Goal: Communication & Community: Answer question/provide support

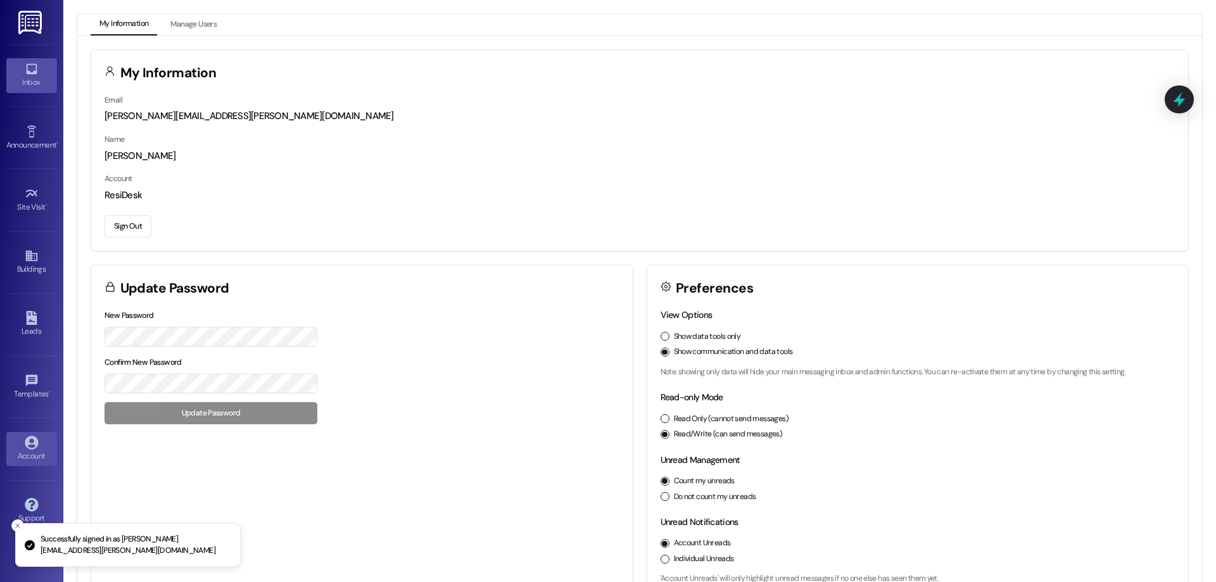
click at [42, 71] on link "Inbox" at bounding box center [31, 75] width 51 height 34
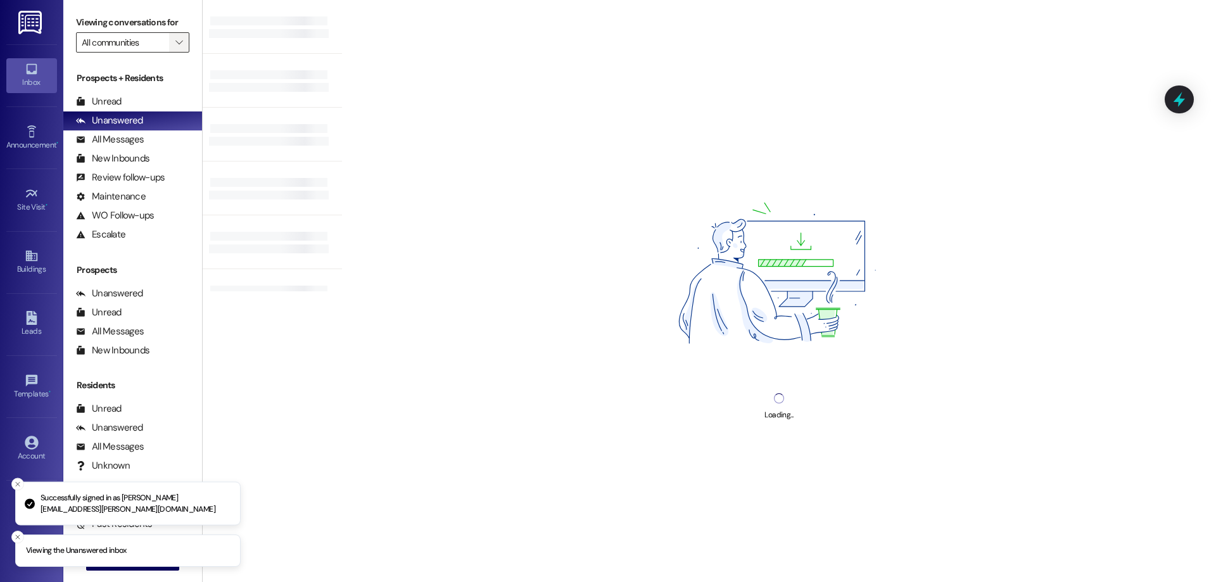
click at [174, 47] on span "" at bounding box center [179, 42] width 12 height 20
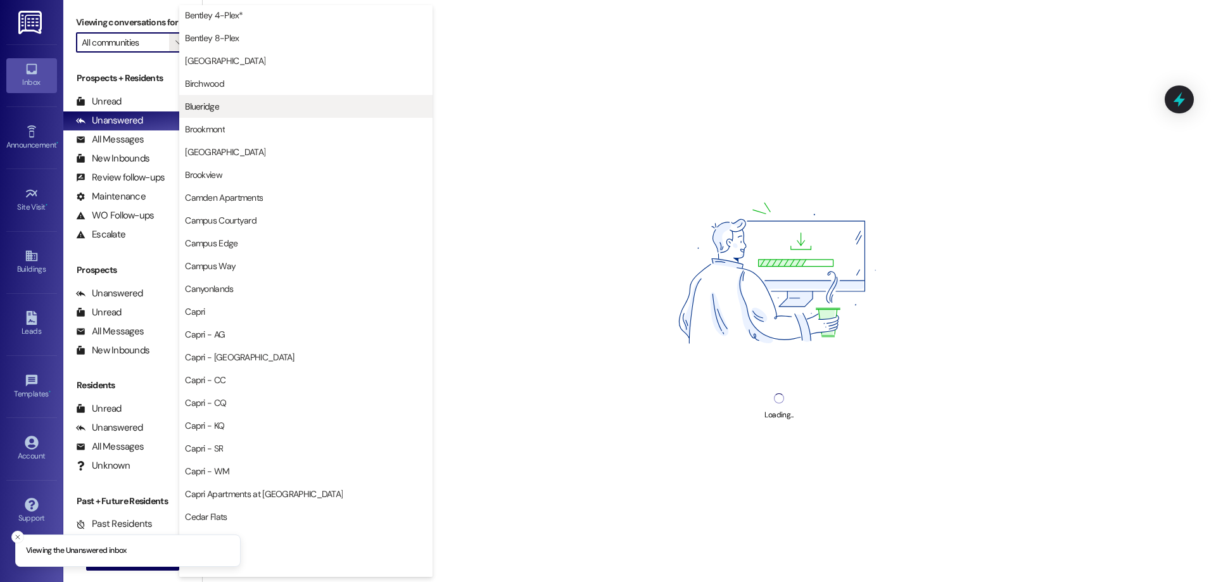
scroll to position [317, 0]
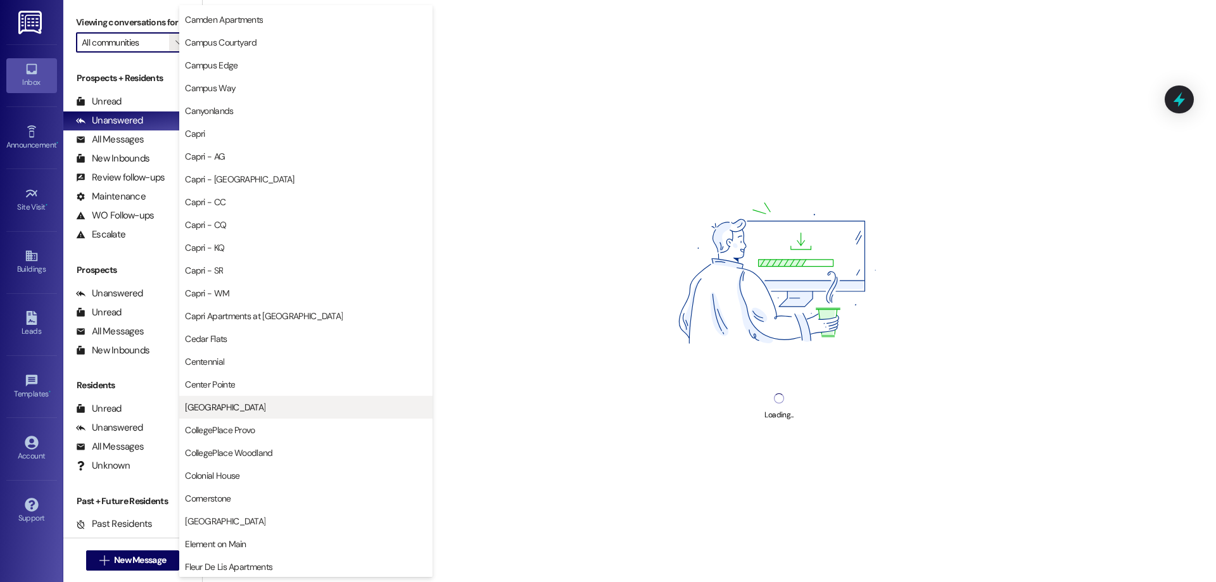
click at [225, 405] on span "[GEOGRAPHIC_DATA]" at bounding box center [225, 407] width 80 height 13
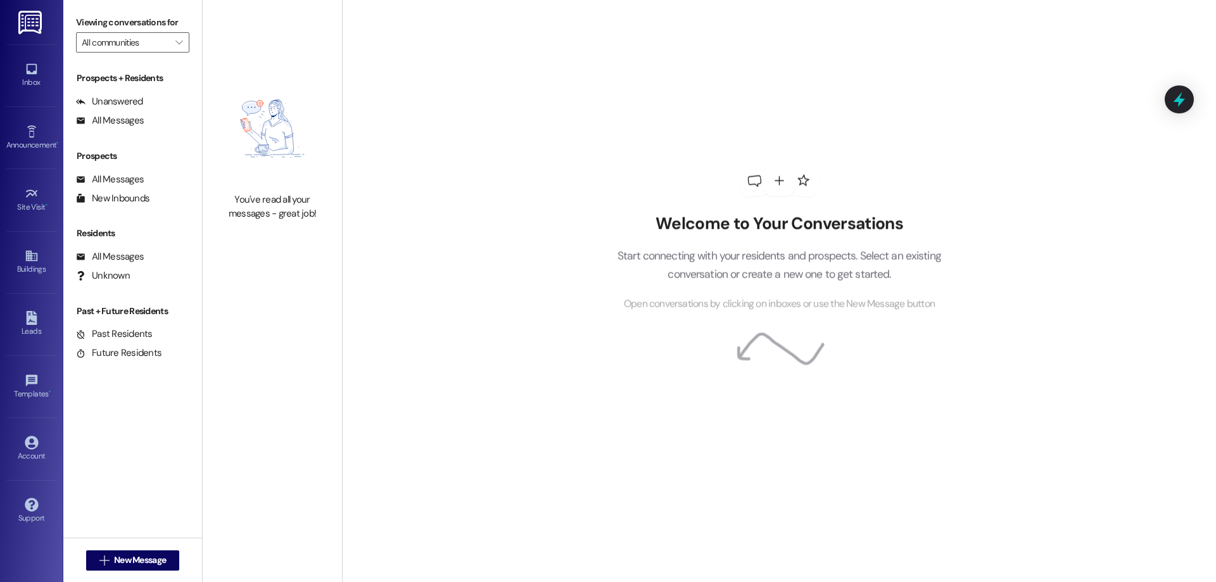
type input "[GEOGRAPHIC_DATA]"
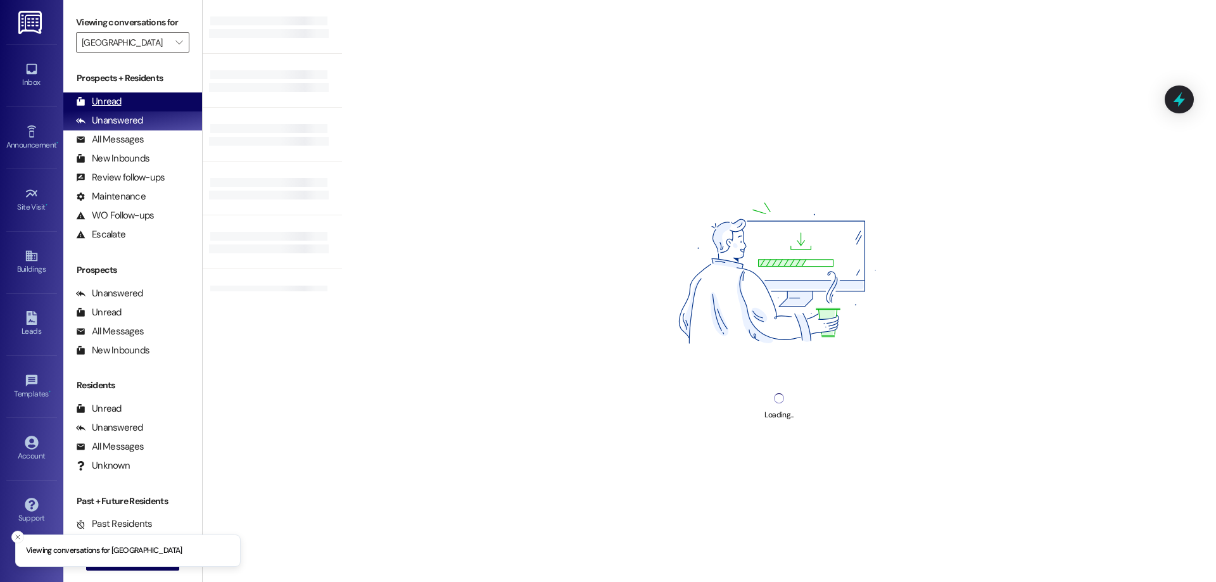
click at [101, 110] on div "Unread (0)" at bounding box center [132, 101] width 139 height 19
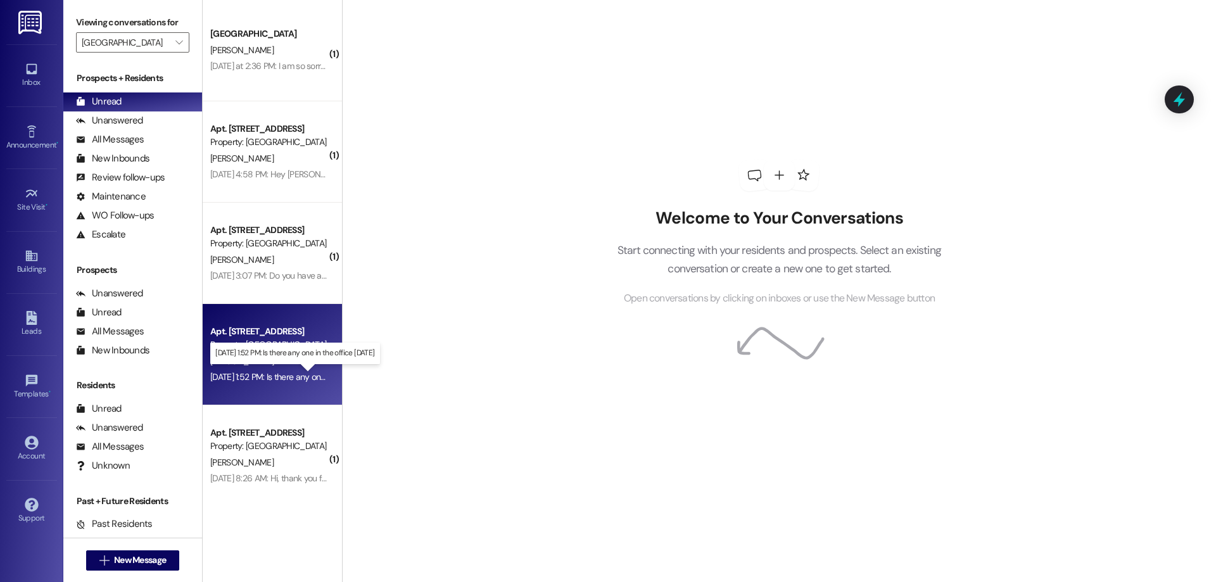
click at [255, 381] on div "[DATE] 1:52 PM: Is there any one in the office [DATE] [DATE] 1:52 PM: Is there …" at bounding box center [303, 376] width 186 height 11
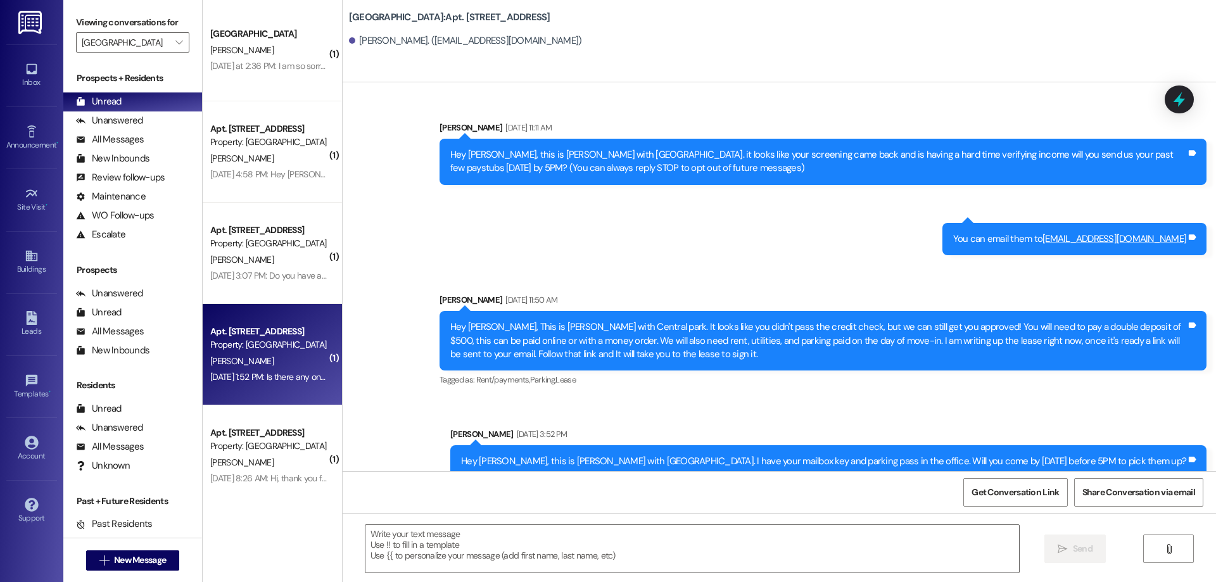
scroll to position [25150, 0]
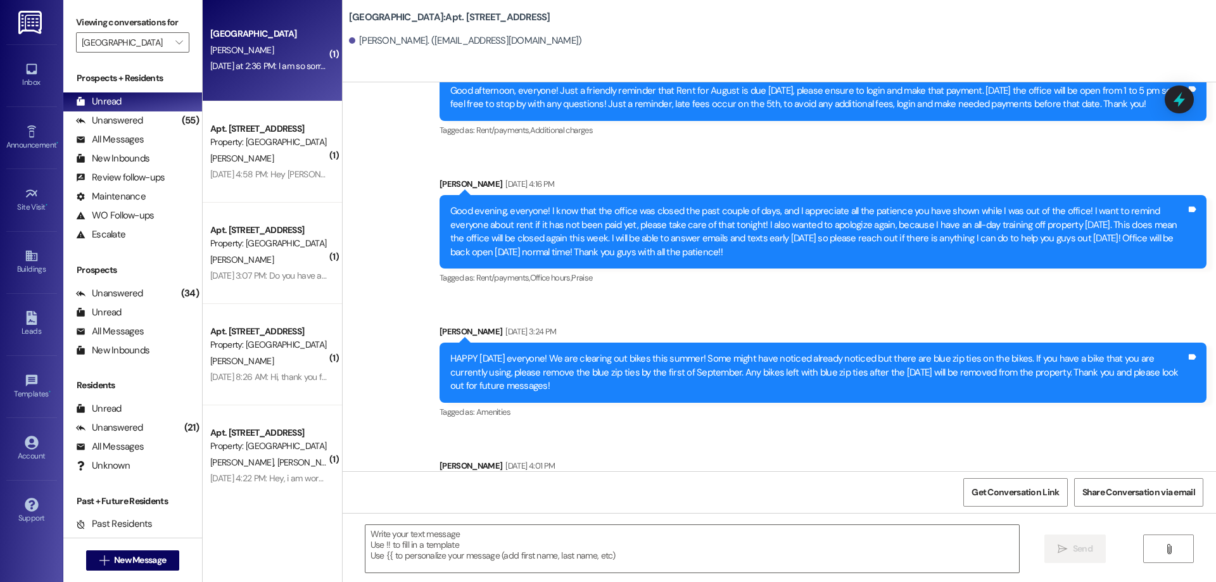
click at [272, 65] on div "[DATE] at 2:36 PM: I am so sorry I didn't respond sooner. I am needing to move …" at bounding box center [376, 65] width 333 height 11
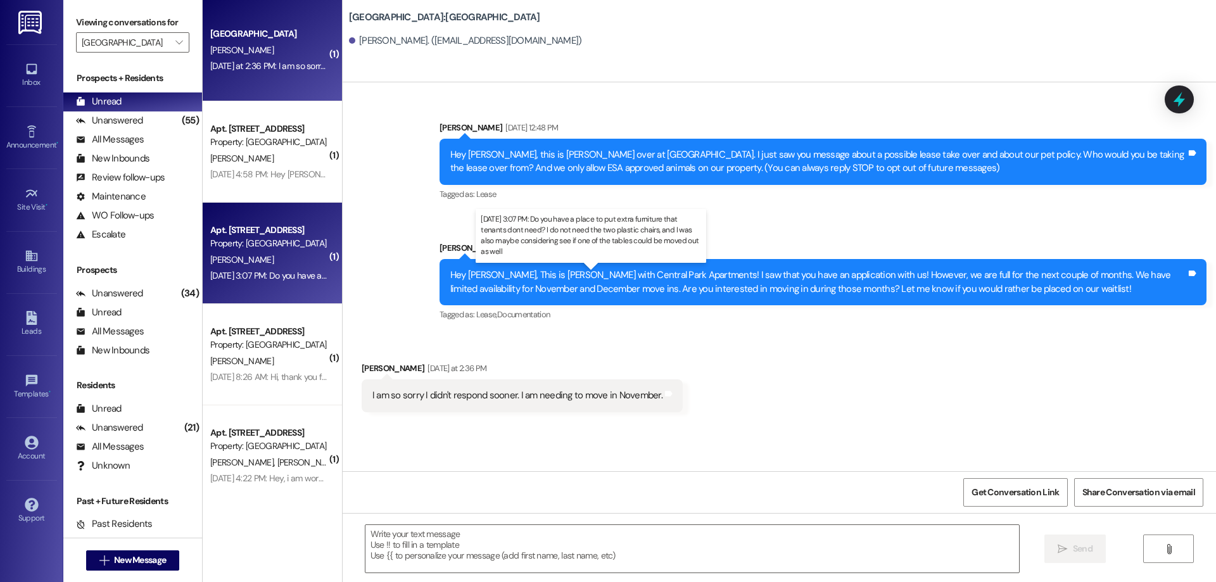
click at [290, 274] on div "[DATE] 3:07 PM: Do you have a place to put extra furniture that tenants dont ne…" at bounding box center [586, 275] width 753 height 11
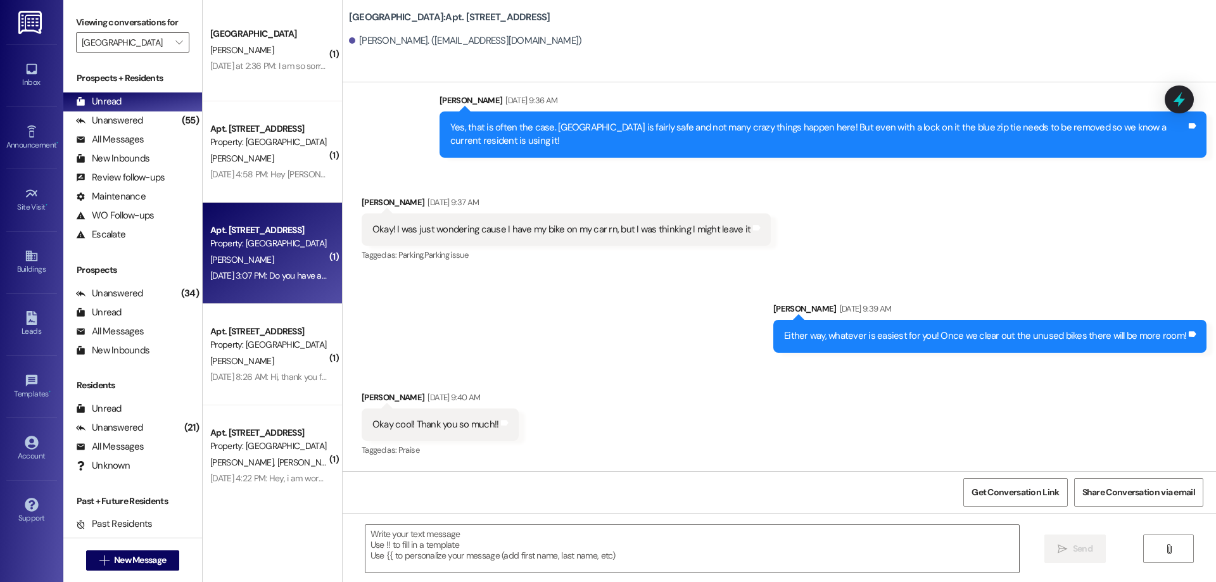
scroll to position [14819, 0]
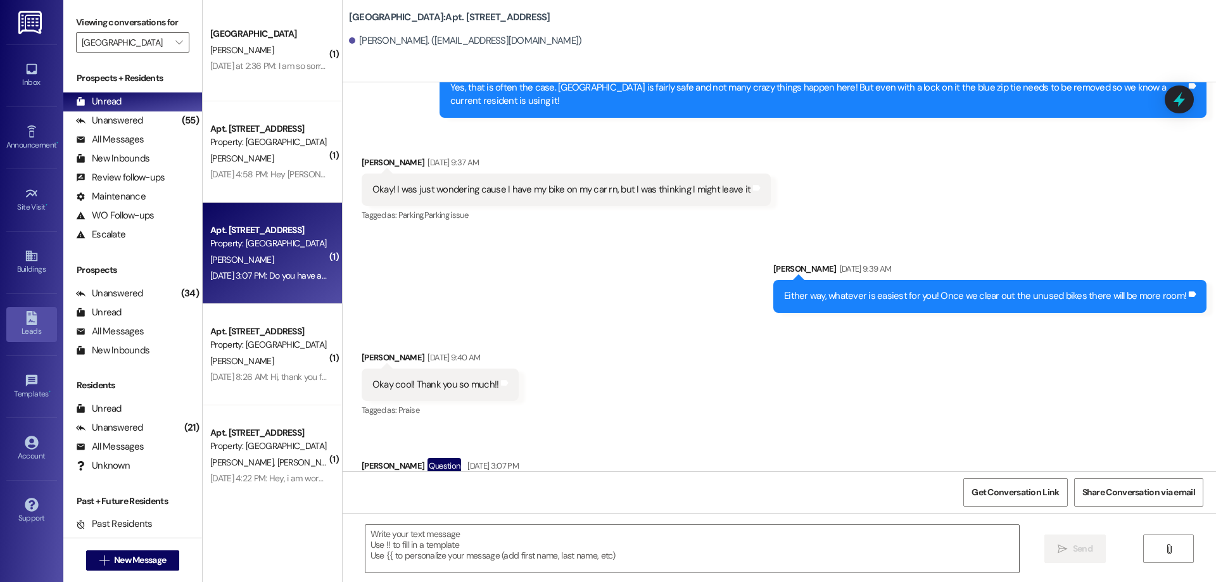
click at [39, 334] on div "Leads" at bounding box center [31, 331] width 63 height 13
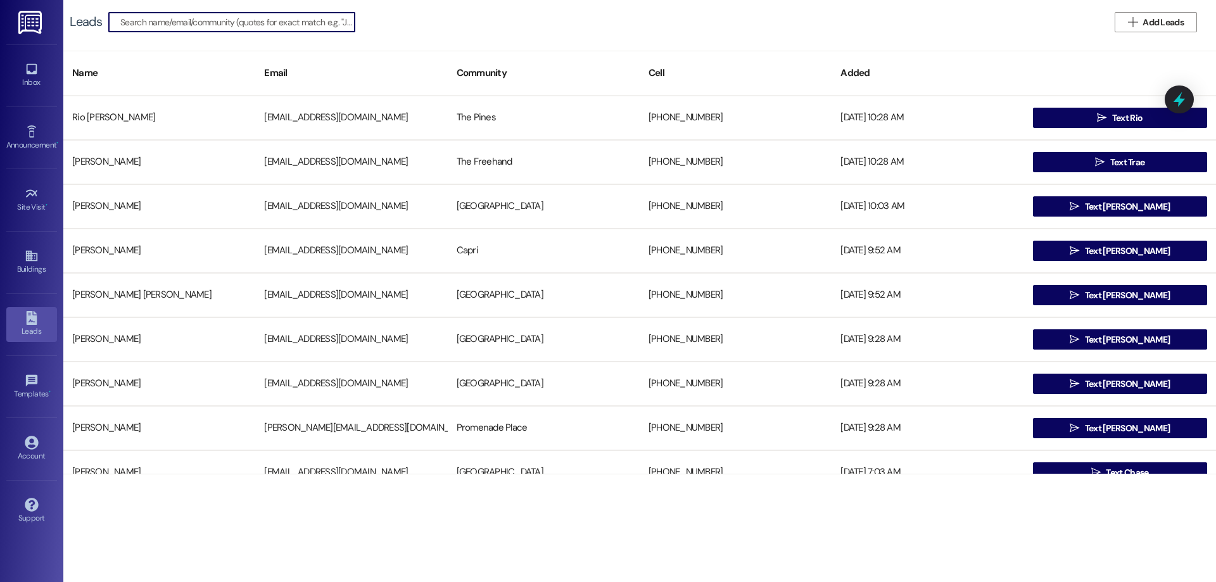
click at [254, 15] on input at bounding box center [237, 22] width 234 height 18
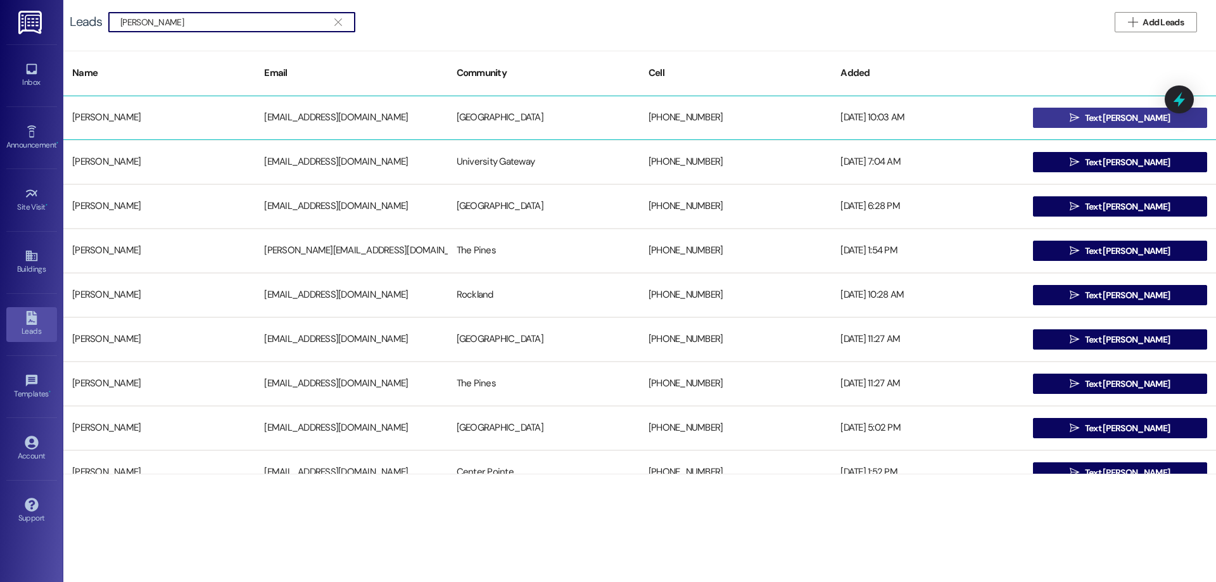
type input "[PERSON_NAME]"
click at [1051, 119] on button " Text [PERSON_NAME]" at bounding box center [1120, 118] width 174 height 20
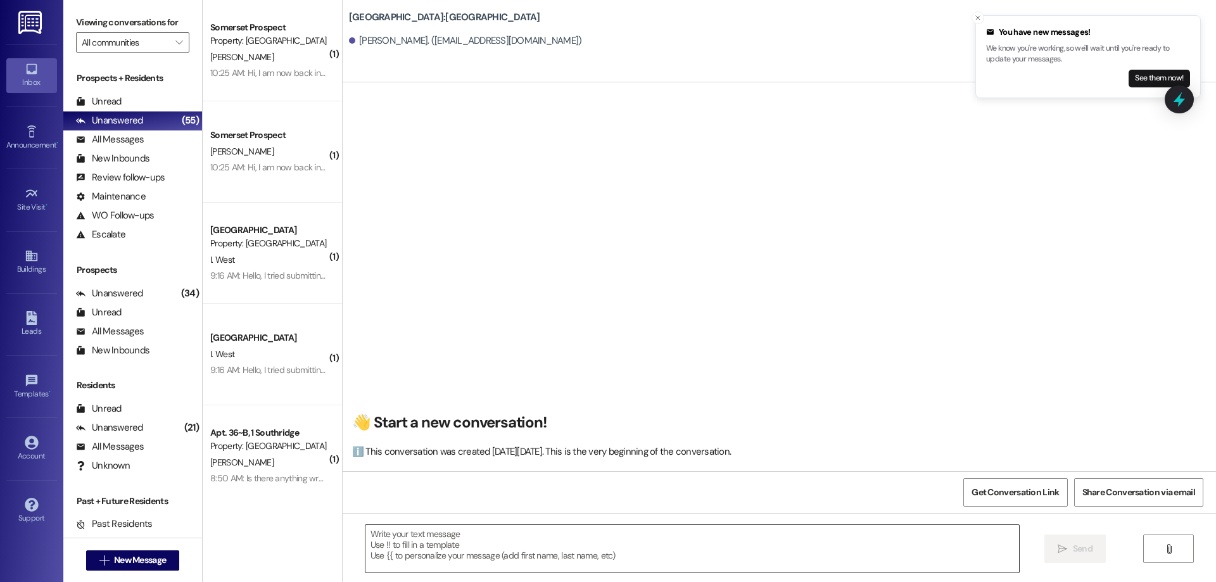
click at [482, 544] on textarea at bounding box center [693, 549] width 654 height 48
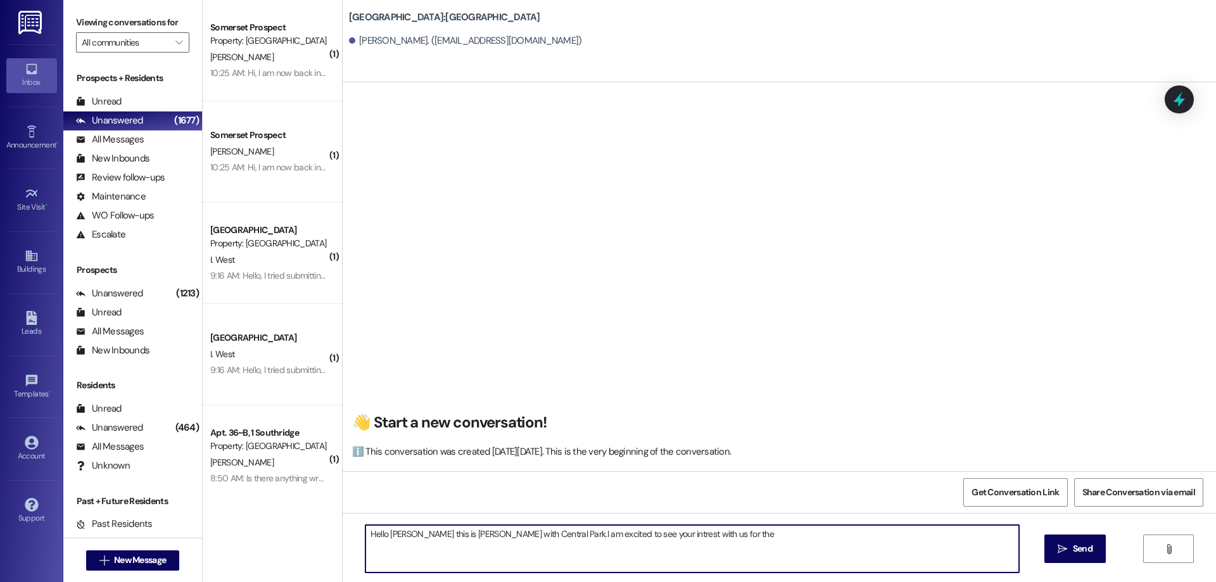
drag, startPoint x: 537, startPoint y: 537, endPoint x: 637, endPoint y: 547, distance: 100.7
click at [538, 537] on textarea "Hello [PERSON_NAME] this is [PERSON_NAME] with Central Park.I am excited to see…" at bounding box center [693, 549] width 654 height 48
click at [754, 535] on textarea "Hello [PERSON_NAME] this is [PERSON_NAME] with Central Park. I am excited to se…" at bounding box center [693, 549] width 654 height 48
click at [723, 537] on textarea "Hello [PERSON_NAME] this is [PERSON_NAME] with Central Park. I am excited to se…" at bounding box center [693, 549] width 654 height 48
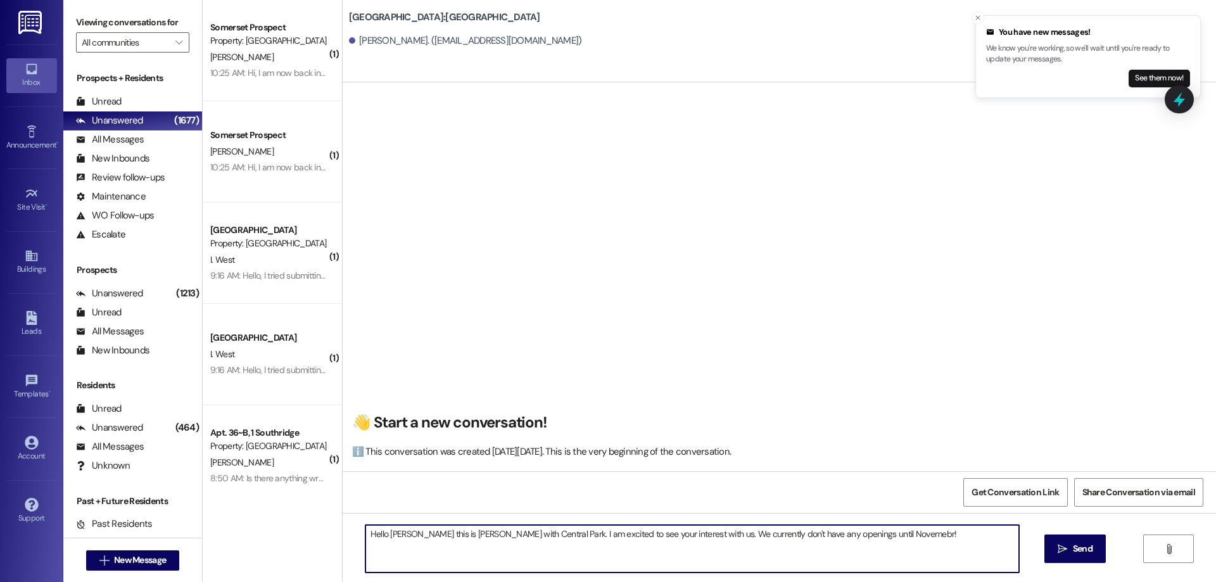
click at [739, 535] on textarea "Hello [PERSON_NAME] this is [PERSON_NAME] with Central Park. I am excited to se…" at bounding box center [693, 549] width 654 height 48
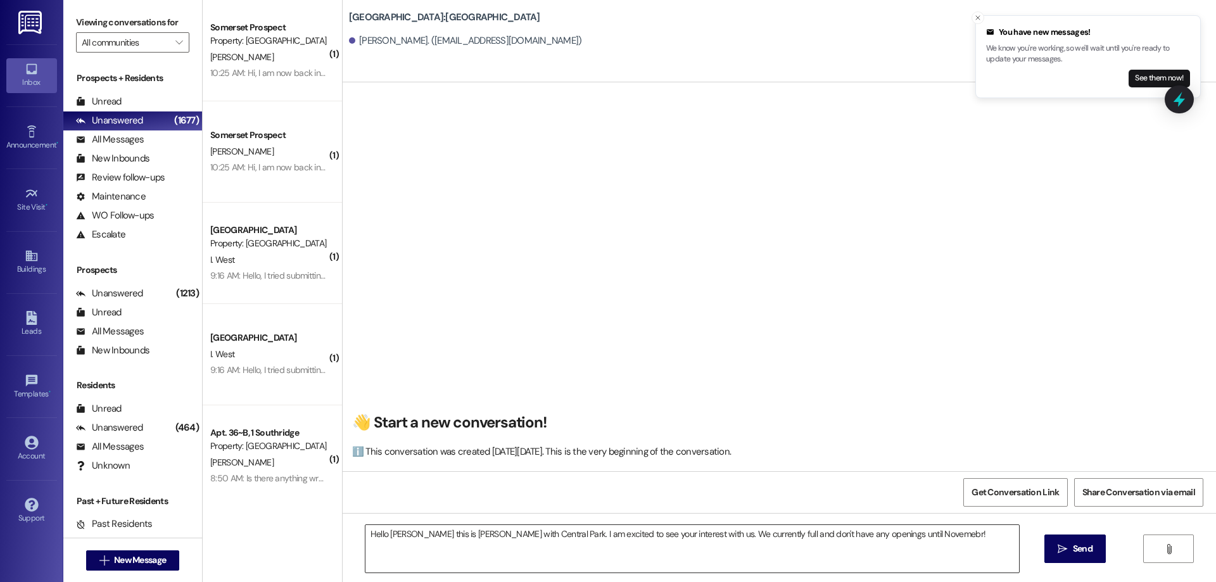
drag, startPoint x: 891, startPoint y: 524, endPoint x: 889, endPoint y: 534, distance: 9.7
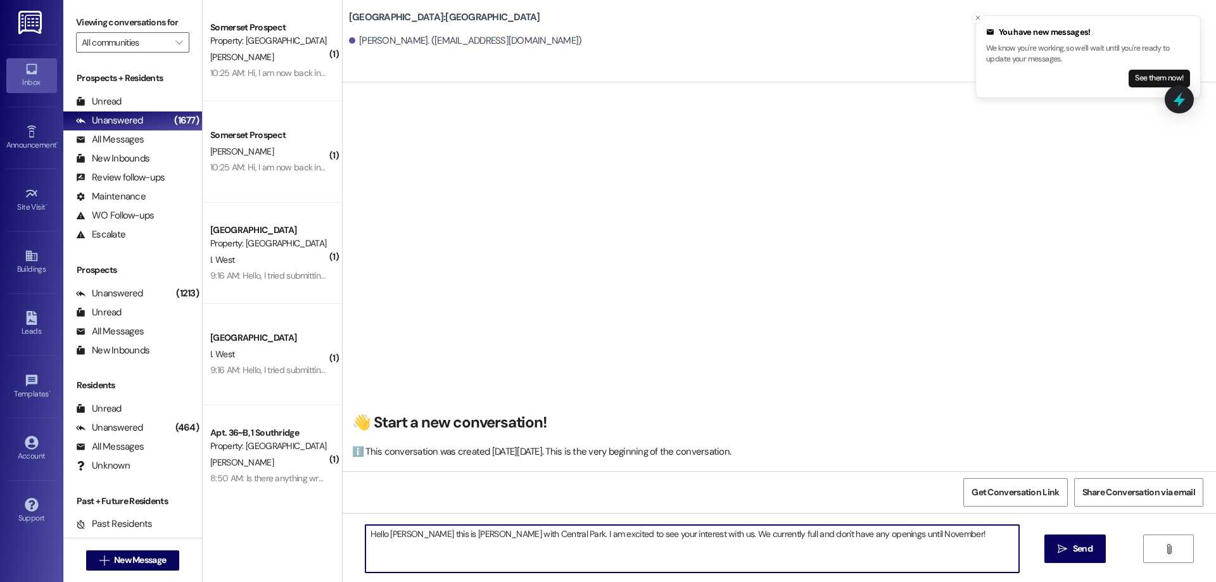
click at [944, 540] on textarea "Hello [PERSON_NAME] this is [PERSON_NAME] with Central Park. I am excited to se…" at bounding box center [693, 549] width 654 height 48
click at [977, 16] on icon "Close toast" at bounding box center [978, 18] width 8 height 8
click at [931, 535] on textarea "Hello [PERSON_NAME] this is [PERSON_NAME] with Central Park. I am excited to se…" at bounding box center [693, 549] width 654 height 48
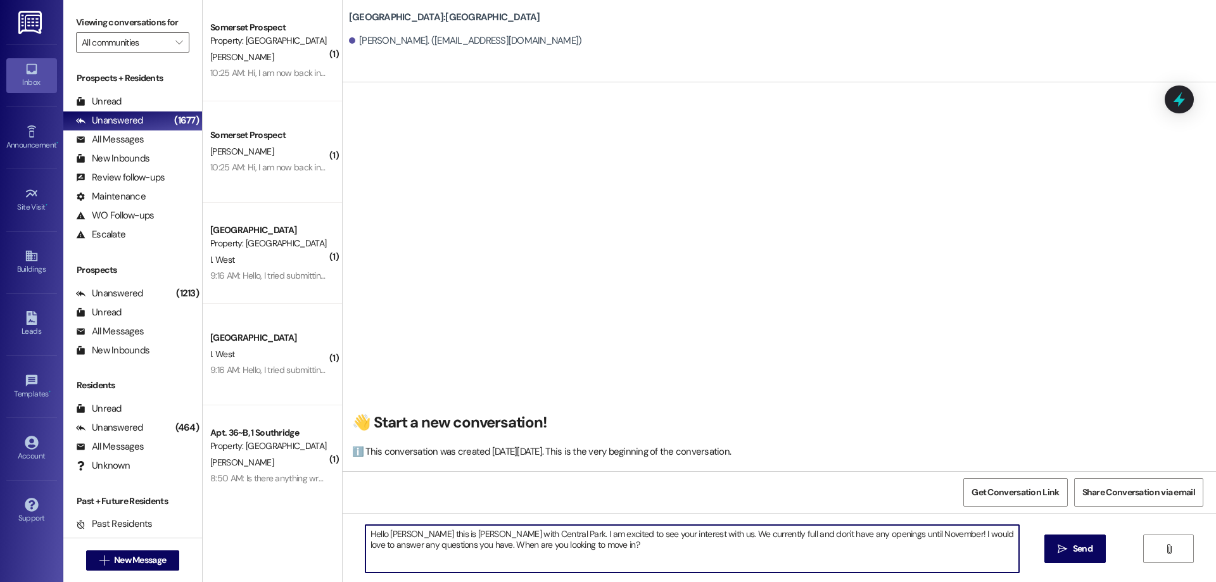
drag, startPoint x: 578, startPoint y: 545, endPoint x: 394, endPoint y: 532, distance: 184.8
click at [343, 532] on div "Hello [PERSON_NAME] this is [PERSON_NAME] with Central Park. I am excited to se…" at bounding box center [780, 560] width 874 height 95
type textarea "Hello [PERSON_NAME] this is [PERSON_NAME] with Central Park. I am excited to se…"
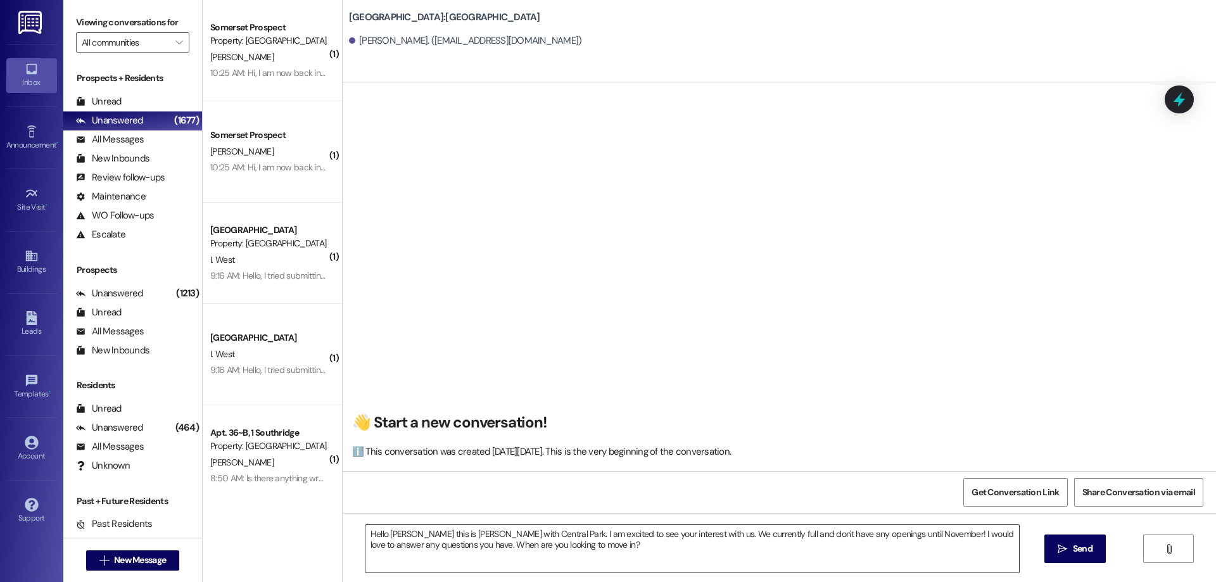
drag, startPoint x: 595, startPoint y: 561, endPoint x: 582, endPoint y: 550, distance: 16.2
click at [594, 559] on textarea "Hello [PERSON_NAME] this is [PERSON_NAME] with Central Park. I am excited to se…" at bounding box center [693, 549] width 654 height 48
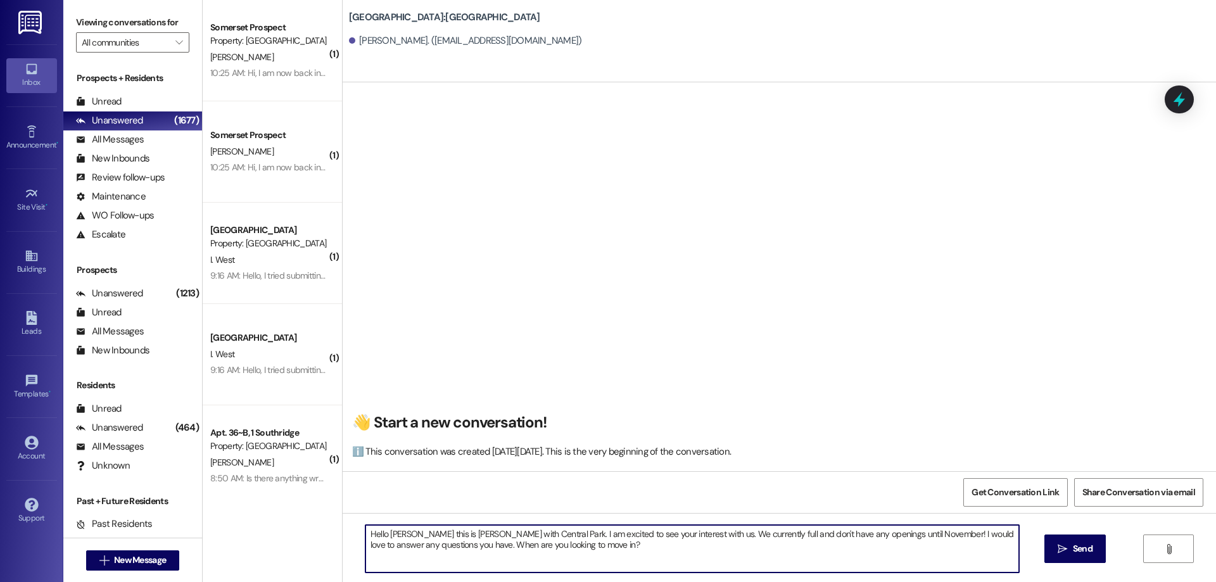
click at [582, 549] on textarea "Hello [PERSON_NAME] this is [PERSON_NAME] with Central Park. I am excited to se…" at bounding box center [693, 549] width 654 height 48
drag, startPoint x: 582, startPoint y: 549, endPoint x: 331, endPoint y: 518, distance: 252.2
click at [329, 518] on div "( 1 ) [GEOGRAPHIC_DATA] Prospect Property: [PERSON_NAME] 10:25 AM: Hi, I am now…" at bounding box center [710, 291] width 1014 height 582
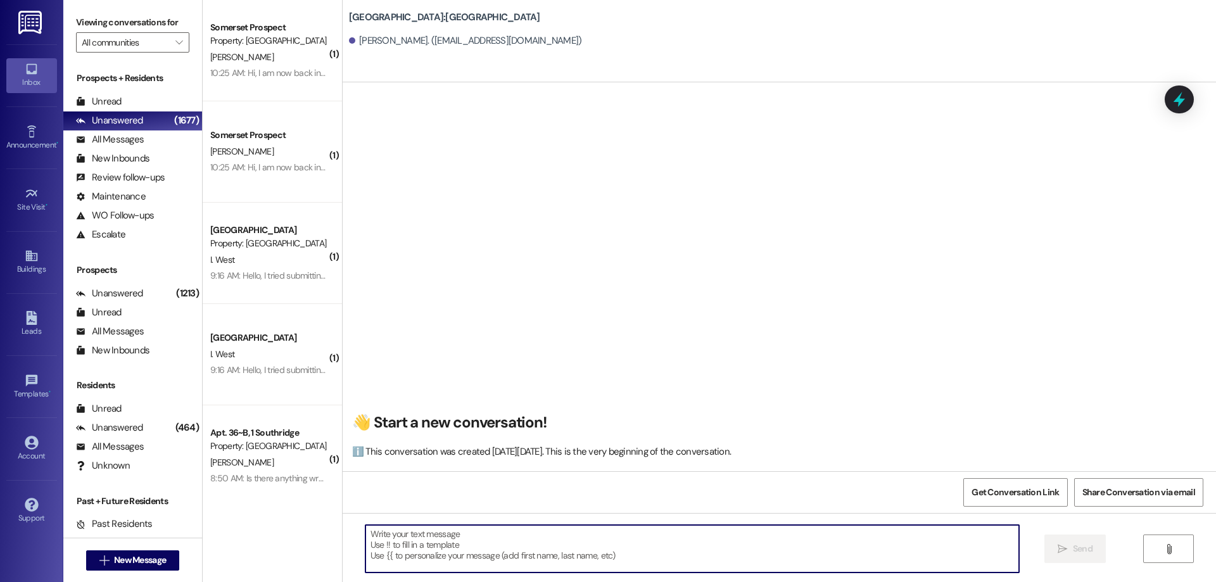
paste textarea "Hi [PERSON_NAME]! This is [PERSON_NAME] with [GEOGRAPHIC_DATA]. Thank you for y…"
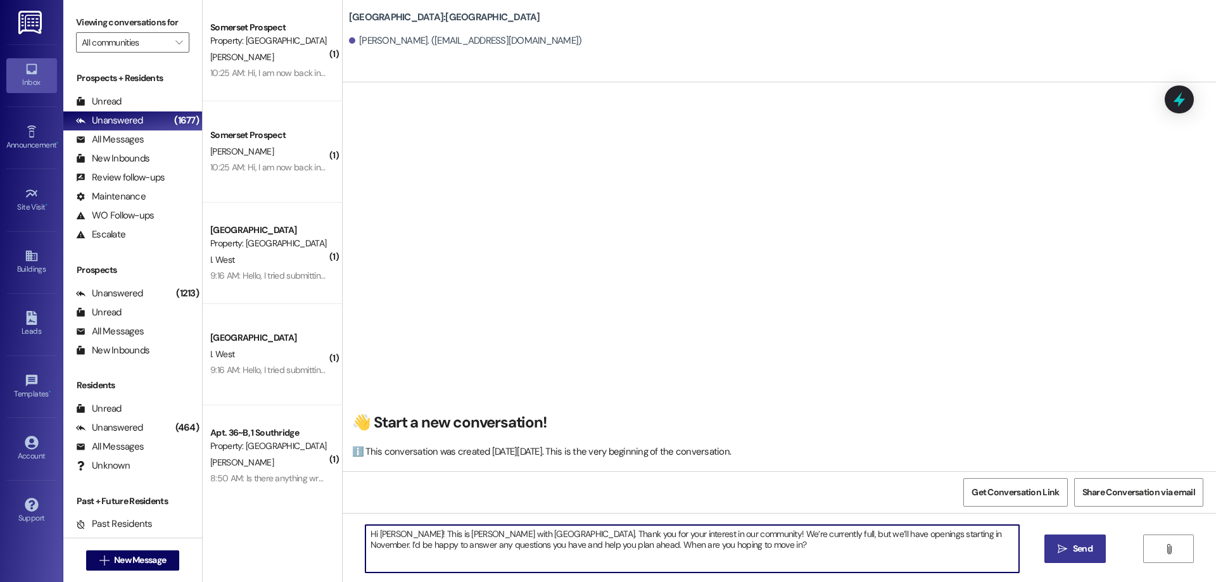
type textarea "Hi [PERSON_NAME]! This is [PERSON_NAME] with [GEOGRAPHIC_DATA]. Thank you for y…"
click at [1067, 552] on span " Send" at bounding box center [1075, 548] width 40 height 13
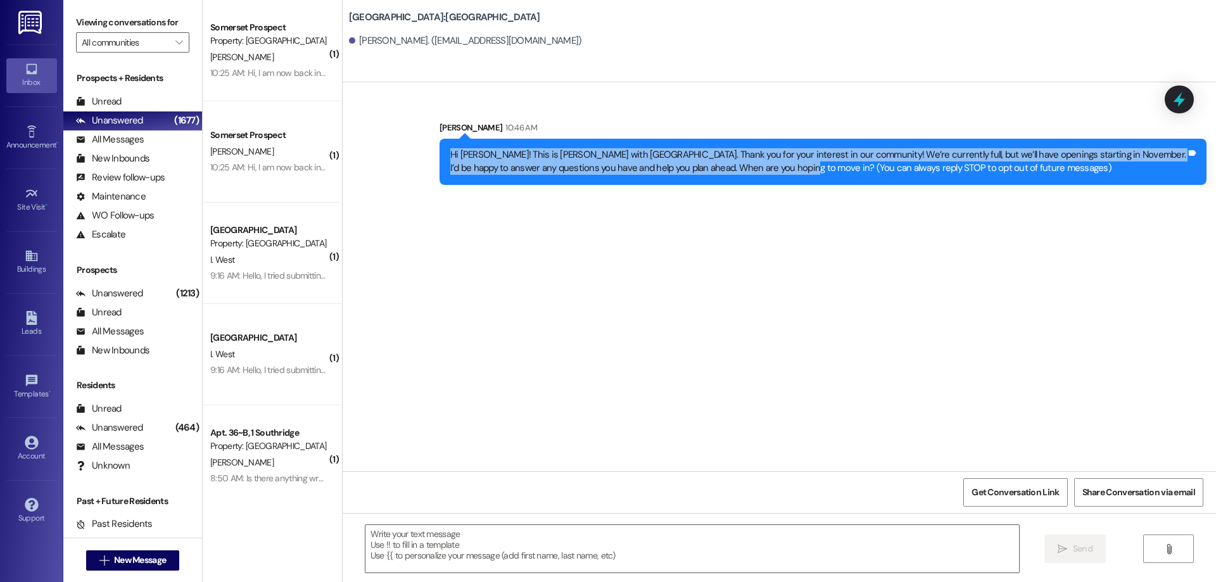
drag, startPoint x: 753, startPoint y: 166, endPoint x: 443, endPoint y: 149, distance: 310.2
click at [407, 149] on div "Sent via SMS [PERSON_NAME] 10:46 AM Hi [PERSON_NAME]! This is [PERSON_NAME] wit…" at bounding box center [780, 143] width 874 height 102
copy div "Hi [PERSON_NAME]! This is [PERSON_NAME] with [GEOGRAPHIC_DATA]. Thank you for y…"
click at [28, 332] on div "Leads" at bounding box center [31, 331] width 63 height 13
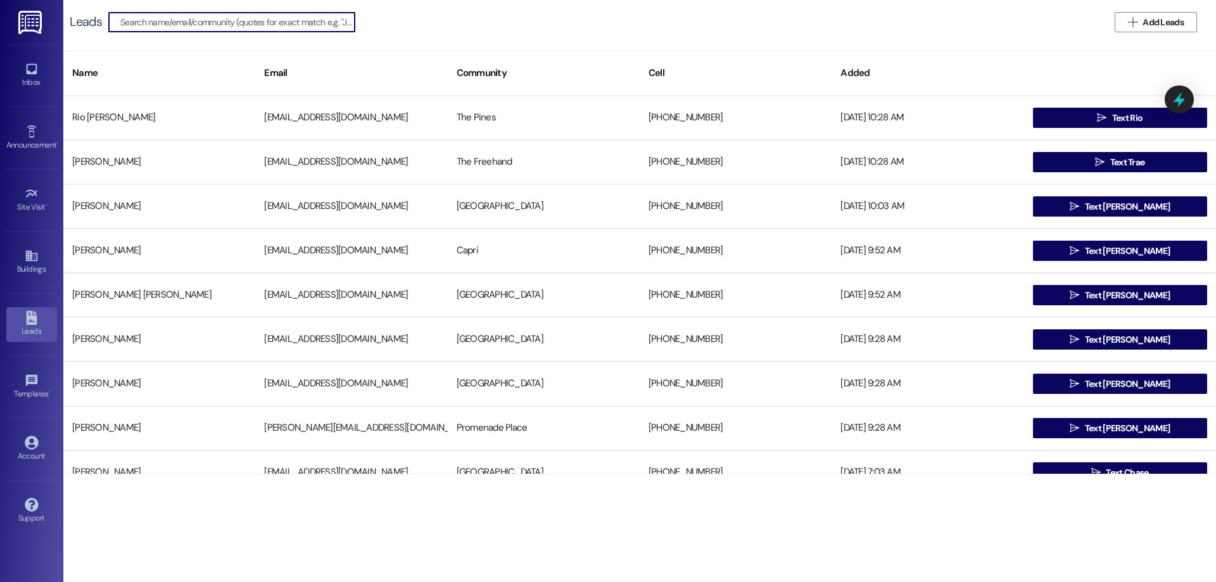
click at [286, 23] on input at bounding box center [237, 22] width 234 height 18
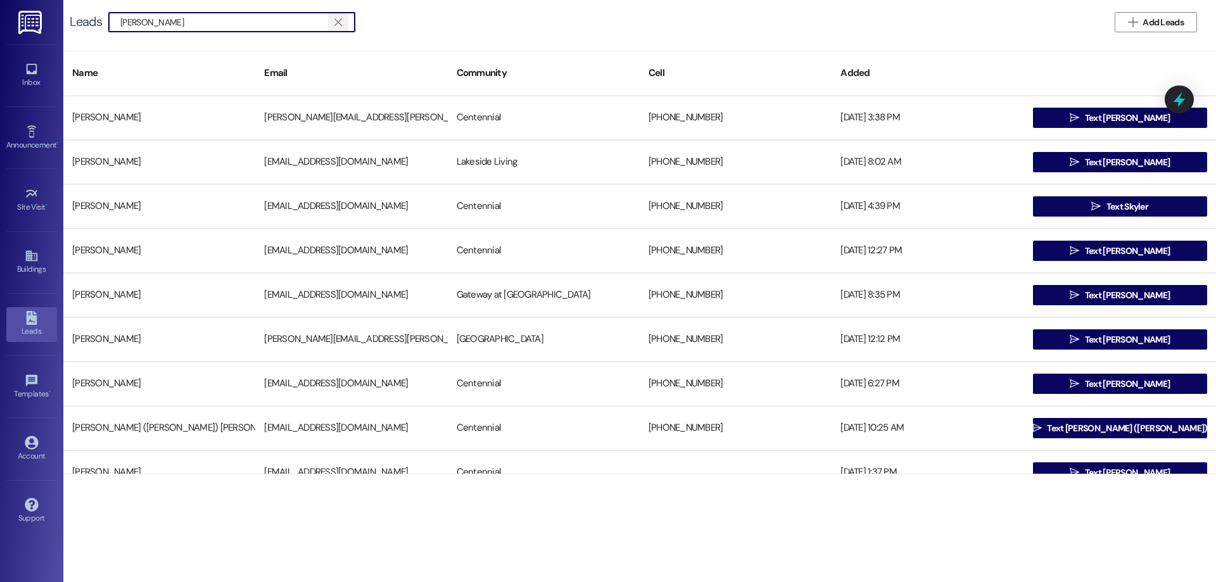
type input "[PERSON_NAME]"
click at [336, 26] on icon "" at bounding box center [337, 22] width 7 height 10
click at [213, 28] on input at bounding box center [237, 22] width 234 height 18
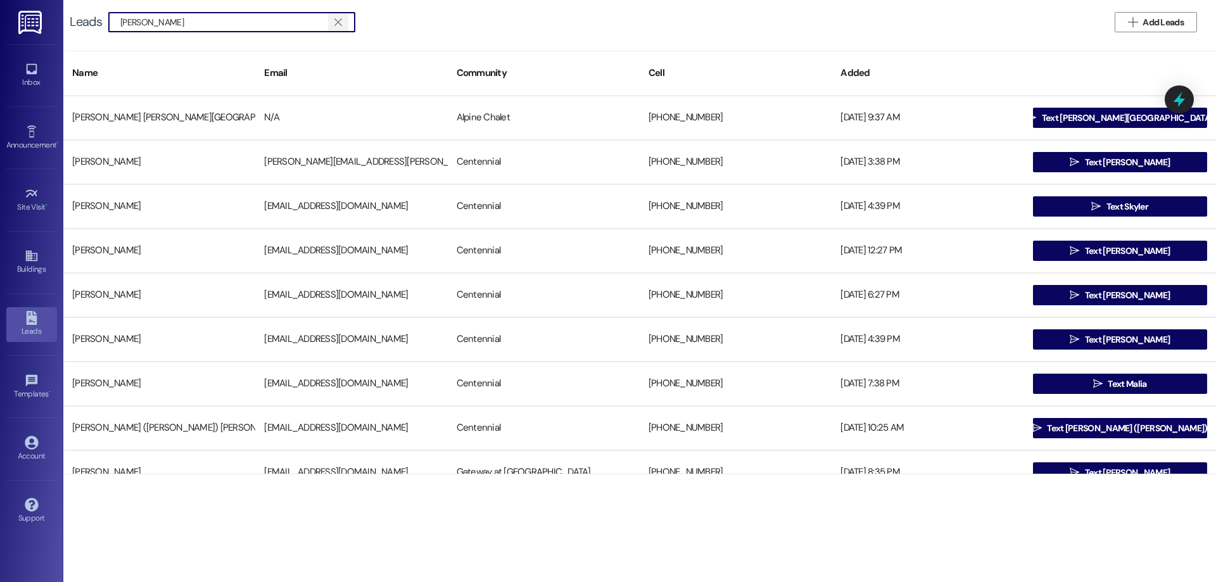
type input "[PERSON_NAME]"
click at [341, 29] on span "" at bounding box center [338, 22] width 12 height 19
click at [31, 333] on div "Leads" at bounding box center [31, 331] width 63 height 13
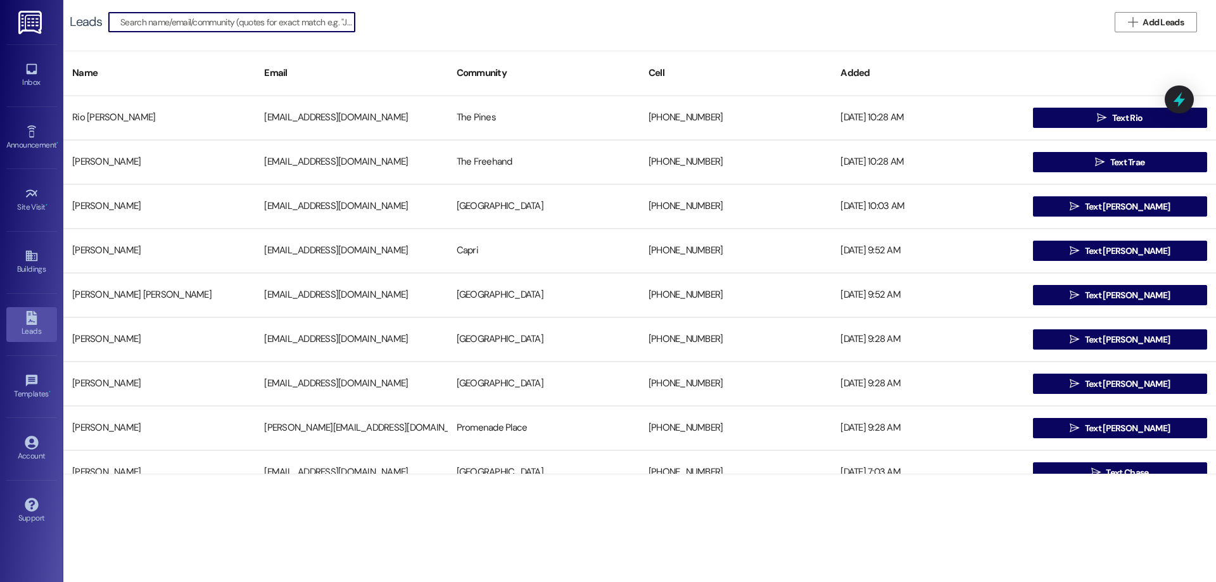
click at [147, 25] on input at bounding box center [237, 22] width 234 height 18
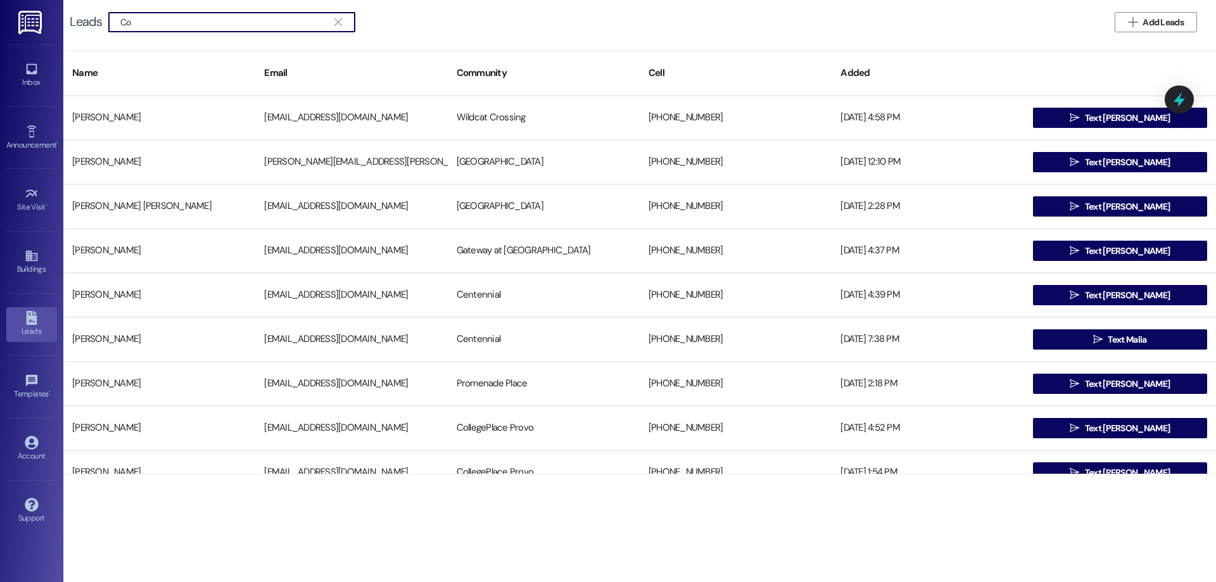
type input "C"
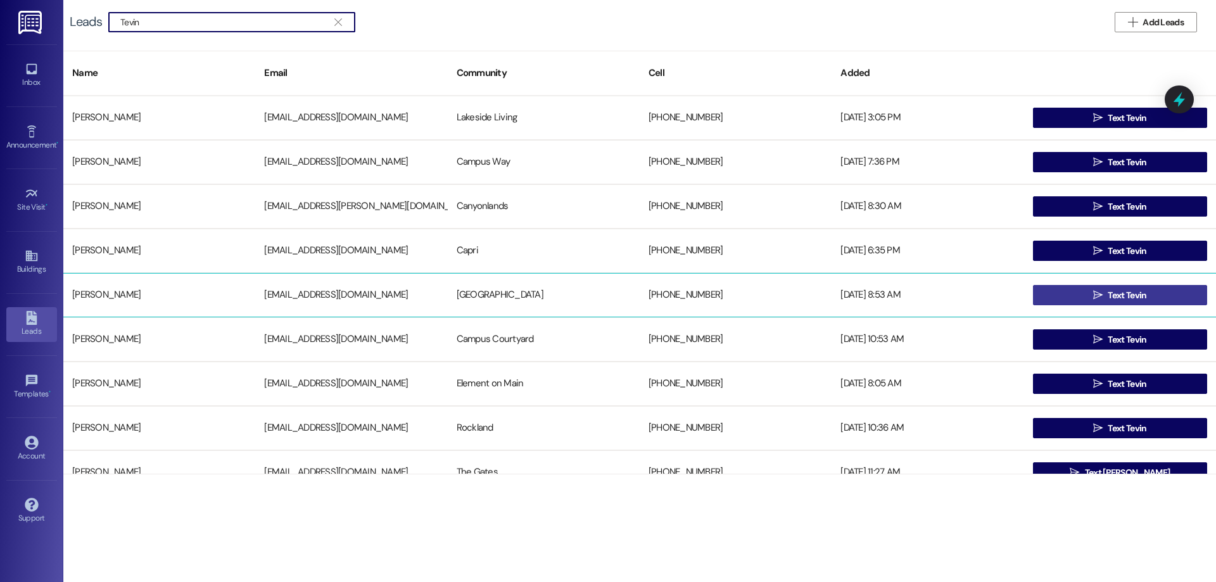
type input "Tevin"
click at [1069, 295] on button " Text Tevin" at bounding box center [1120, 295] width 174 height 20
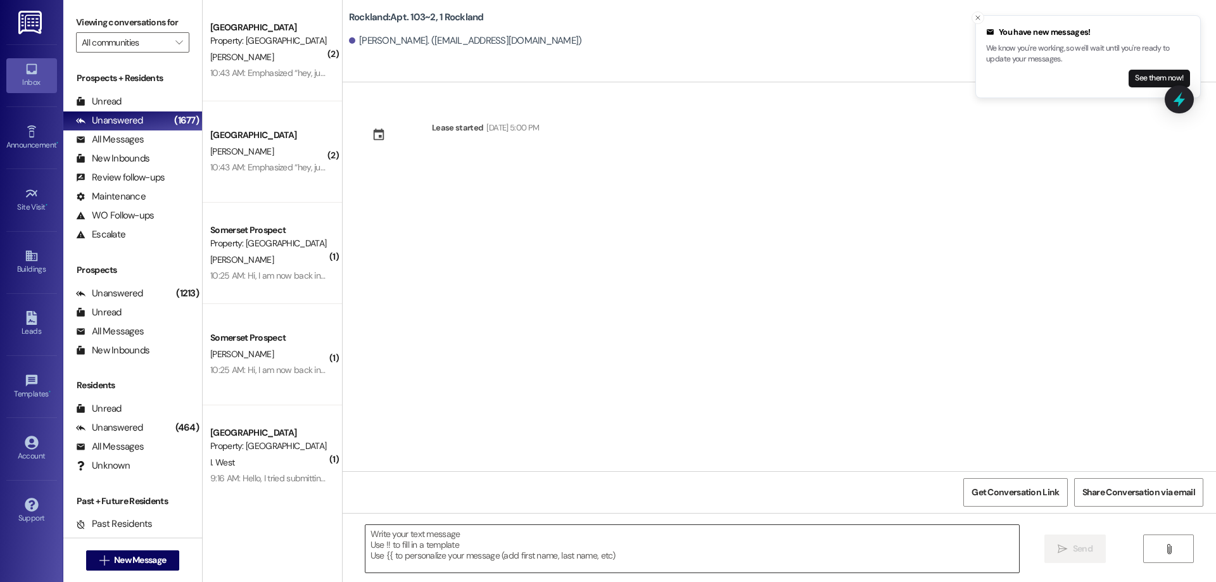
click at [483, 556] on textarea at bounding box center [693, 549] width 654 height 48
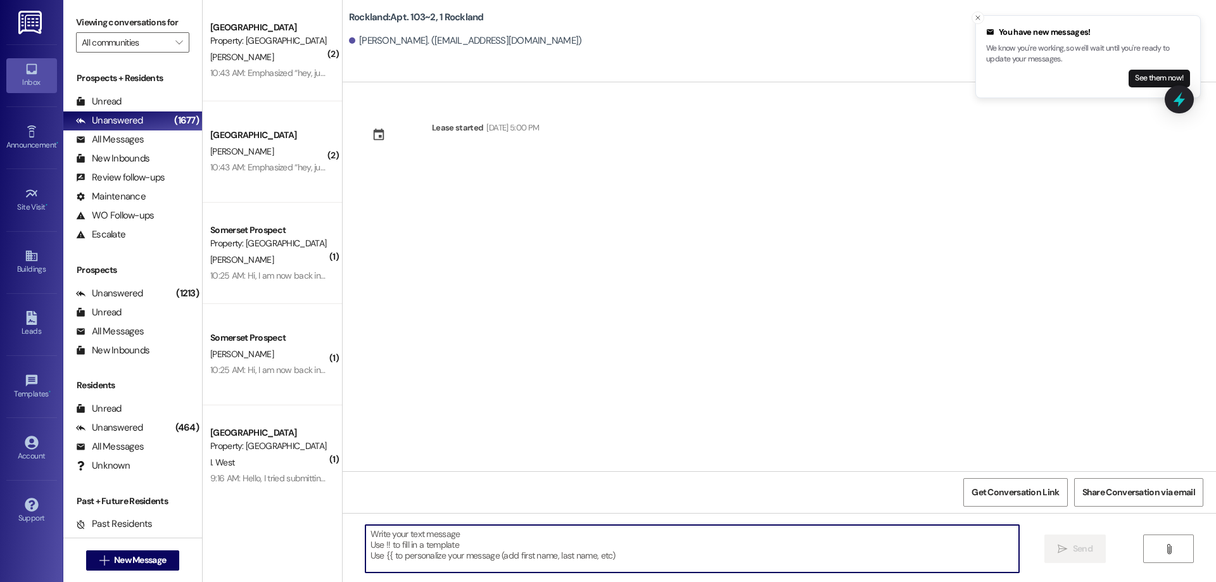
paste textarea "Hi [PERSON_NAME]! This is [PERSON_NAME] with [GEOGRAPHIC_DATA]. Thank you for y…"
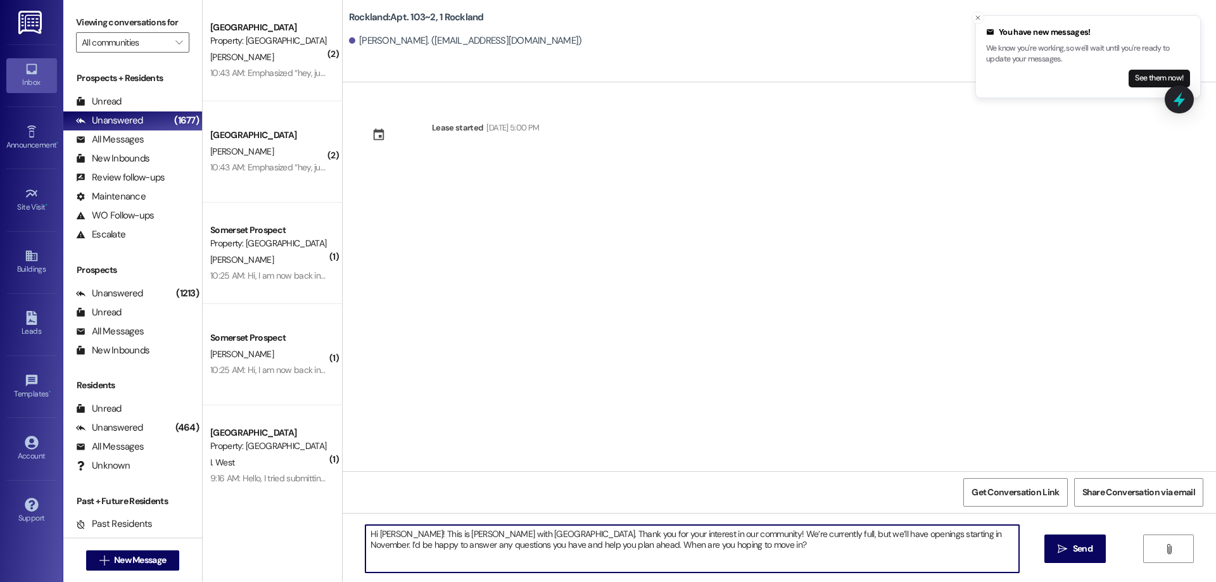
click at [402, 535] on textarea "Hi [PERSON_NAME]! This is [PERSON_NAME] with [GEOGRAPHIC_DATA]. Thank you for y…" at bounding box center [693, 549] width 654 height 48
drag, startPoint x: 674, startPoint y: 549, endPoint x: 368, endPoint y: 530, distance: 306.5
click at [343, 530] on div "Hi [PERSON_NAME]! This is [PERSON_NAME] with [GEOGRAPHIC_DATA]. Thank you for y…" at bounding box center [780, 560] width 874 height 95
type textarea "Hi [PERSON_NAME]! This is [PERSON_NAME] with [GEOGRAPHIC_DATA]. Thank you for y…"
click at [1091, 561] on button " Send" at bounding box center [1075, 549] width 61 height 29
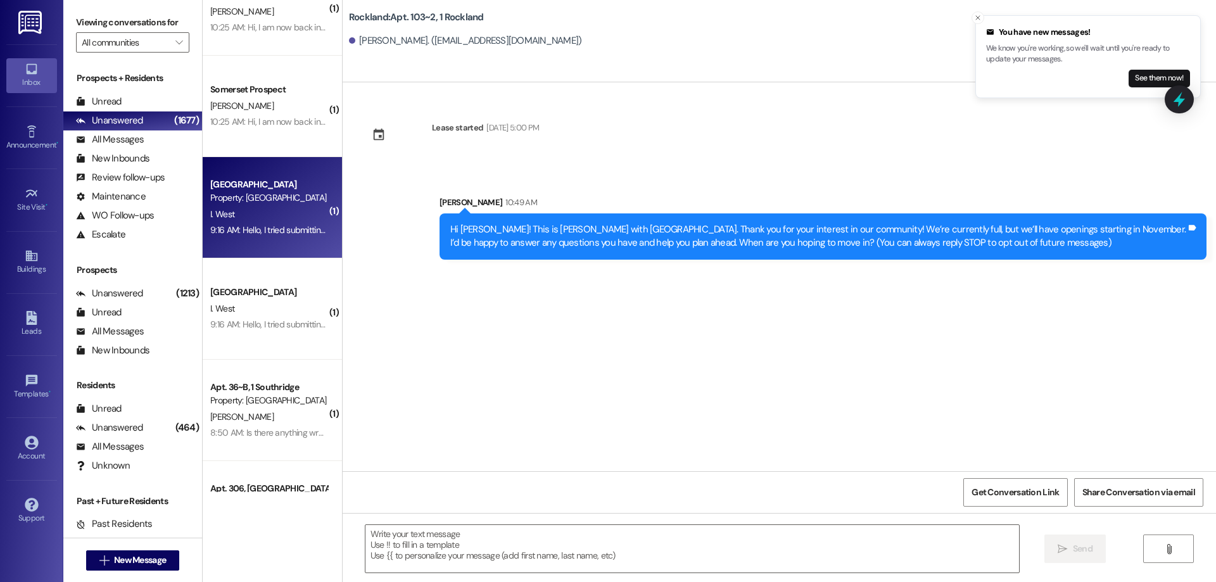
scroll to position [253, 0]
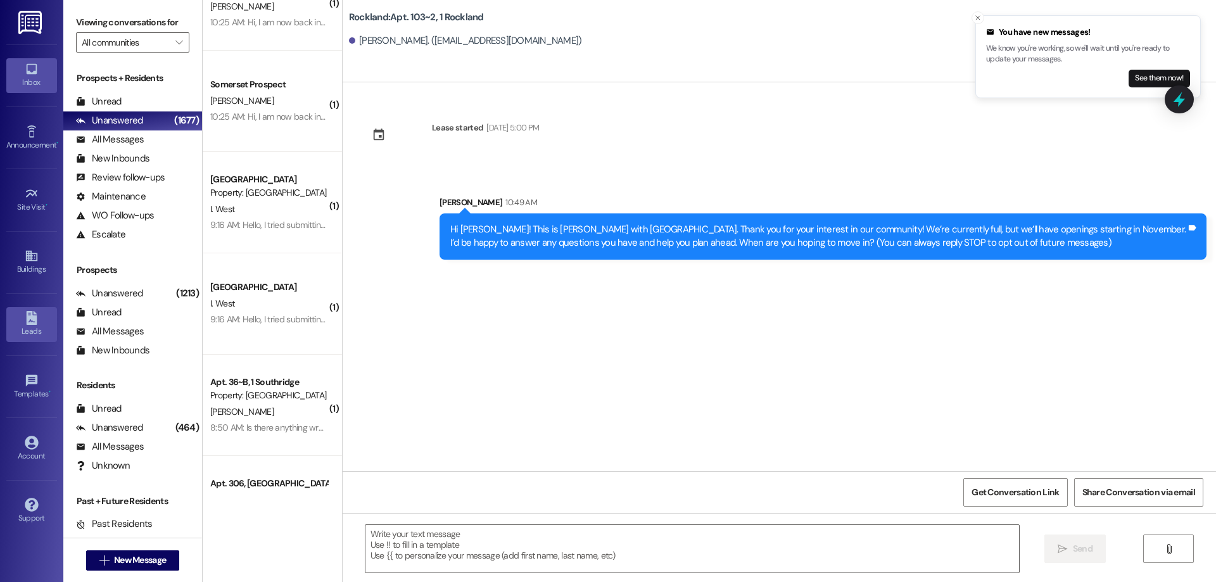
click at [35, 326] on div "Leads" at bounding box center [31, 331] width 63 height 13
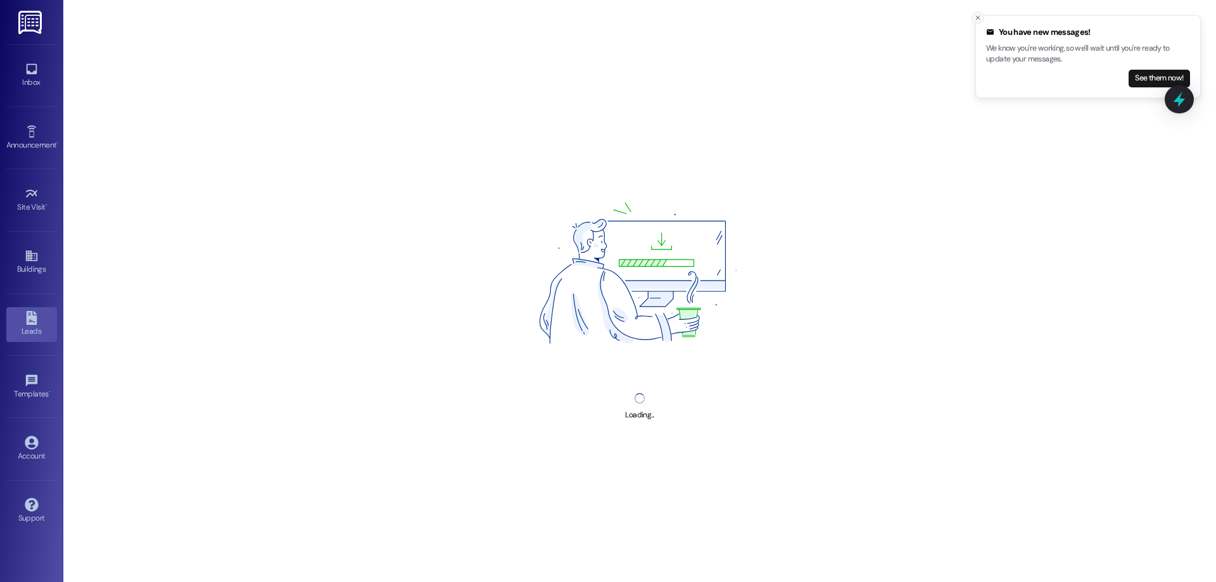
click at [975, 18] on icon "Close toast" at bounding box center [978, 18] width 8 height 8
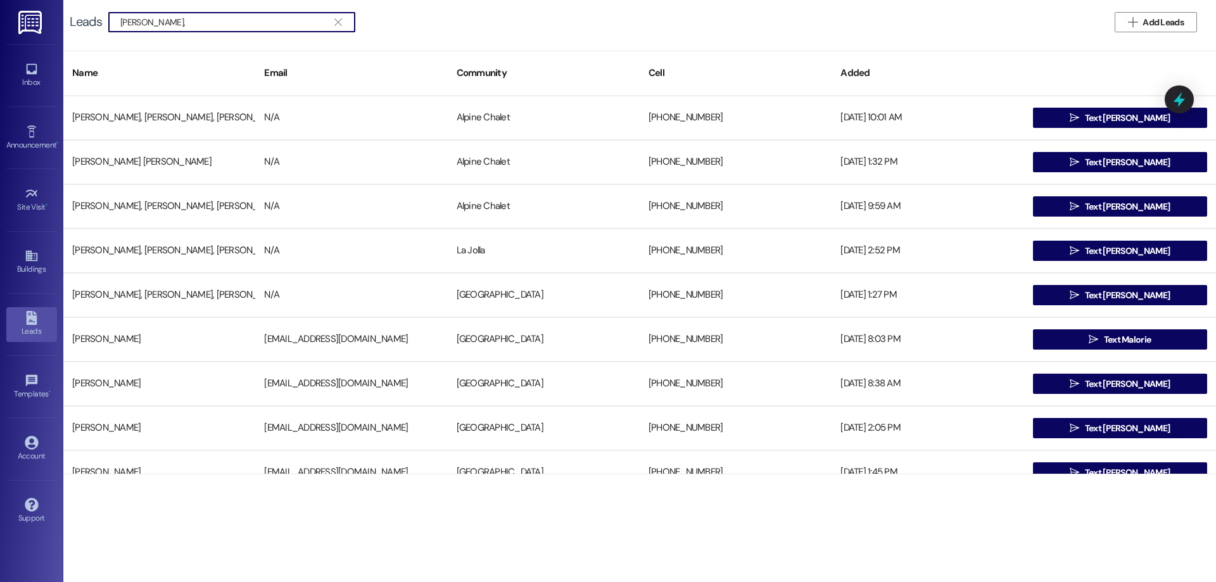
type input "[PERSON_NAME]"
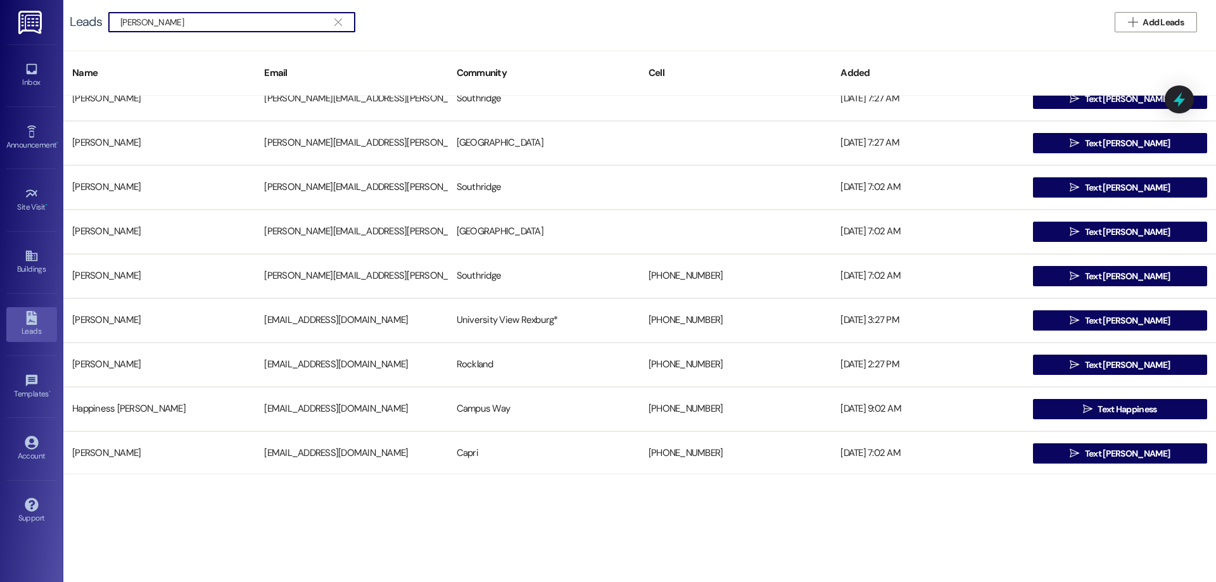
scroll to position [1839, 0]
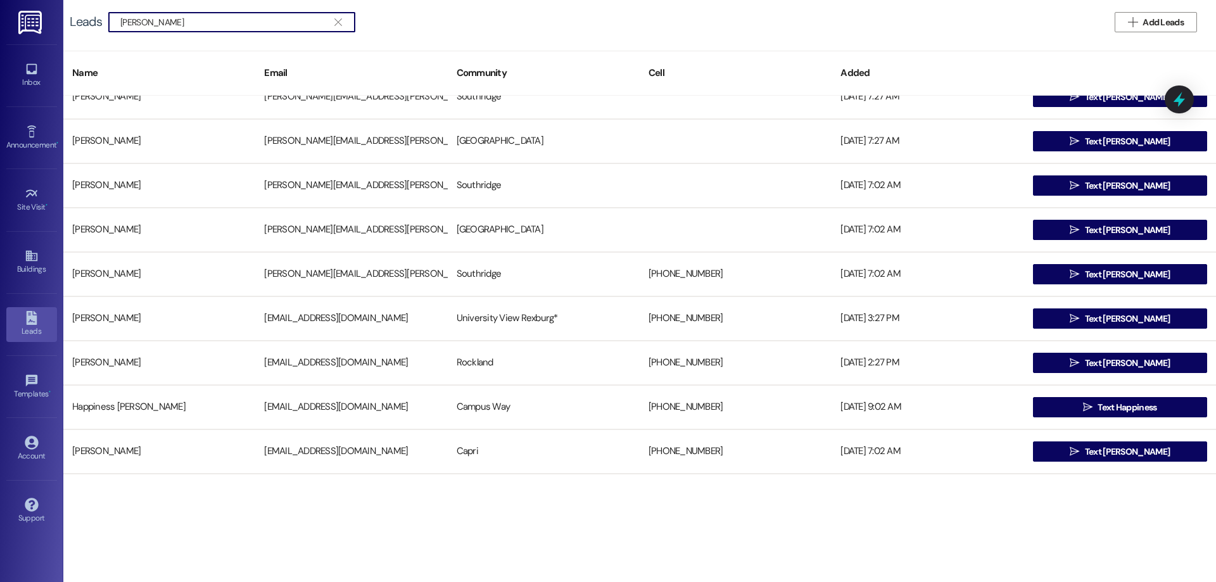
drag, startPoint x: 184, startPoint y: 26, endPoint x: 0, endPoint y: 28, distance: 184.3
click at [0, 28] on div "Inbox Go to Inbox Announcement • Send A Text Announcement Site Visit • Go to Si…" at bounding box center [608, 291] width 1216 height 582
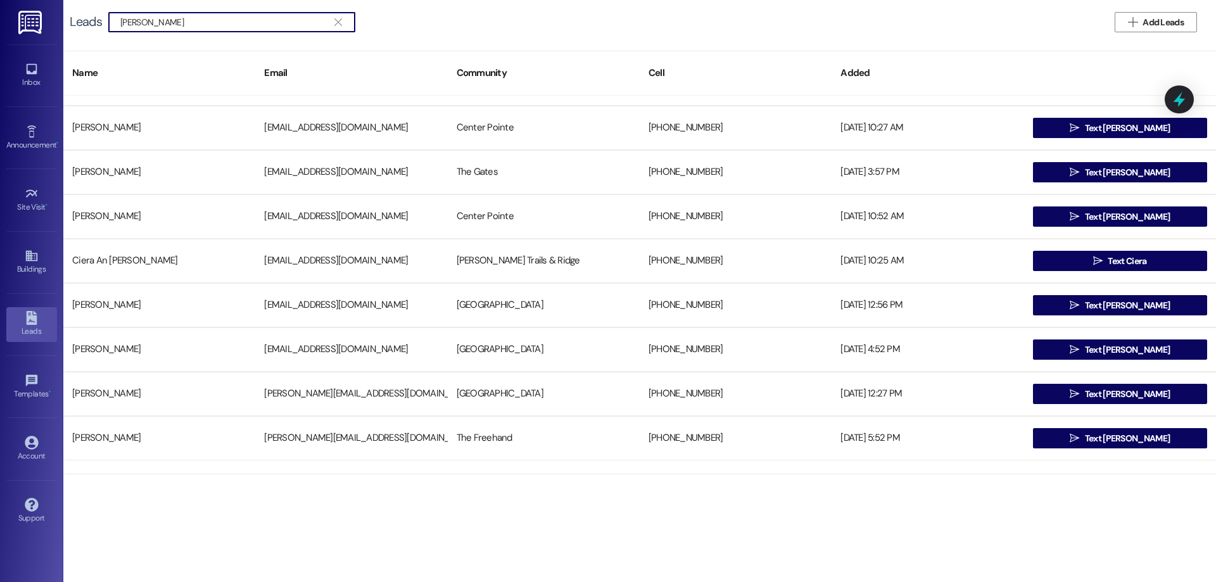
scroll to position [0, 0]
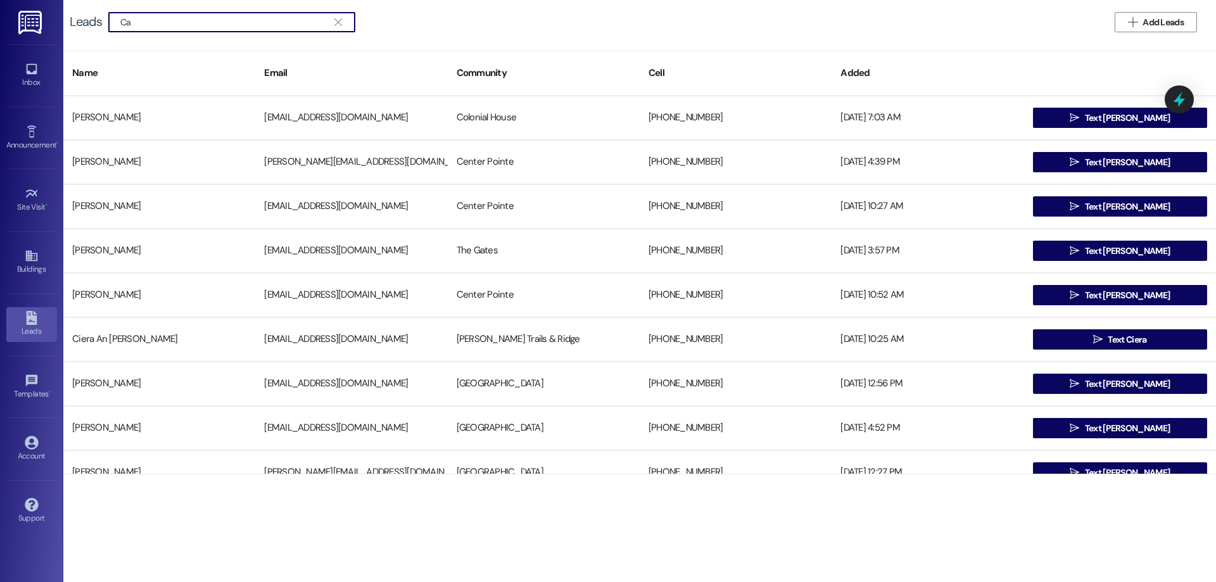
type input "C"
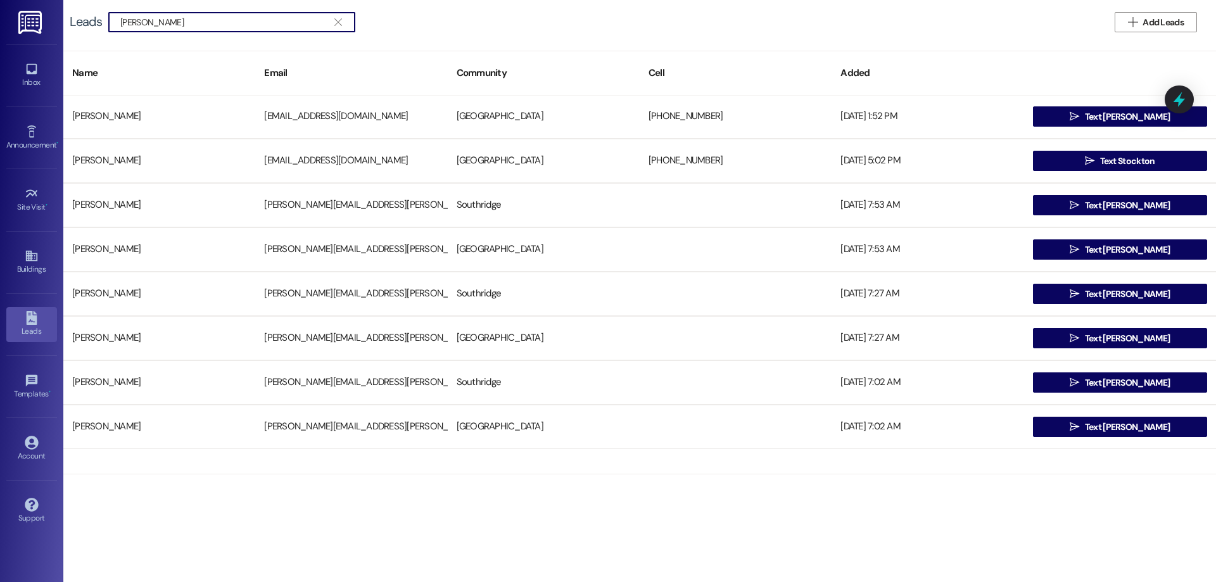
scroll to position [1647, 0]
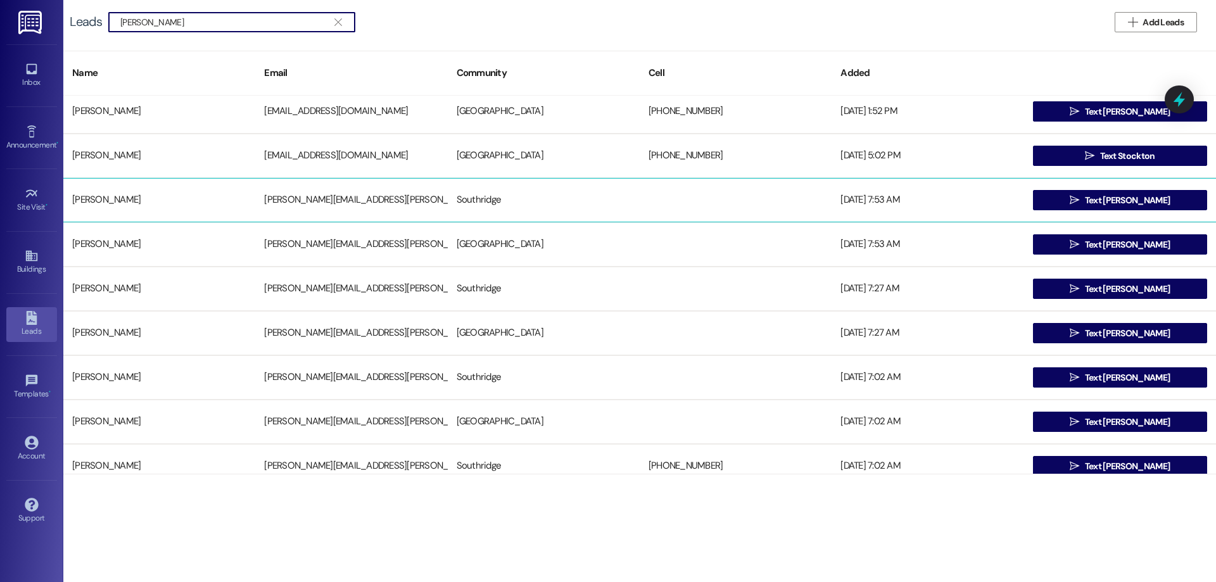
type input "[PERSON_NAME]"
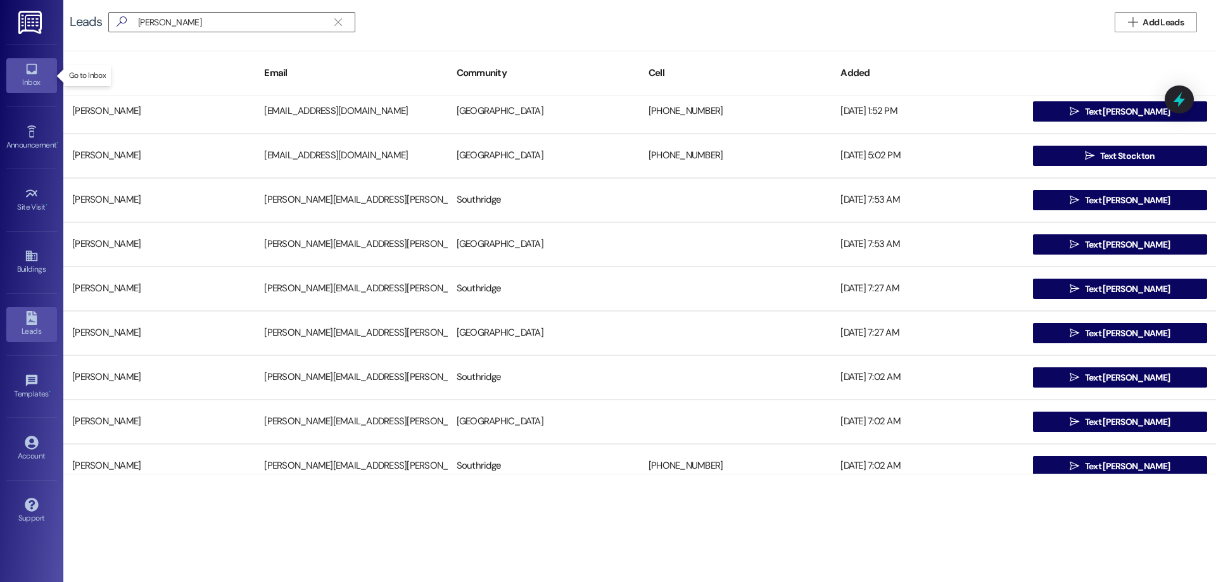
click at [16, 75] on link "Inbox" at bounding box center [31, 75] width 51 height 34
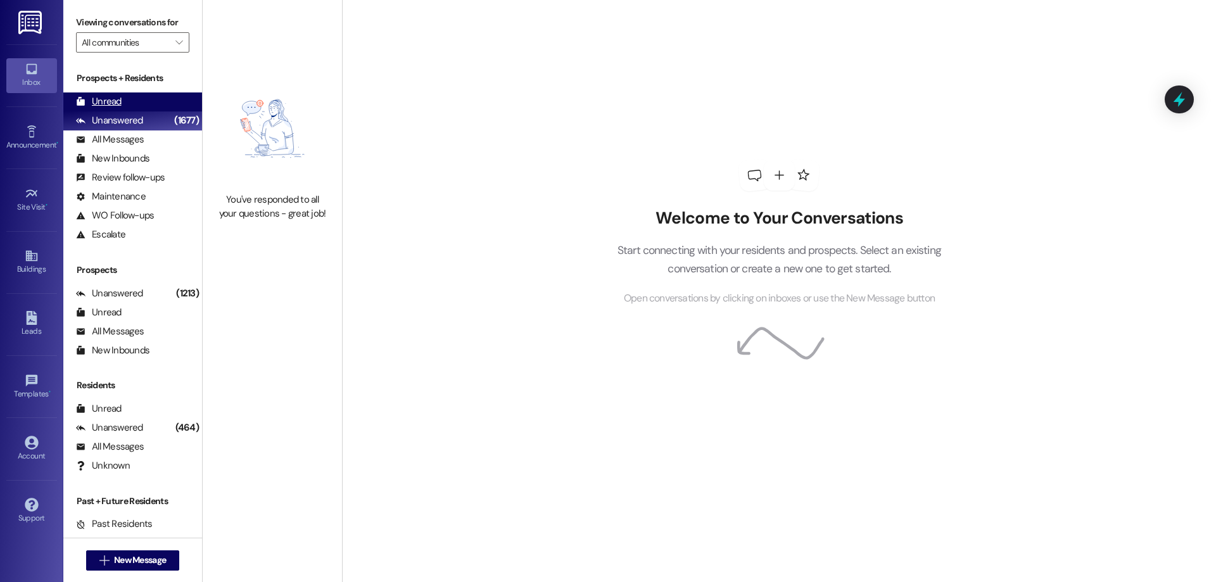
click at [96, 106] on div "Unread" at bounding box center [99, 101] width 46 height 13
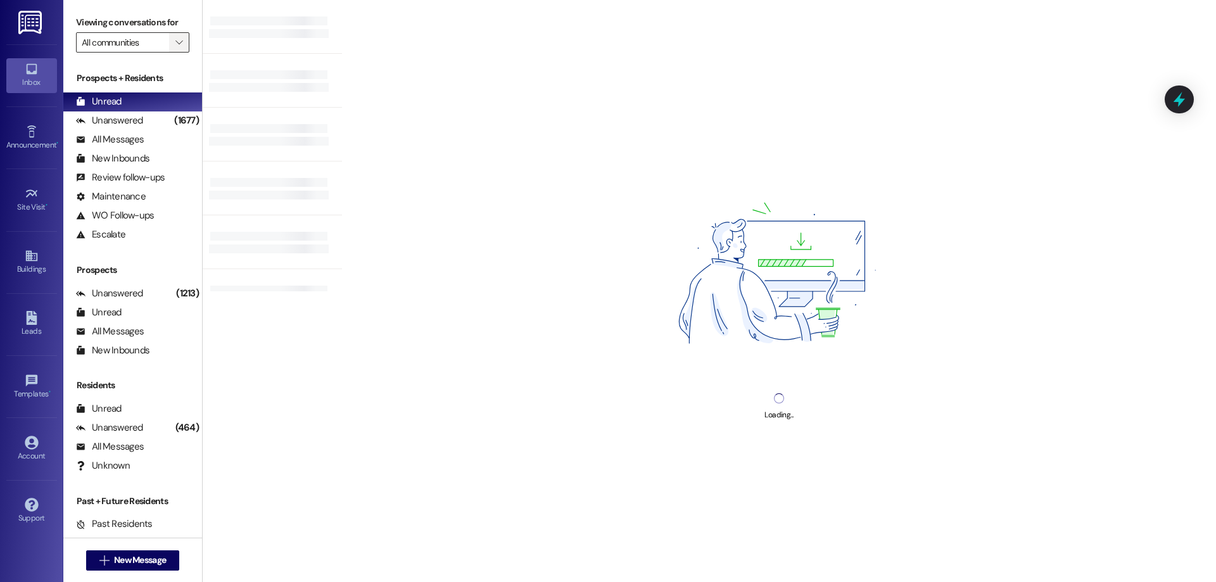
click at [173, 34] on span "" at bounding box center [179, 42] width 12 height 20
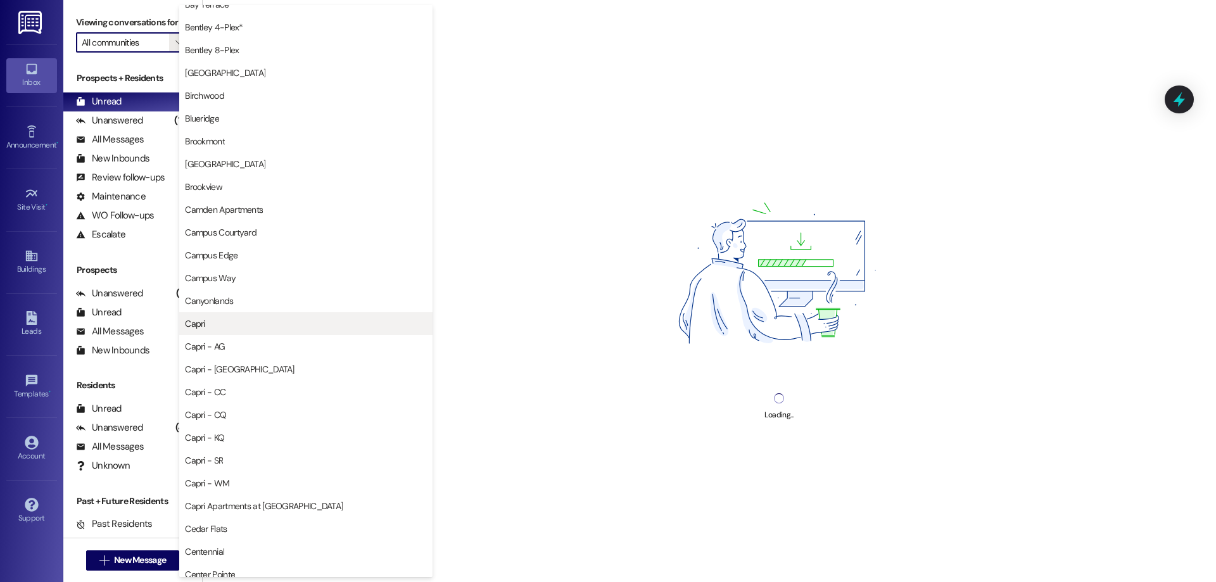
scroll to position [253, 0]
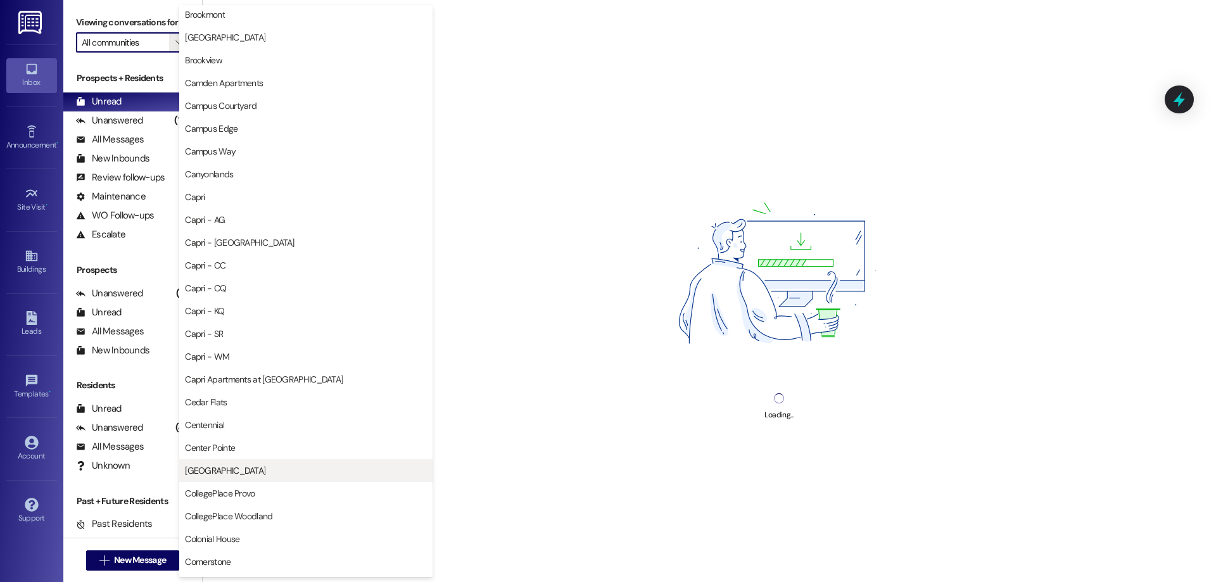
click at [231, 474] on span "[GEOGRAPHIC_DATA]" at bounding box center [306, 470] width 242 height 13
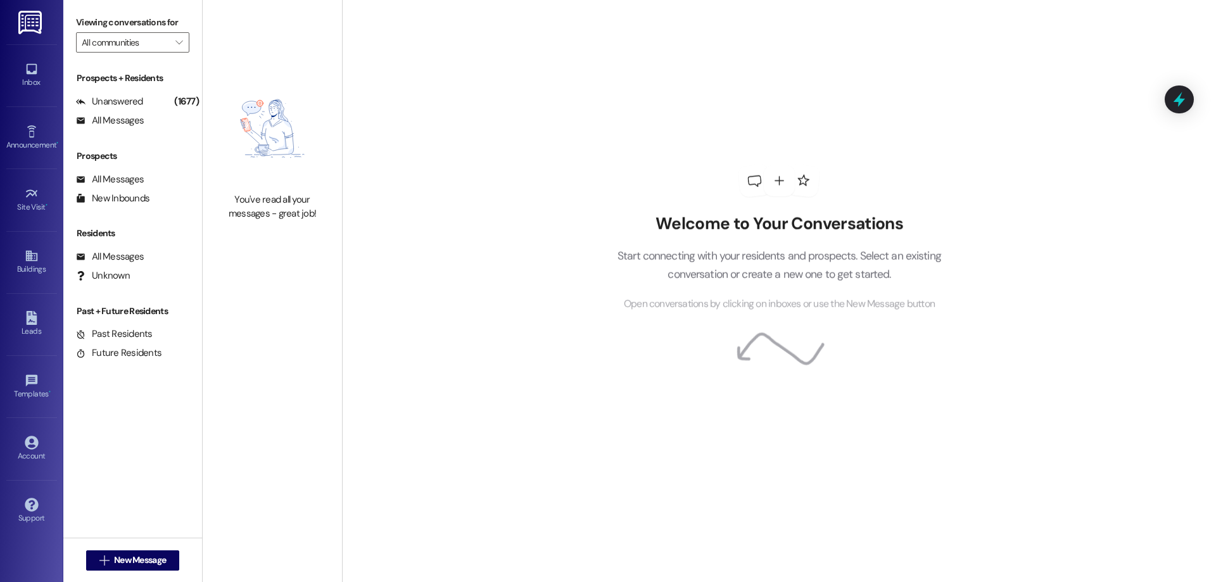
type input "[GEOGRAPHIC_DATA]"
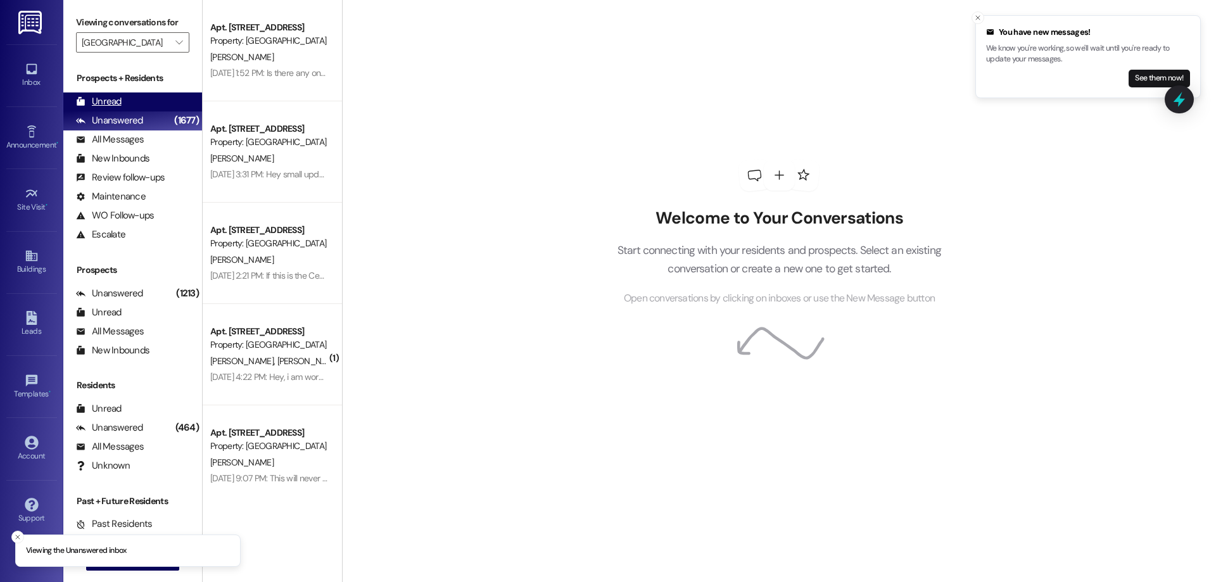
click at [117, 102] on div "Unread" at bounding box center [99, 101] width 46 height 13
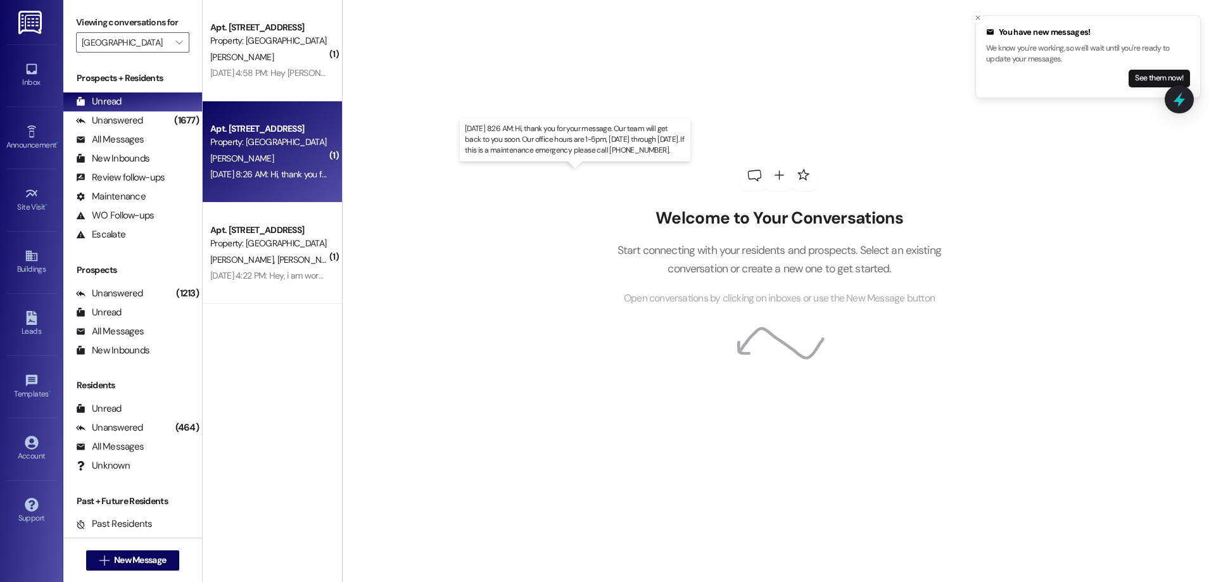
click at [299, 177] on div "[DATE] 8:26 AM: Hi, thank you for your message. Our team will get back to you s…" at bounding box center [577, 173] width 735 height 11
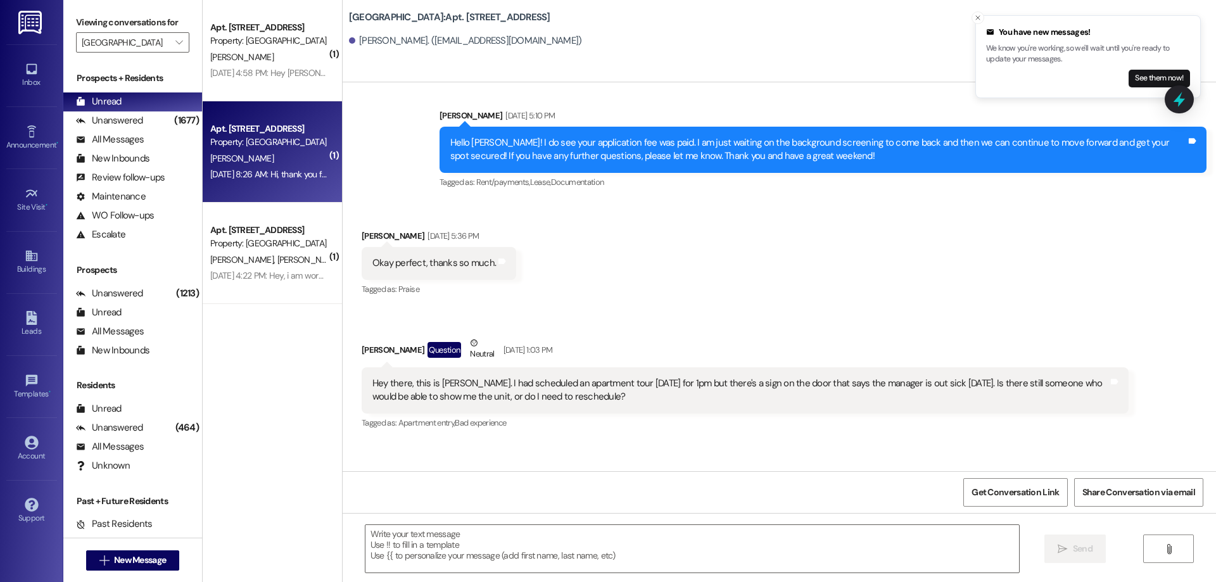
scroll to position [3326, 0]
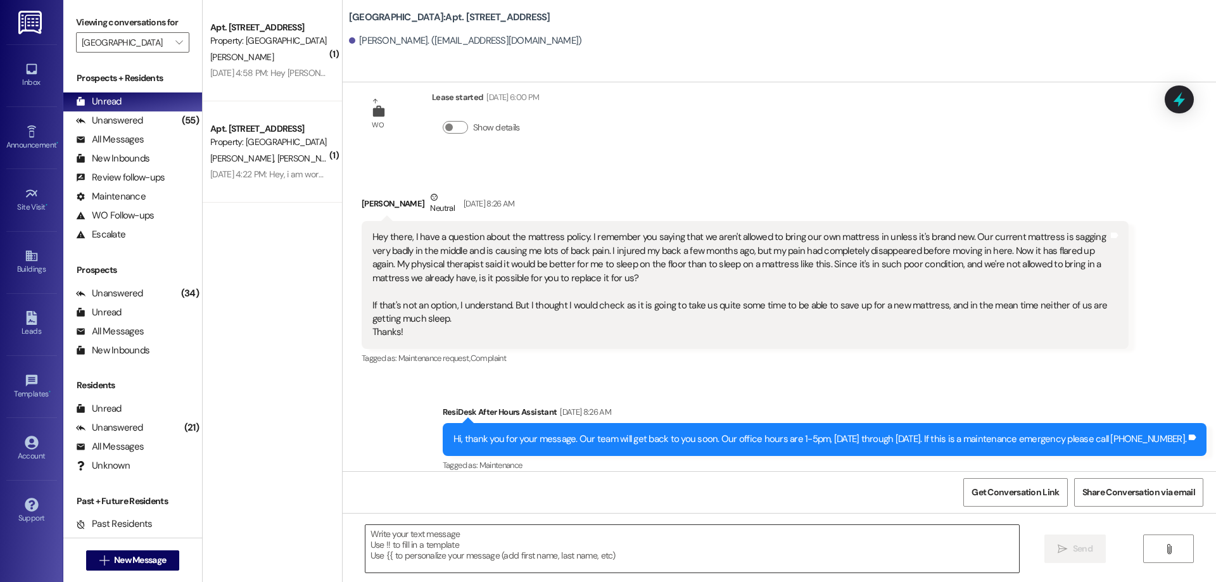
click at [485, 560] on textarea at bounding box center [693, 549] width 654 height 48
click at [32, 322] on icon at bounding box center [31, 318] width 11 height 14
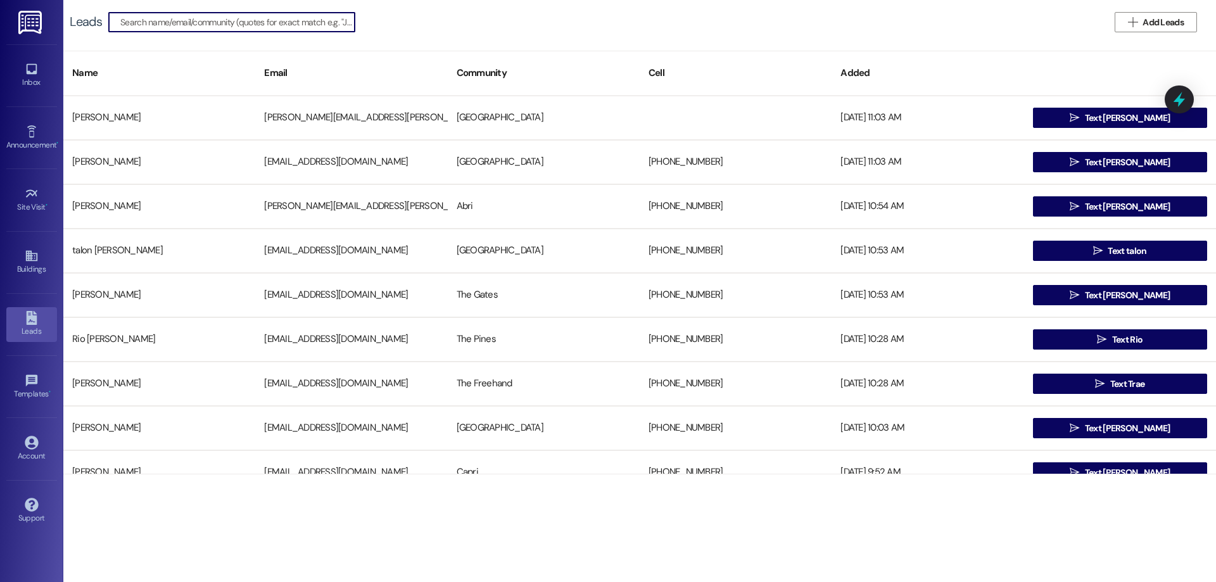
click at [254, 23] on input at bounding box center [237, 22] width 234 height 18
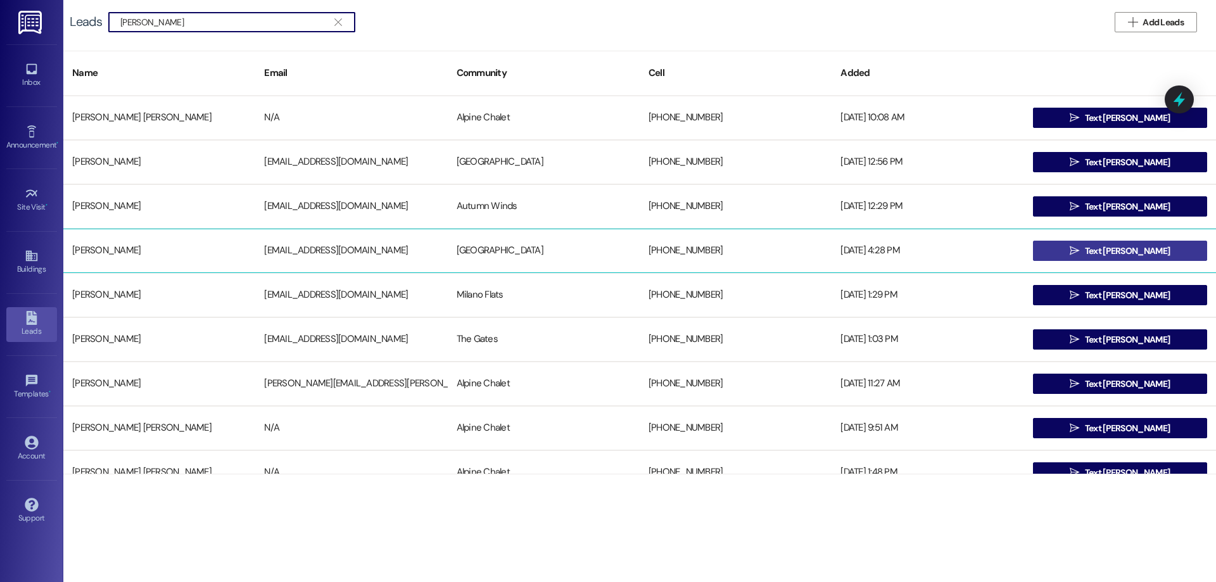
type input "[PERSON_NAME]"
click at [1059, 253] on button " Text [PERSON_NAME]" at bounding box center [1120, 251] width 174 height 20
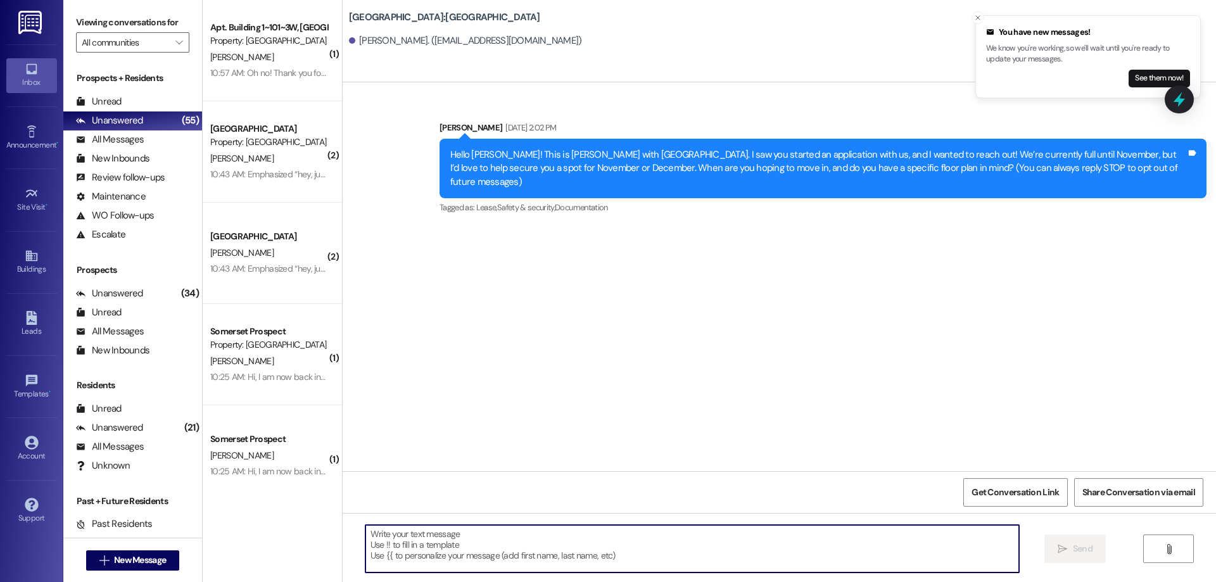
click at [616, 538] on textarea at bounding box center [693, 549] width 654 height 48
paste textarea "Hi [PERSON_NAME]! This is [PERSON_NAME] with [GEOGRAPHIC_DATA]. Thank you for y…"
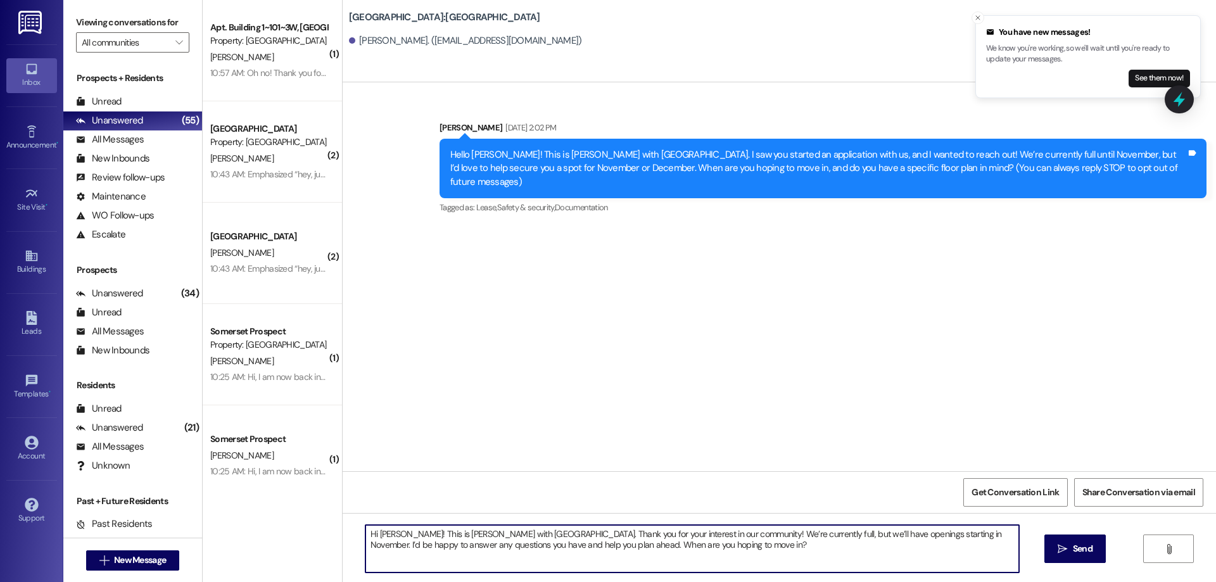
click at [388, 535] on textarea "Hi [PERSON_NAME]! This is [PERSON_NAME] with [GEOGRAPHIC_DATA]. Thank you for y…" at bounding box center [693, 549] width 654 height 48
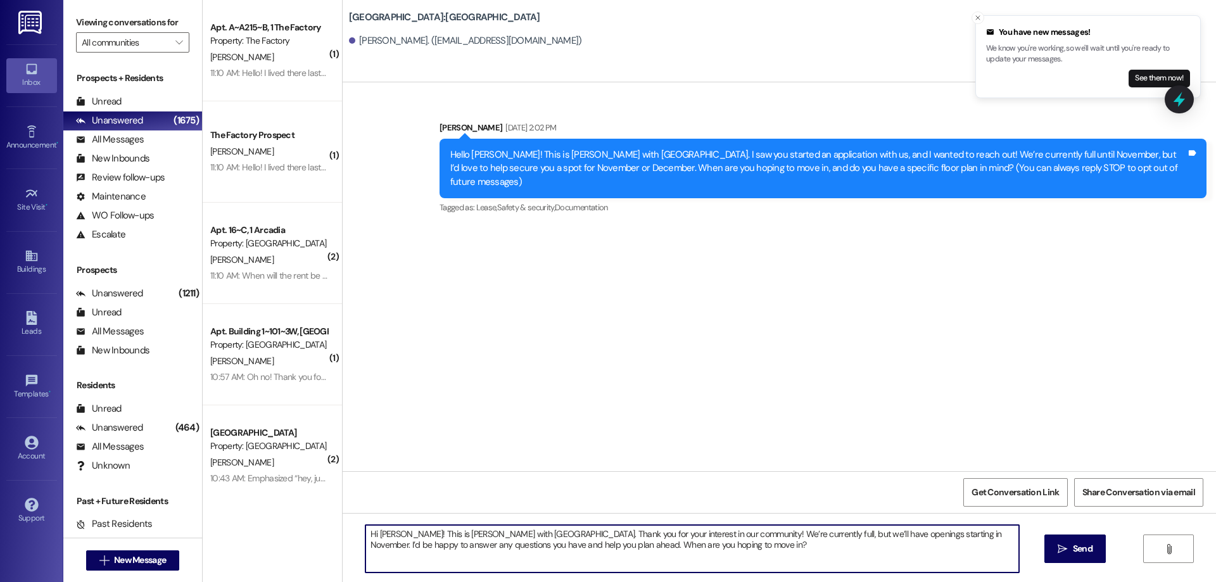
type textarea "Hi [PERSON_NAME]! This is [PERSON_NAME] with [GEOGRAPHIC_DATA]. Thank you for y…"
drag, startPoint x: 701, startPoint y: 547, endPoint x: 410, endPoint y: 534, distance: 291.7
click at [359, 530] on div "Hi [PERSON_NAME]! This is [PERSON_NAME] with [GEOGRAPHIC_DATA]. Thank you for y…" at bounding box center [686, 548] width 655 height 49
click at [1050, 554] on button " Send" at bounding box center [1075, 549] width 61 height 29
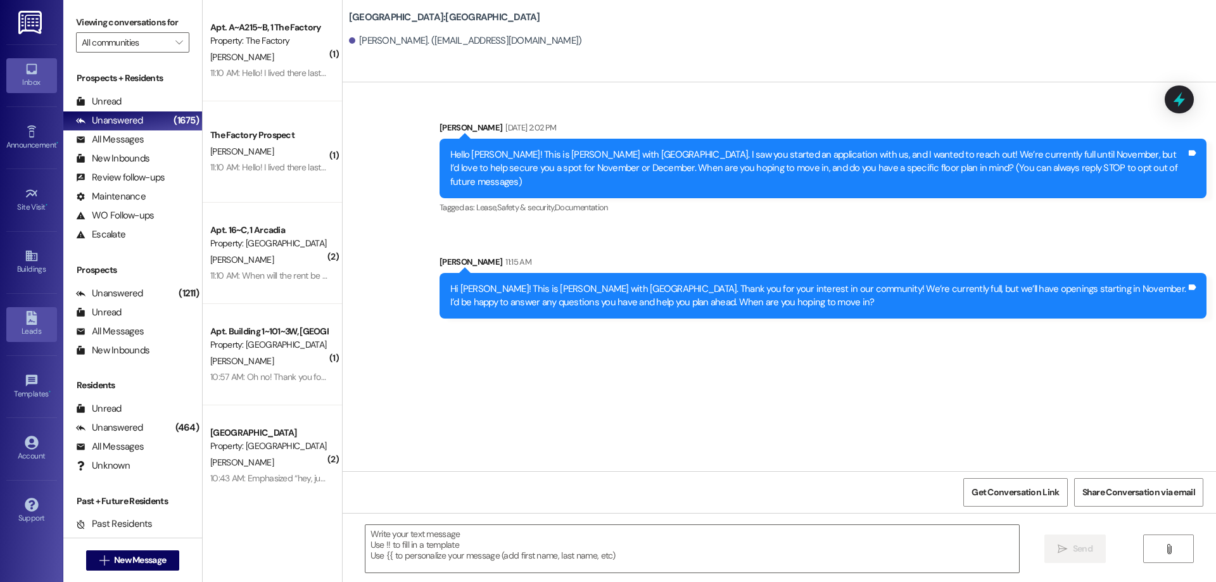
click at [27, 327] on div "Leads" at bounding box center [31, 331] width 63 height 13
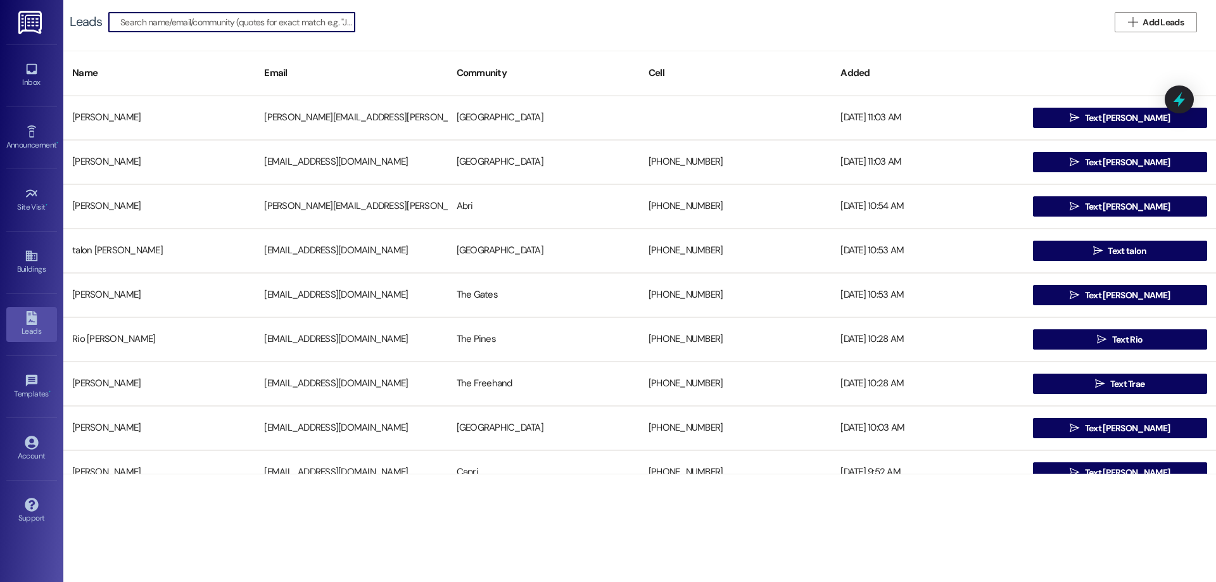
click at [262, 26] on input at bounding box center [237, 22] width 234 height 18
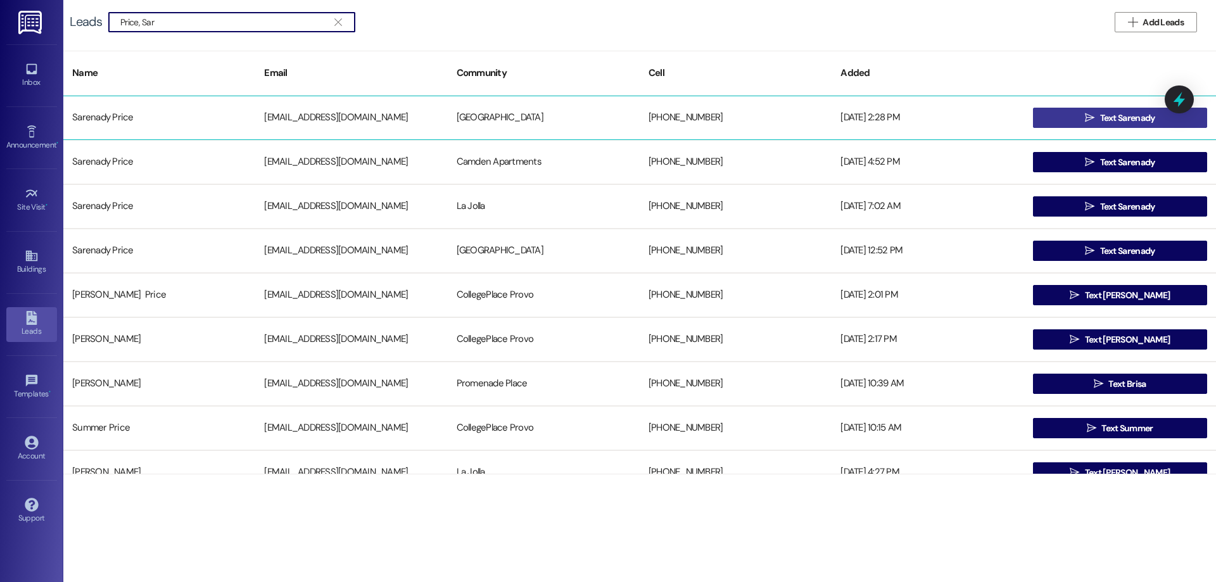
type input "Price, Sar"
click at [1059, 117] on button " Text Sarenady" at bounding box center [1120, 118] width 174 height 20
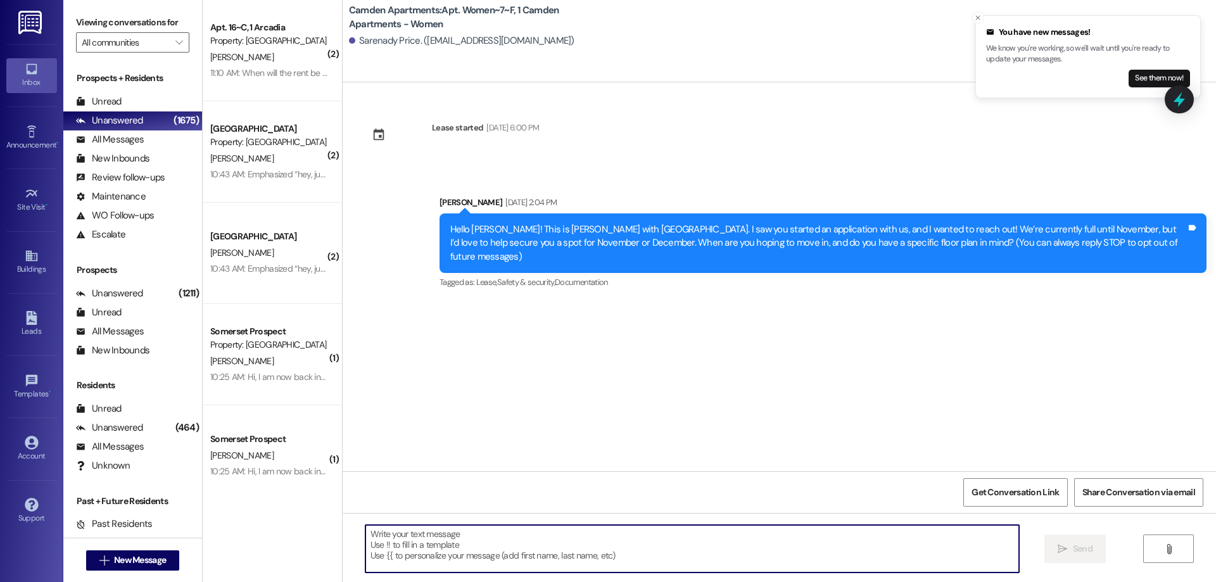
click at [526, 544] on textarea at bounding box center [693, 549] width 654 height 48
paste textarea "Hi [PERSON_NAME]! This is [PERSON_NAME] with [GEOGRAPHIC_DATA]. Thank you for y…"
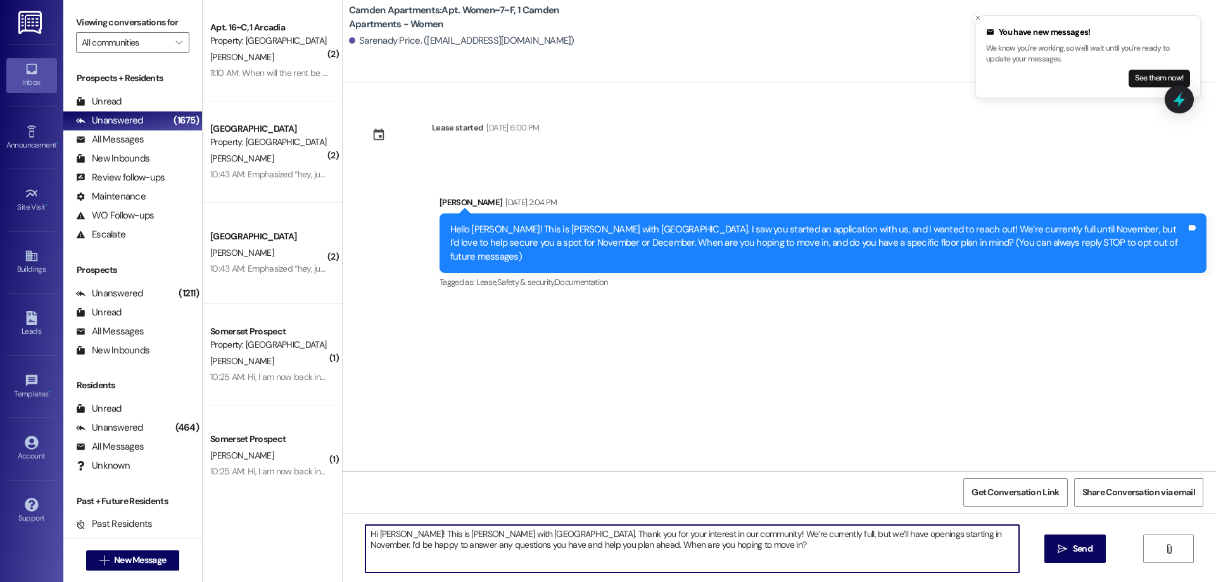
click at [397, 538] on textarea "Hi [PERSON_NAME]! This is [PERSON_NAME] with [GEOGRAPHIC_DATA]. Thank you for y…" at bounding box center [693, 549] width 654 height 48
drag, startPoint x: 708, startPoint y: 549, endPoint x: 347, endPoint y: 531, distance: 360.9
click at [343, 526] on div "Hi [PERSON_NAME]! This is [PERSON_NAME] with [GEOGRAPHIC_DATA]. Thank you for y…" at bounding box center [780, 560] width 874 height 95
type textarea "Hi [PERSON_NAME]! This is [PERSON_NAME] with [GEOGRAPHIC_DATA]. Thank you for y…"
click at [1073, 553] on span "Send" at bounding box center [1083, 548] width 20 height 13
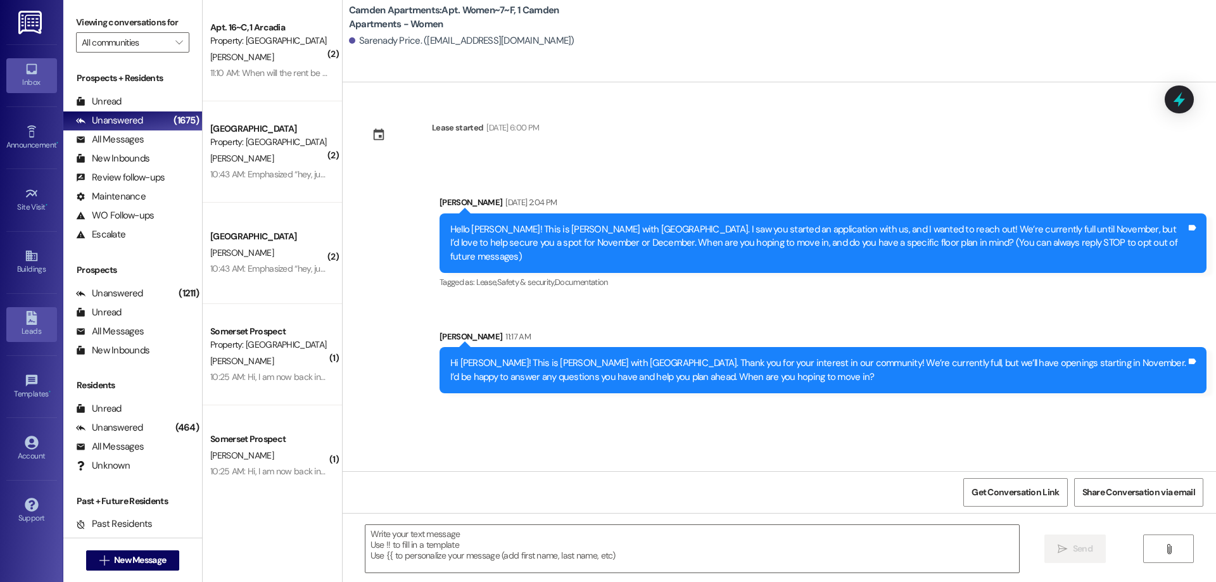
click at [23, 334] on div "Leads" at bounding box center [31, 331] width 63 height 13
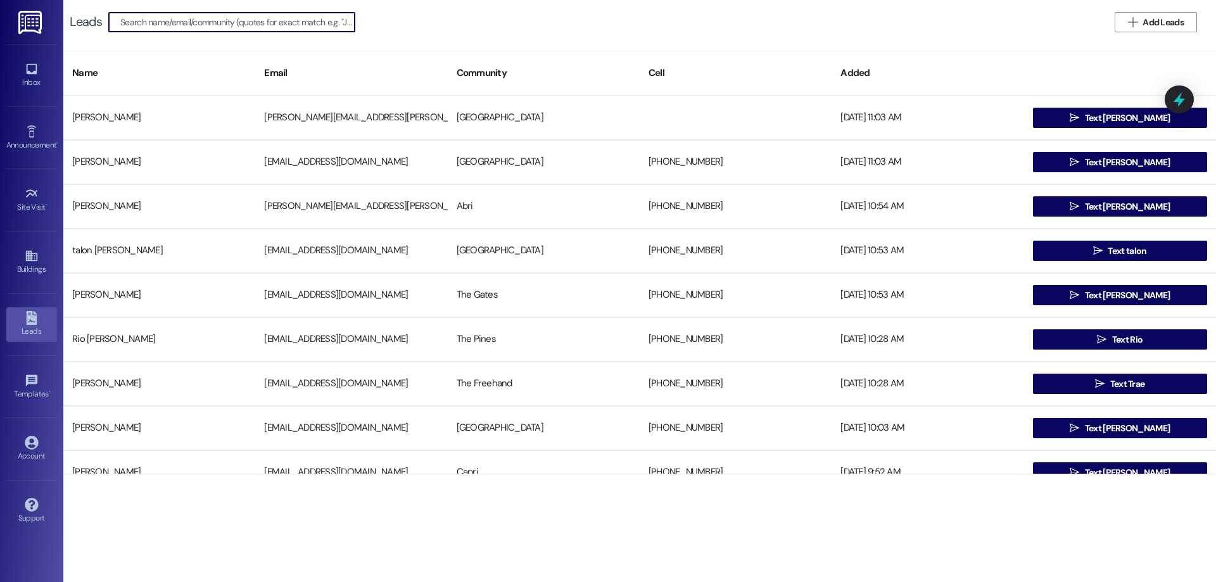
click at [229, 22] on input at bounding box center [237, 22] width 234 height 18
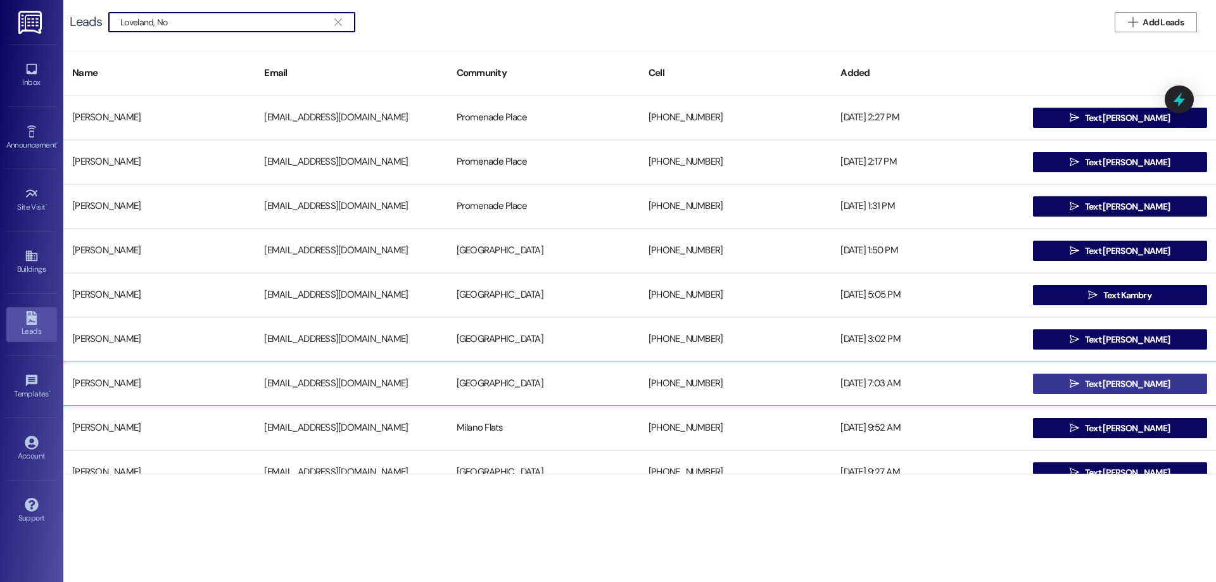
type input "Loveland, No"
click at [1058, 390] on button " Text [PERSON_NAME]" at bounding box center [1120, 384] width 174 height 20
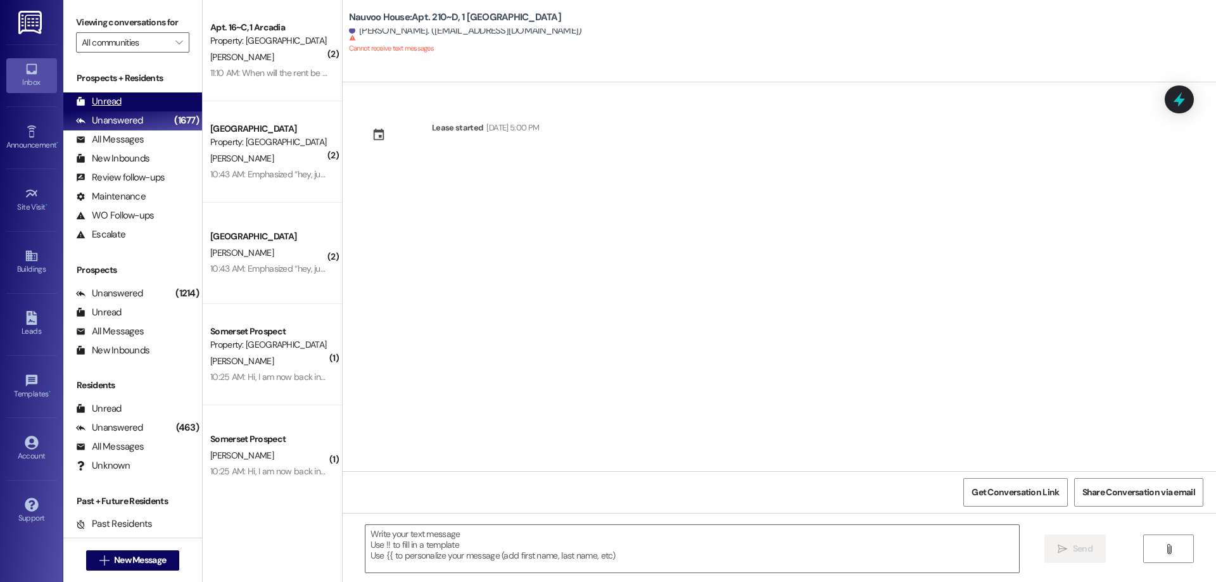
click at [105, 103] on div "Unread" at bounding box center [99, 101] width 46 height 13
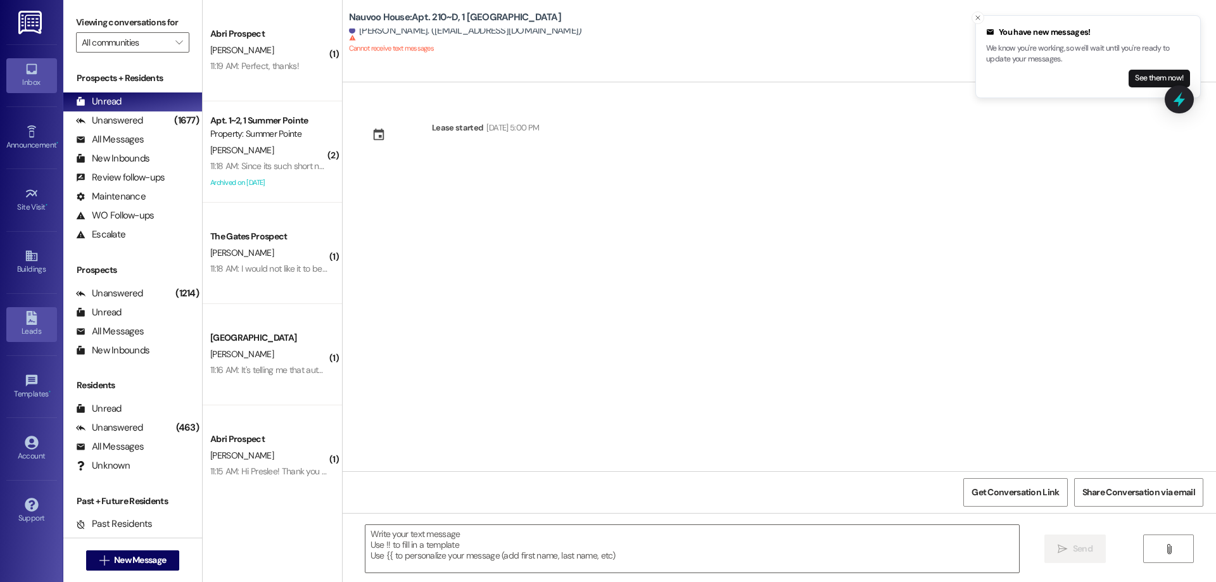
click at [27, 324] on icon at bounding box center [31, 318] width 11 height 14
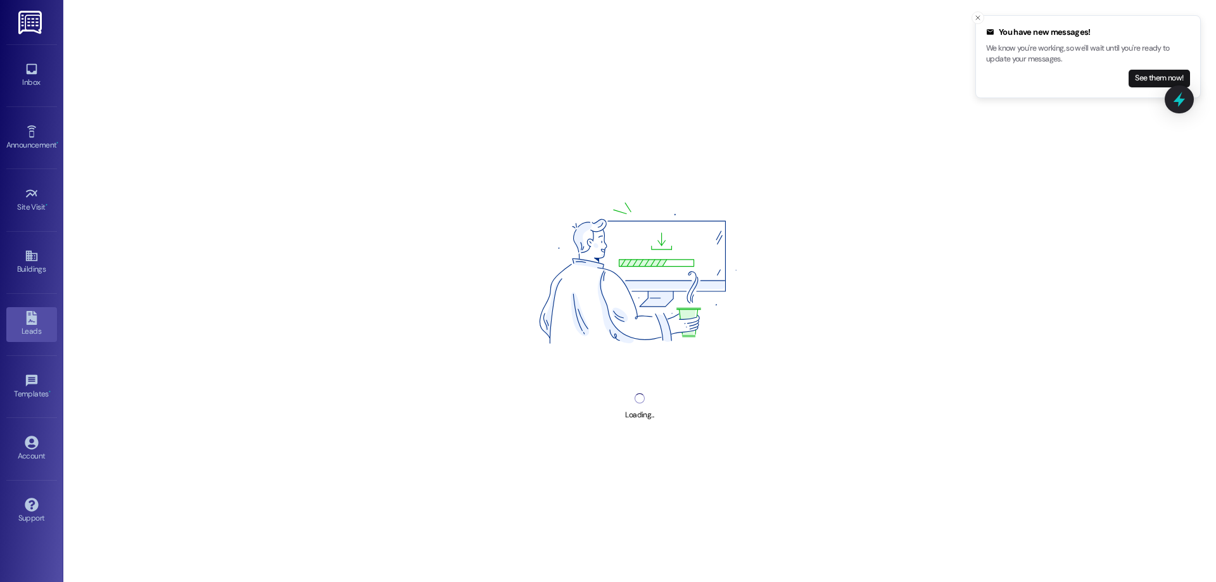
drag, startPoint x: 976, startPoint y: 17, endPoint x: 635, endPoint y: 25, distance: 340.9
click at [975, 17] on icon "Close toast" at bounding box center [978, 18] width 8 height 8
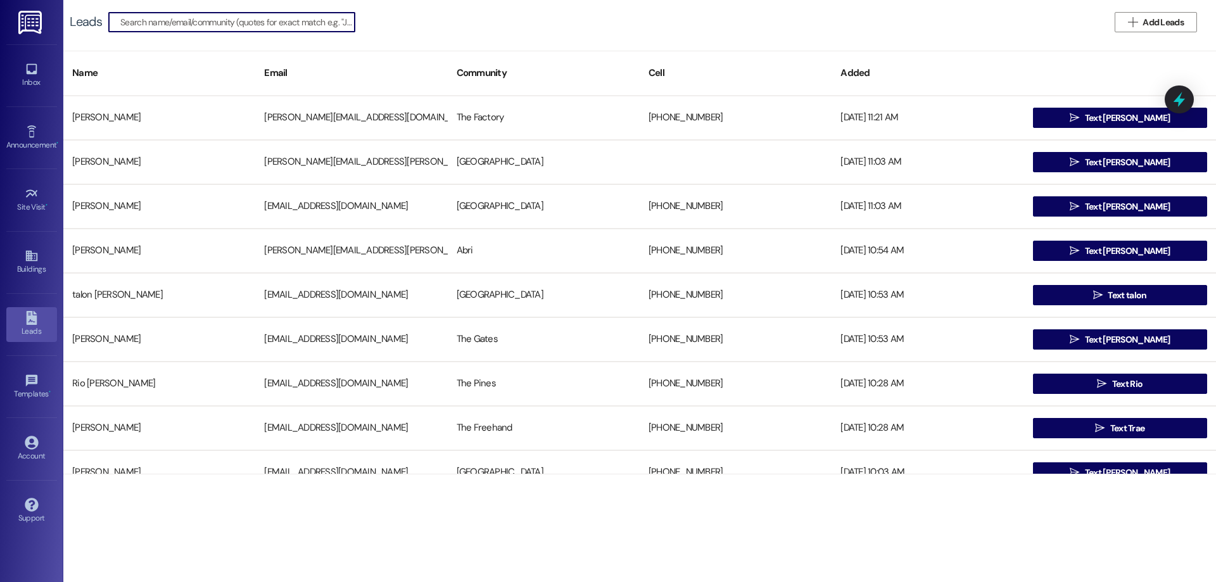
click at [168, 26] on input at bounding box center [237, 22] width 234 height 18
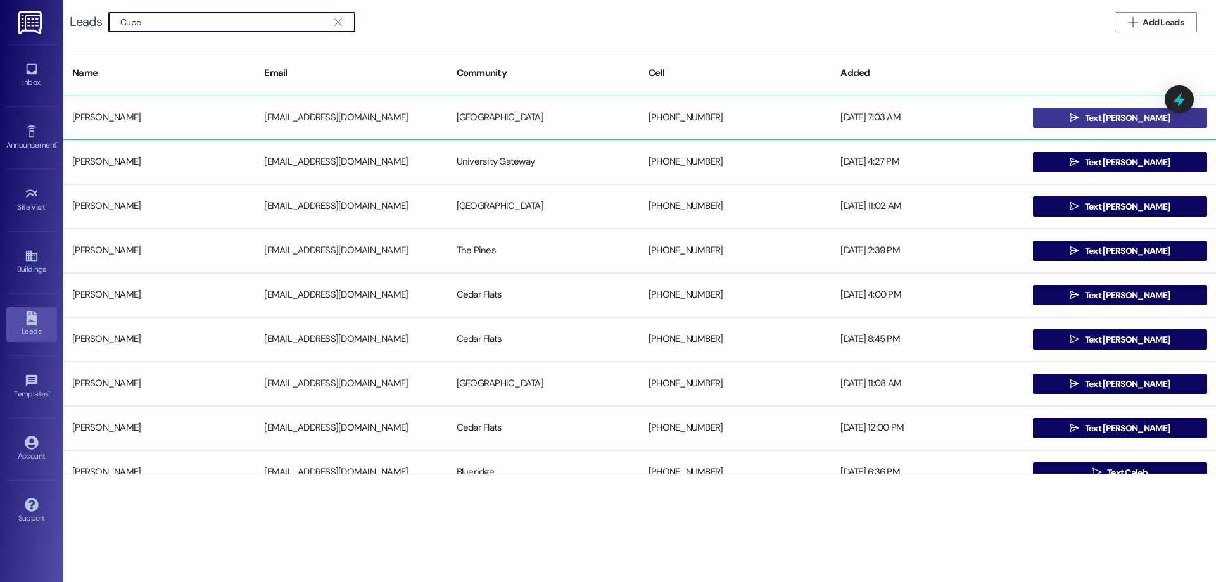
type input "Cupe"
click at [1108, 119] on span "Text [PERSON_NAME]" at bounding box center [1127, 117] width 85 height 13
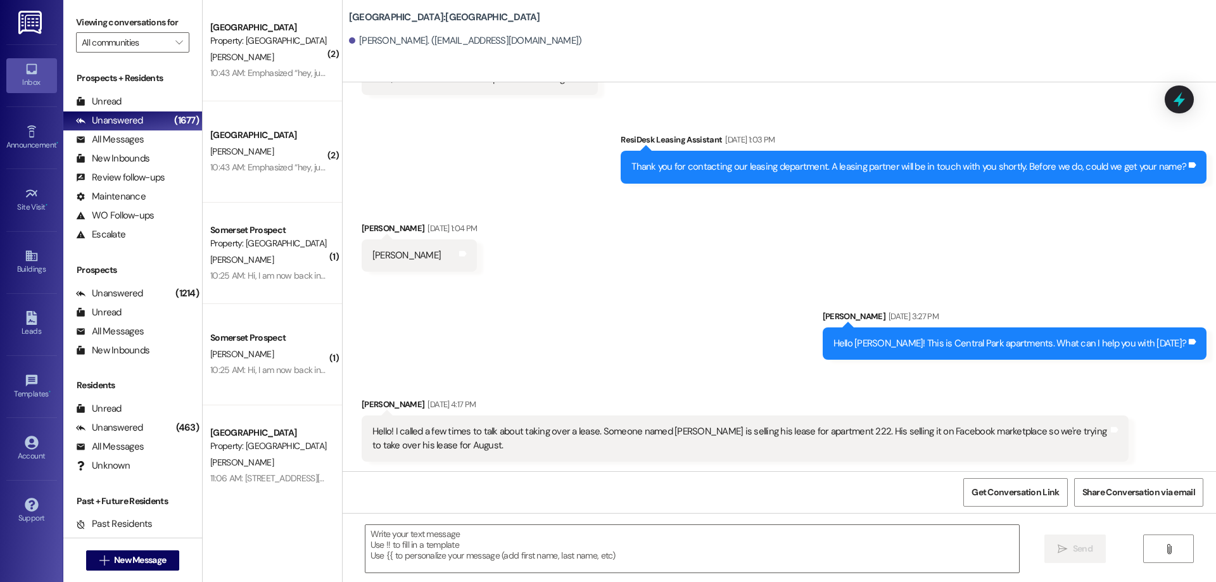
scroll to position [77, 0]
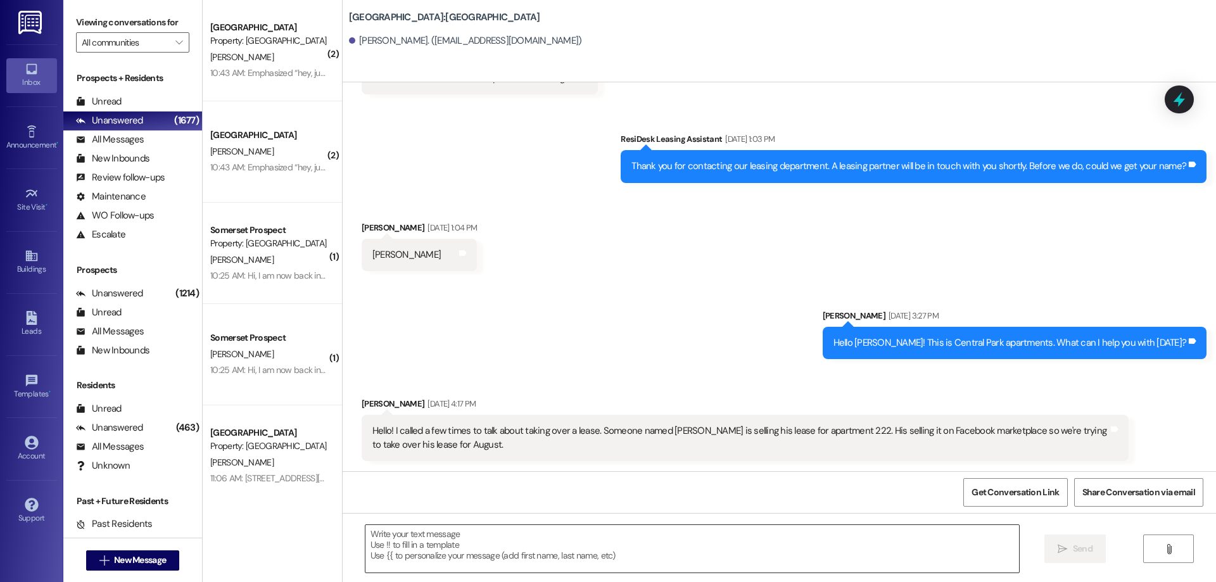
click at [505, 539] on textarea at bounding box center [693, 549] width 654 height 48
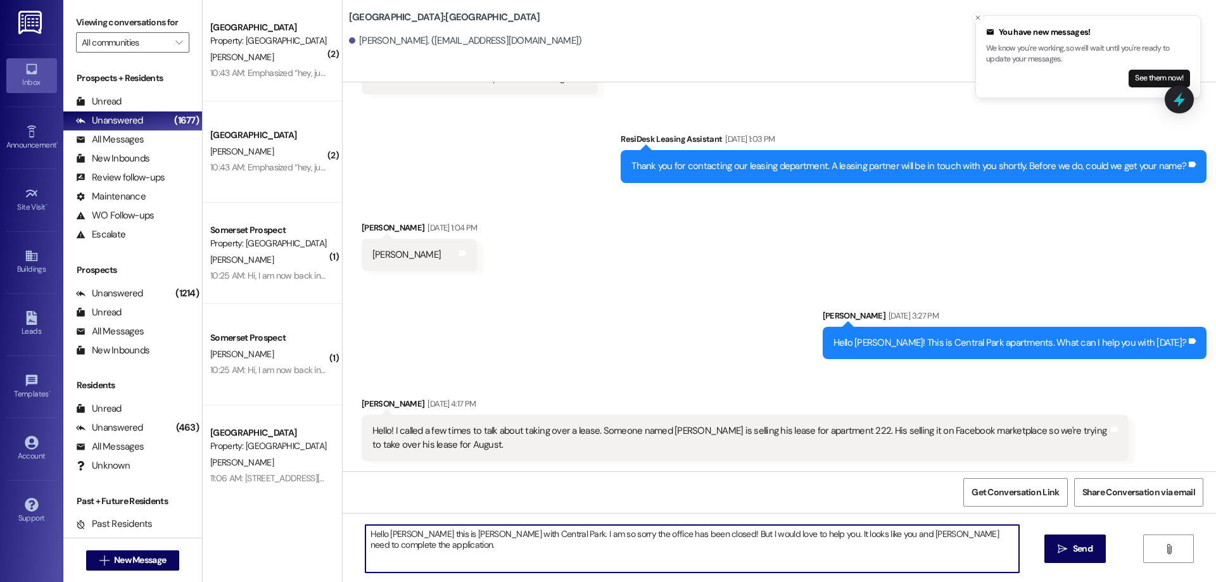
click at [423, 550] on textarea "Hello [PERSON_NAME] this is [PERSON_NAME] with Central Park. I am so sorry the …" at bounding box center [693, 549] width 654 height 48
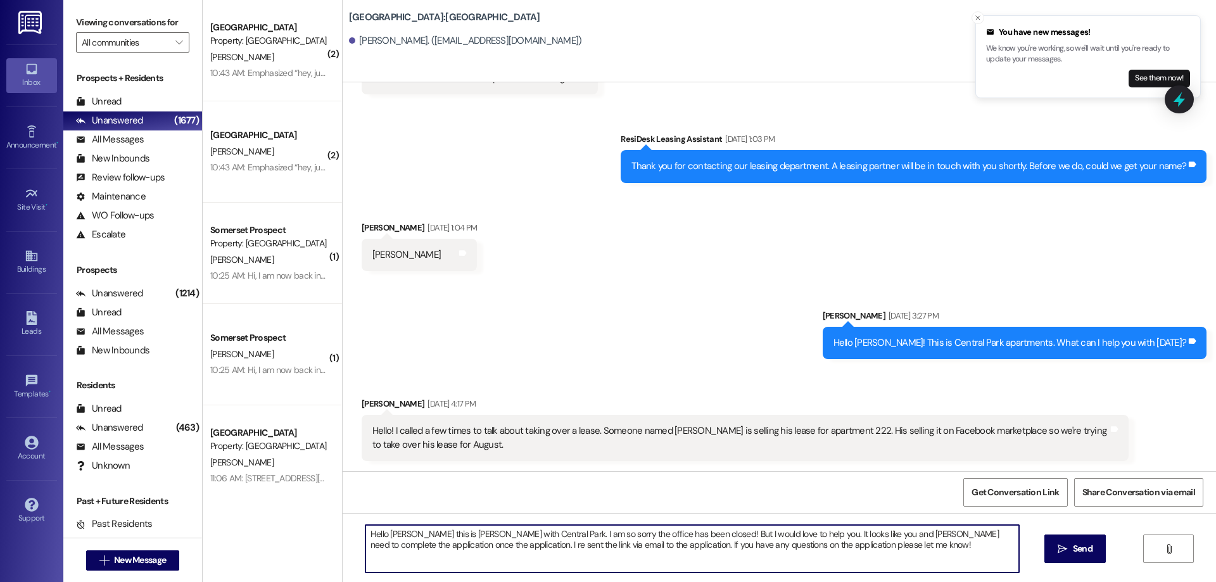
drag, startPoint x: 890, startPoint y: 550, endPoint x: 391, endPoint y: 544, distance: 498.6
click at [290, 520] on div "( 2 ) [GEOGRAPHIC_DATA] Property: Southridge [PERSON_NAME] 10:43 AM: Emphasized…" at bounding box center [710, 291] width 1014 height 582
type textarea "Hello [PERSON_NAME] this is [PERSON_NAME] with Central Park. I am so sorry the …"
click at [883, 559] on textarea "Hello [PERSON_NAME] this is [PERSON_NAME] with Central Park. I am so sorry the …" at bounding box center [693, 549] width 654 height 48
click at [892, 550] on textarea "Hello [PERSON_NAME] this is [PERSON_NAME] with Central Park. I am so sorry the …" at bounding box center [693, 549] width 654 height 48
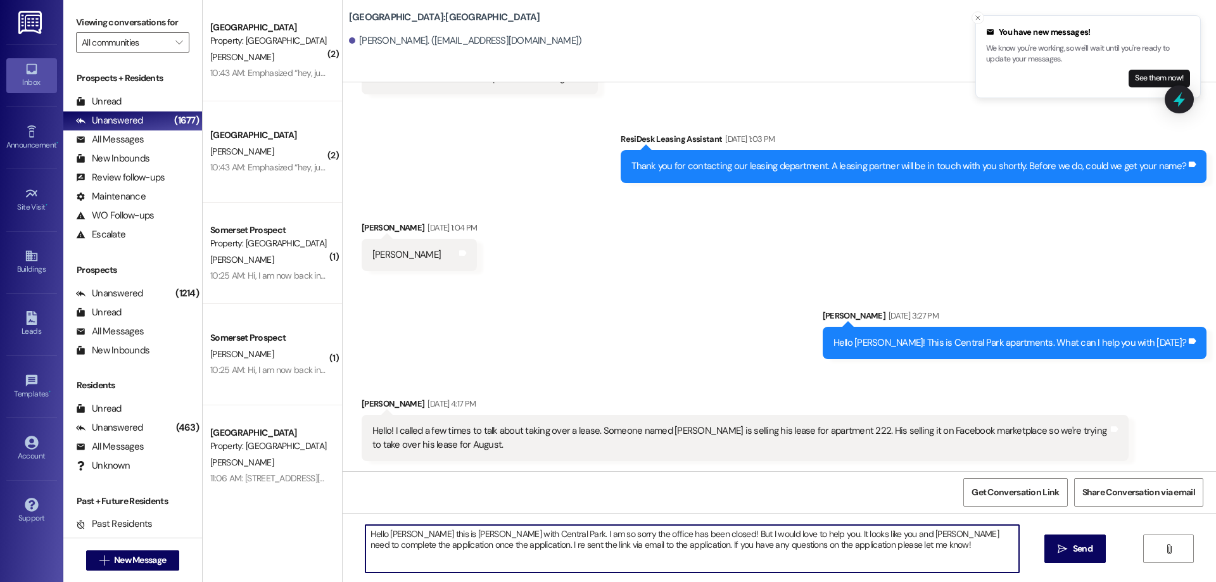
drag, startPoint x: 687, startPoint y: 538, endPoint x: 324, endPoint y: 511, distance: 363.9
click at [324, 511] on div "( 2 ) [GEOGRAPHIC_DATA] Property: Southridge [PERSON_NAME] 10:43 AM: Emphasized…" at bounding box center [710, 291] width 1014 height 582
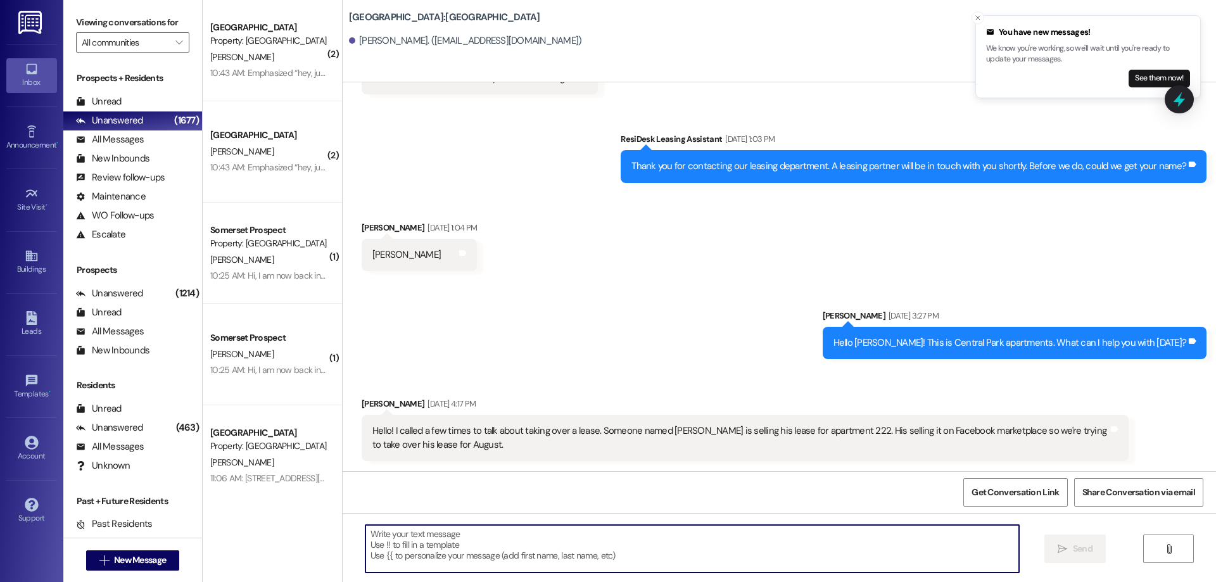
paste textarea "Hello [PERSON_NAME], this is [PERSON_NAME] with Central Park. I’m so sorry the …"
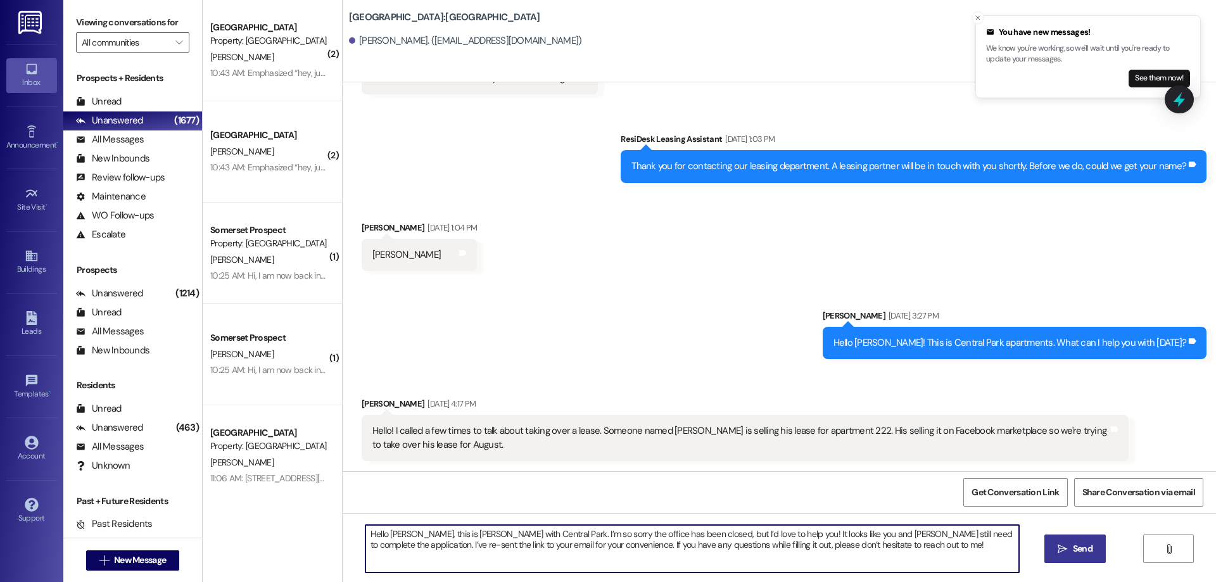
type textarea "Hello [PERSON_NAME], this is [PERSON_NAME] with Central Park. I’m so sorry the …"
click at [1083, 556] on button " Send" at bounding box center [1075, 549] width 61 height 29
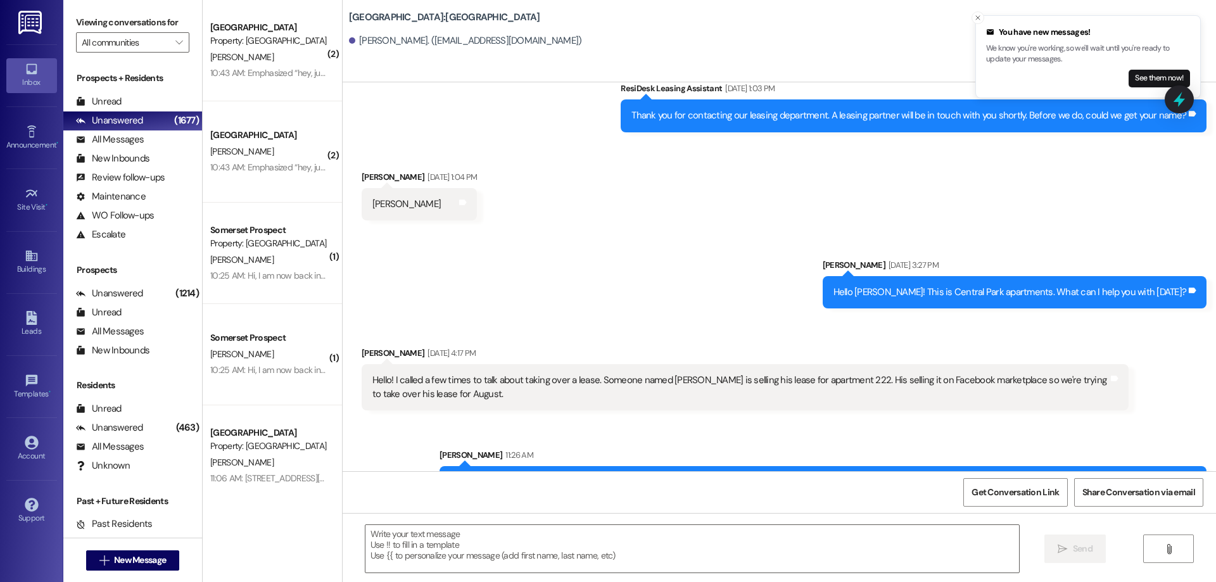
scroll to position [179, 0]
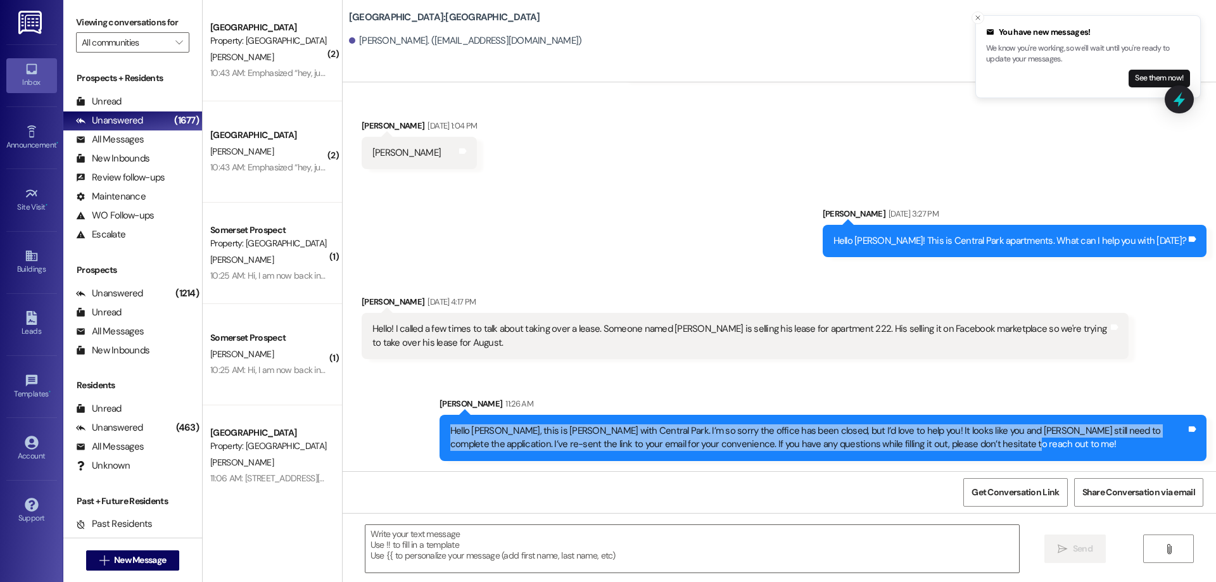
drag, startPoint x: 967, startPoint y: 442, endPoint x: 467, endPoint y: 437, distance: 499.2
click at [393, 428] on div "Sent via SMS [PERSON_NAME] 11:26 AM Hello [PERSON_NAME], this is [PERSON_NAME] …" at bounding box center [780, 420] width 874 height 102
copy div "Hello [PERSON_NAME], this is [PERSON_NAME] with Central Park. I’m so sorry the …"
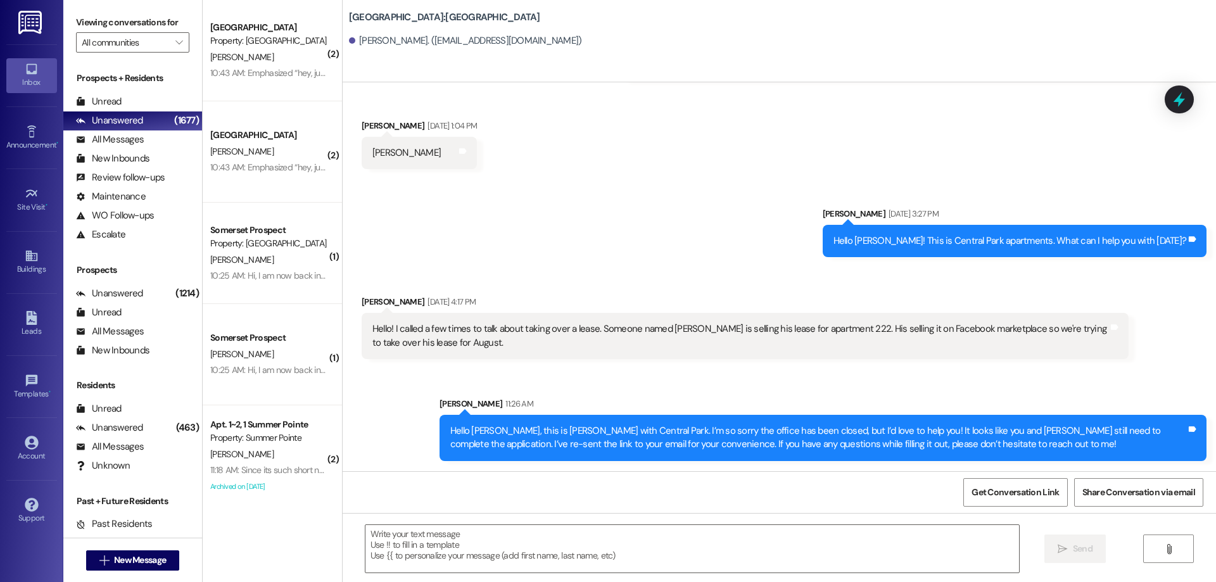
drag, startPoint x: 41, startPoint y: 307, endPoint x: 34, endPoint y: 307, distance: 7.6
click at [41, 306] on div "Leads Go to Leads" at bounding box center [31, 324] width 51 height 62
click at [29, 315] on icon at bounding box center [32, 318] width 14 height 14
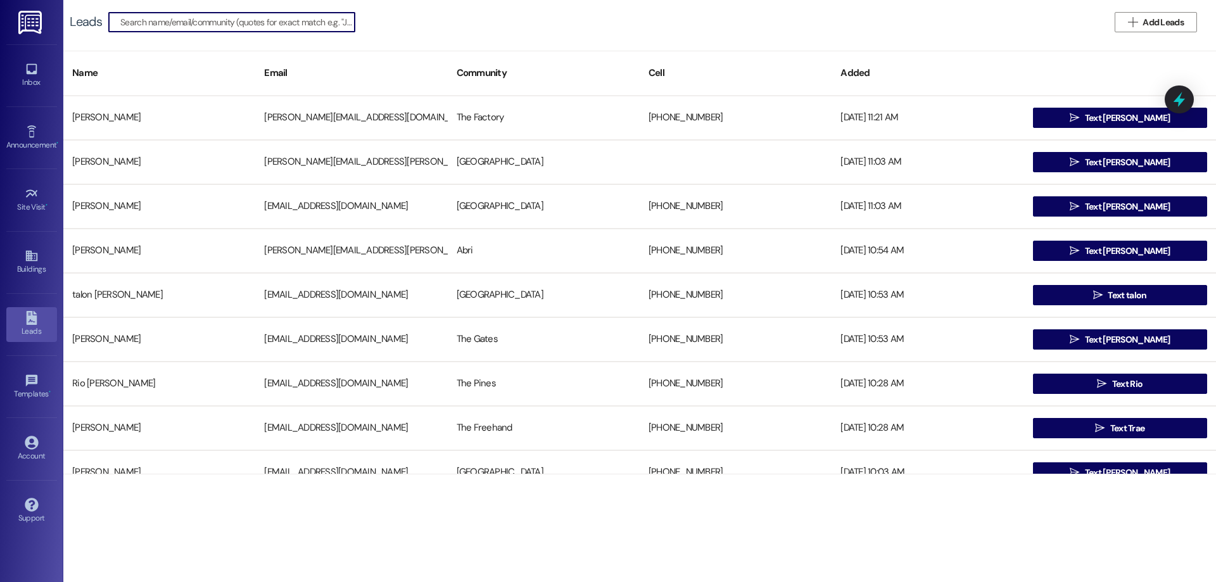
click at [243, 29] on input at bounding box center [237, 22] width 234 height 18
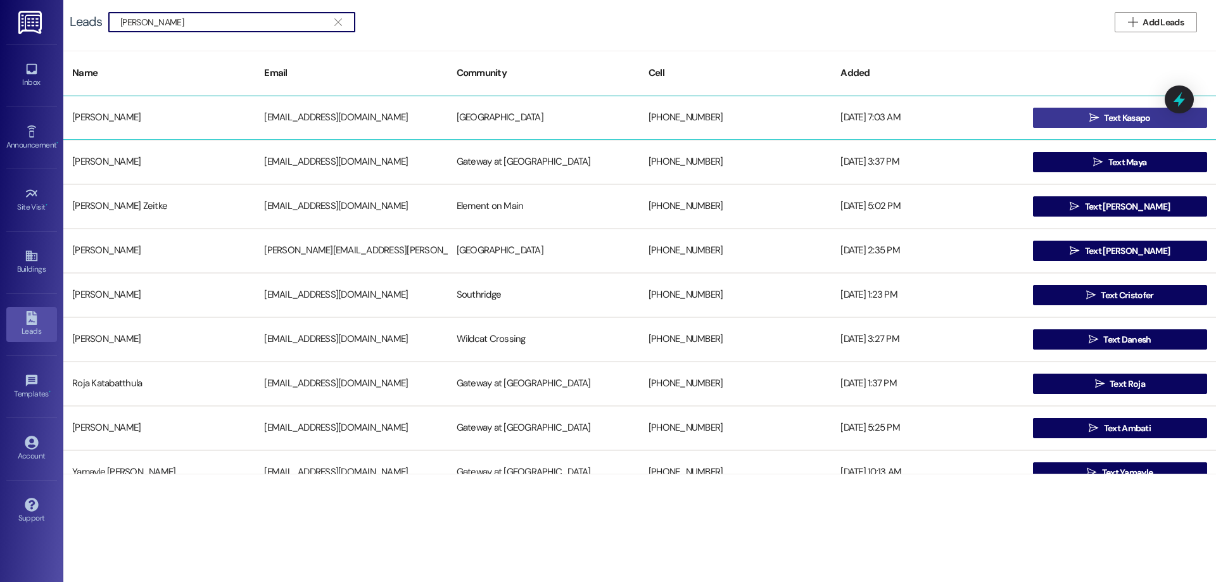
type input "[PERSON_NAME]"
click at [1104, 113] on span "Text Kasapo" at bounding box center [1127, 117] width 46 height 13
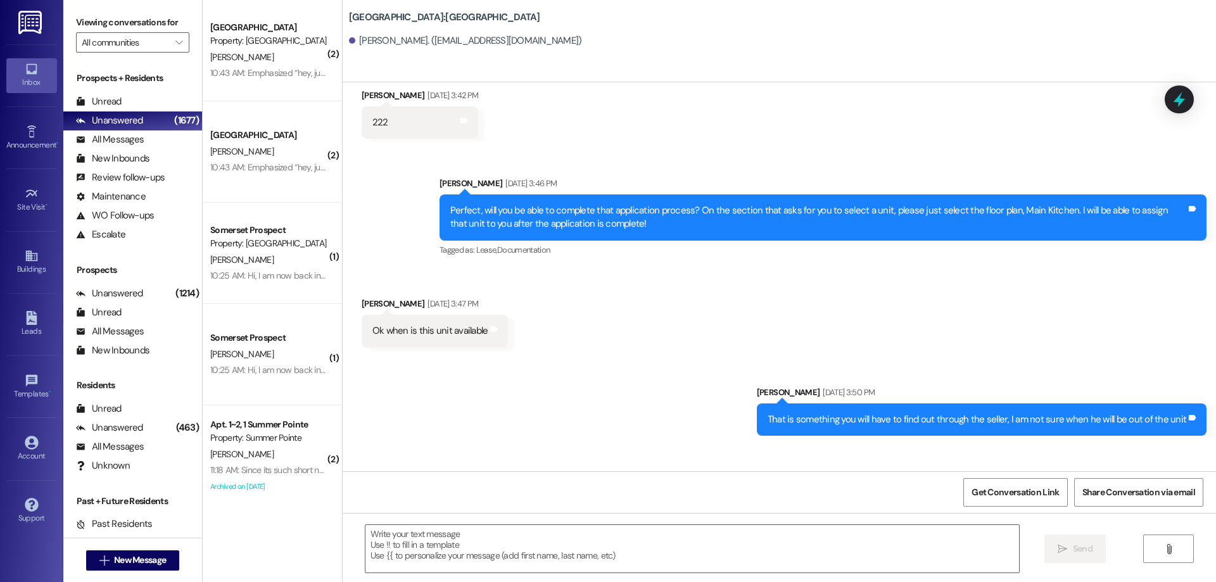
scroll to position [708, 0]
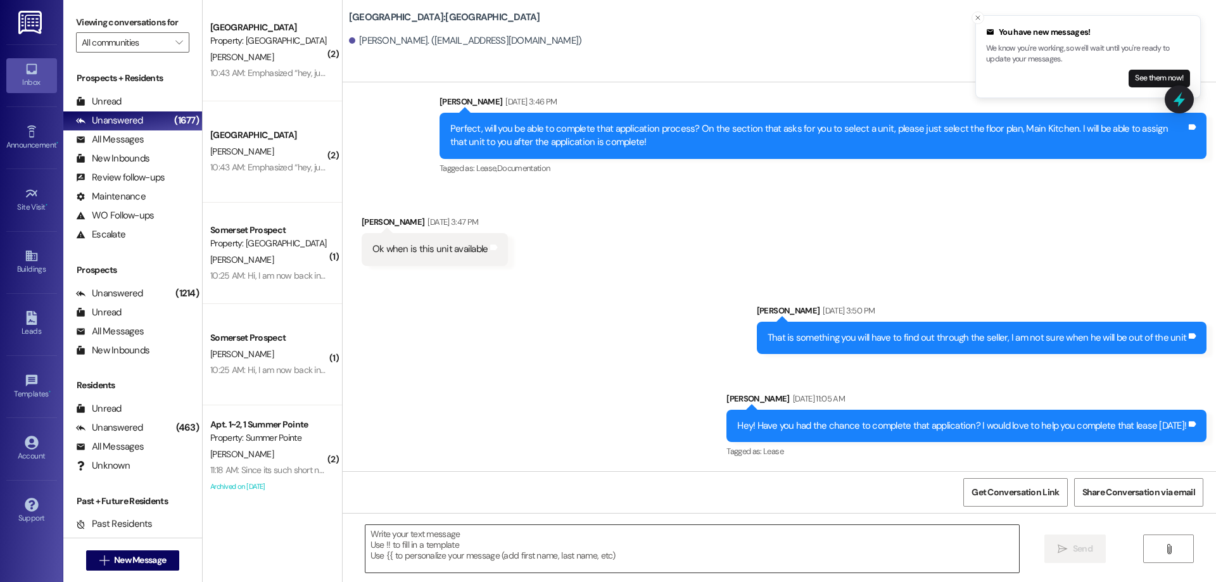
drag, startPoint x: 565, startPoint y: 549, endPoint x: 563, endPoint y: 542, distance: 6.6
click at [565, 545] on textarea at bounding box center [693, 549] width 654 height 48
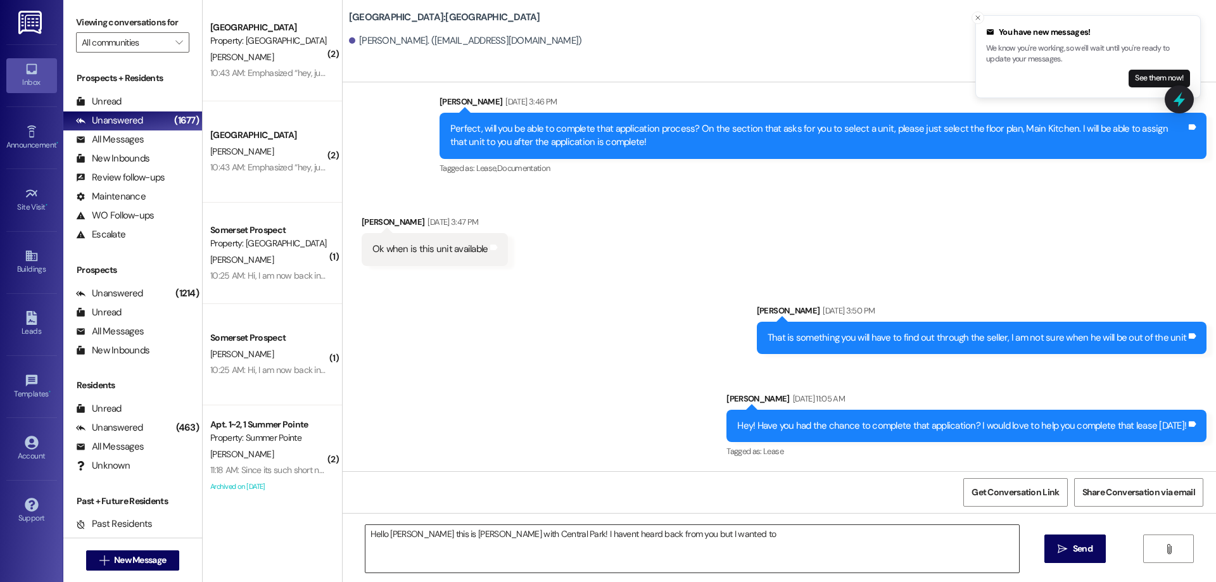
drag, startPoint x: 551, startPoint y: 523, endPoint x: 551, endPoint y: 530, distance: 7.6
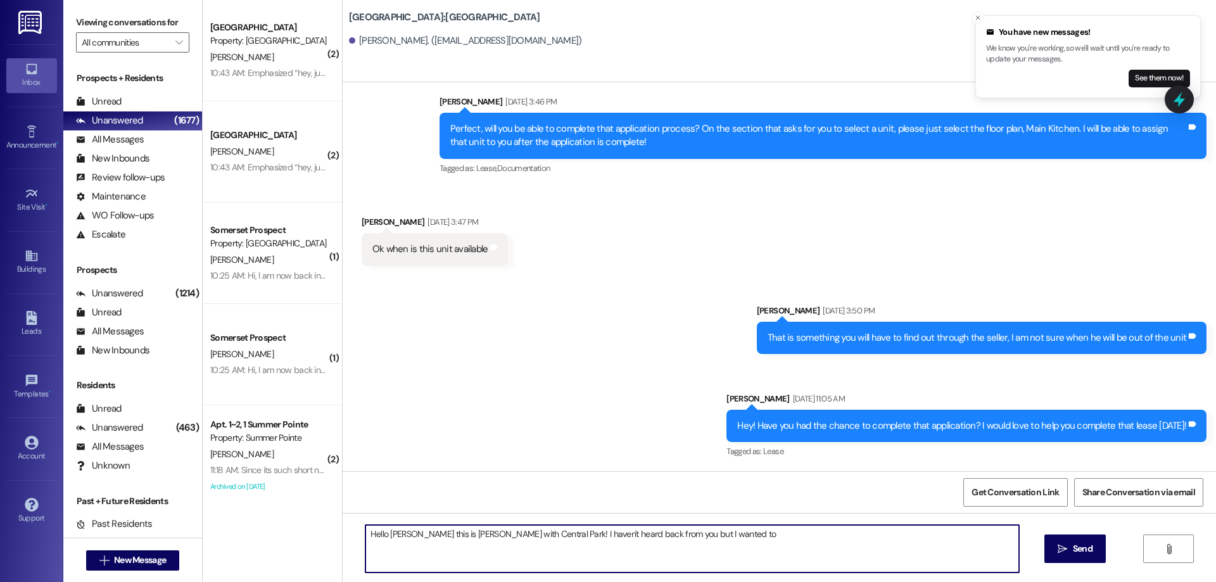
click at [718, 535] on textarea "Hello [PERSON_NAME] this is [PERSON_NAME] with Central Park! I haven't heard ba…" at bounding box center [693, 549] width 654 height 48
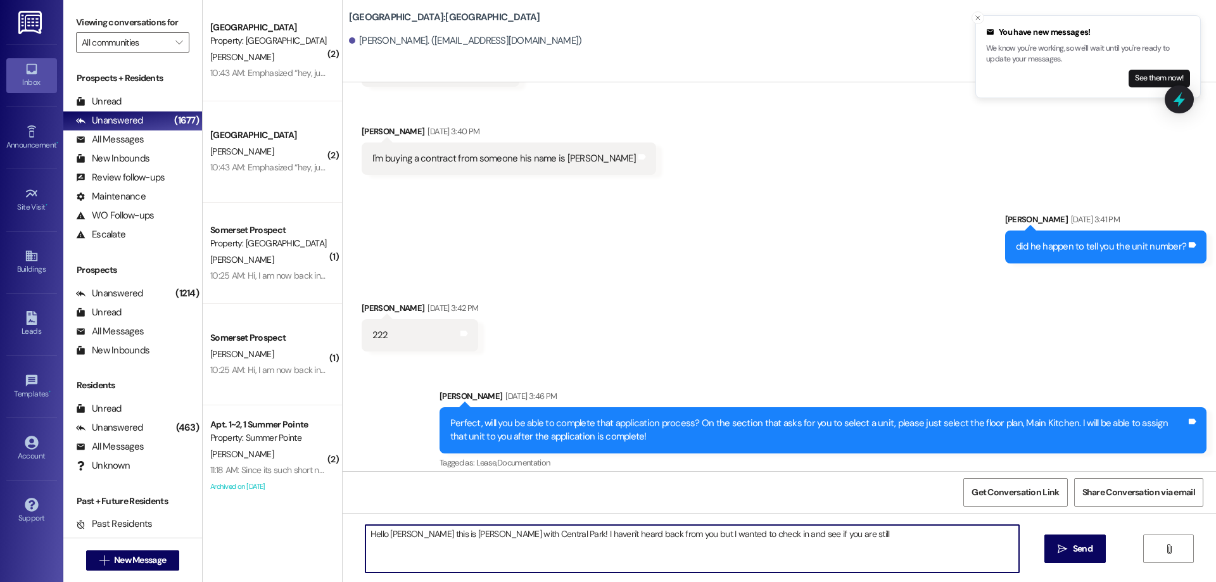
scroll to position [391, 0]
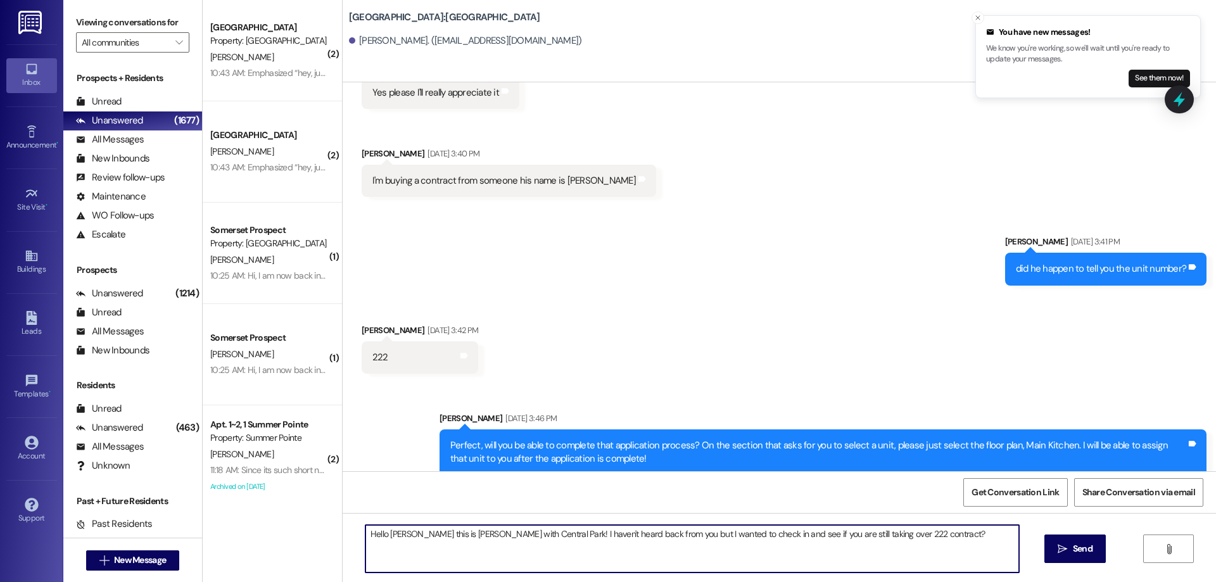
drag, startPoint x: 920, startPoint y: 533, endPoint x: 152, endPoint y: 540, distance: 768.4
click at [151, 540] on div "Viewing conversations for All communities  Prospects + Residents Unread (0) Un…" at bounding box center [639, 291] width 1153 height 582
type textarea "Hello [PERSON_NAME] this is [PERSON_NAME] with Central Park! I haven't heard ba…"
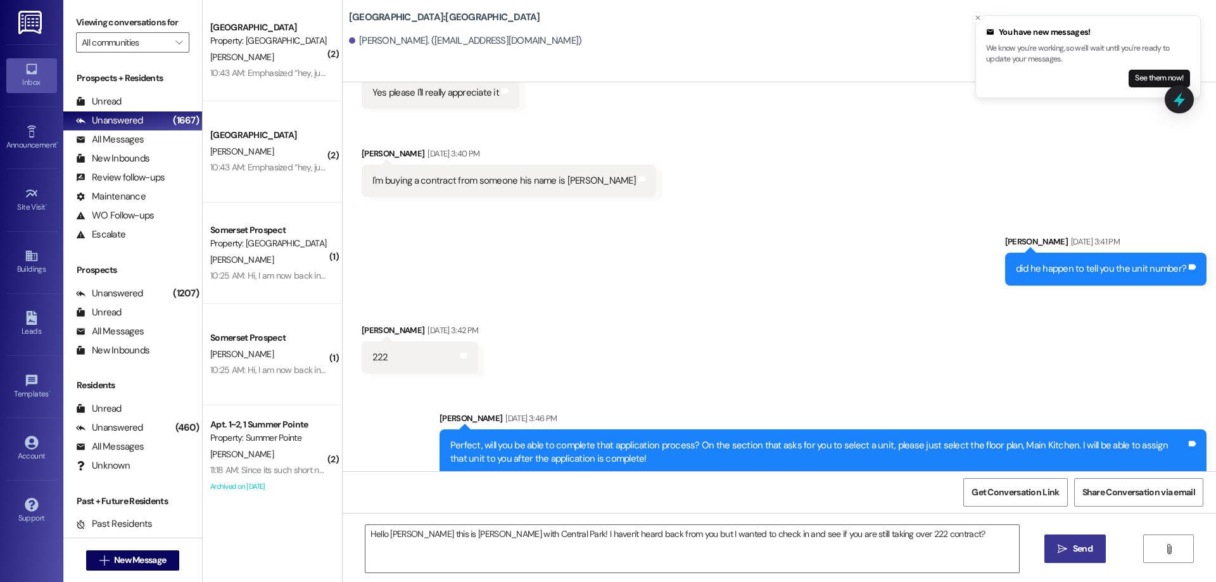
click at [1071, 547] on span "Send" at bounding box center [1083, 548] width 25 height 13
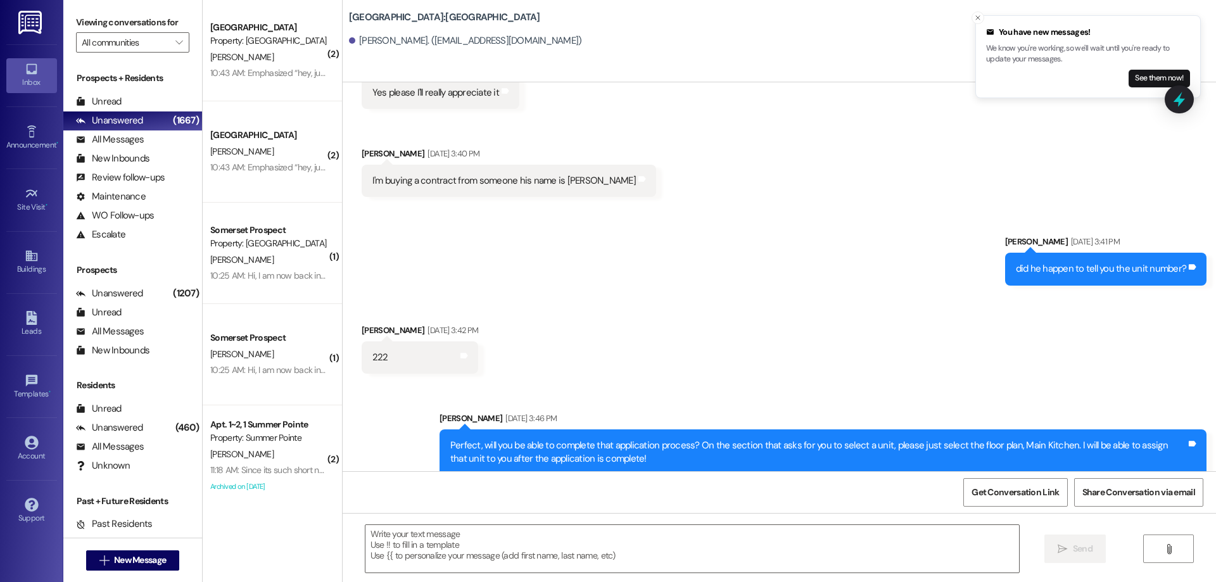
scroll to position [512, 0]
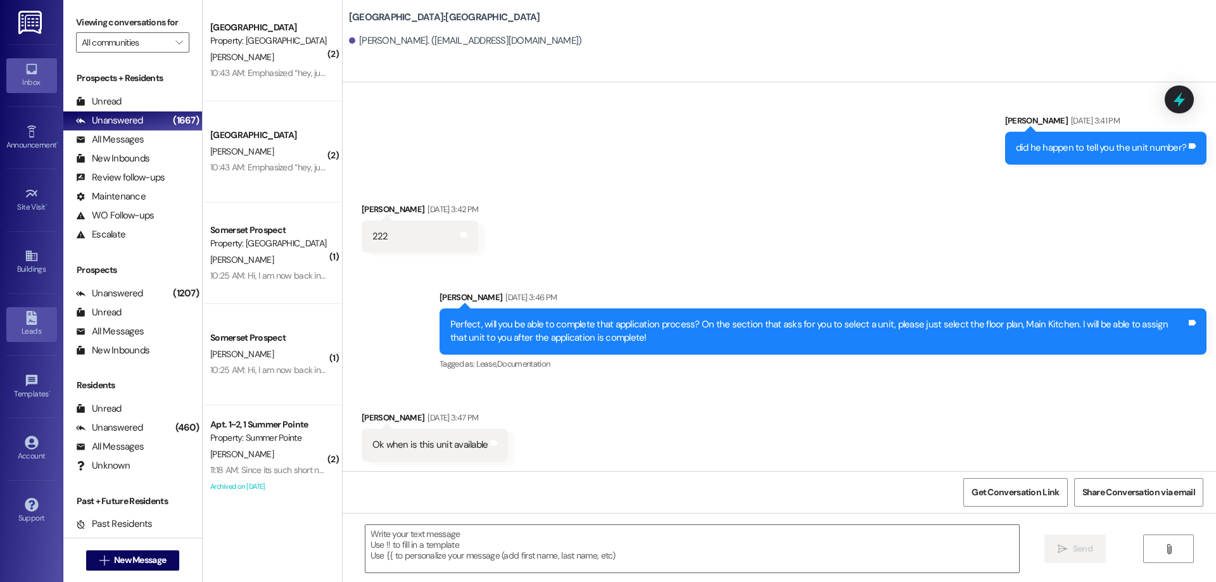
drag, startPoint x: 20, startPoint y: 331, endPoint x: 27, endPoint y: 329, distance: 6.8
click at [20, 331] on div "Leads" at bounding box center [31, 331] width 63 height 13
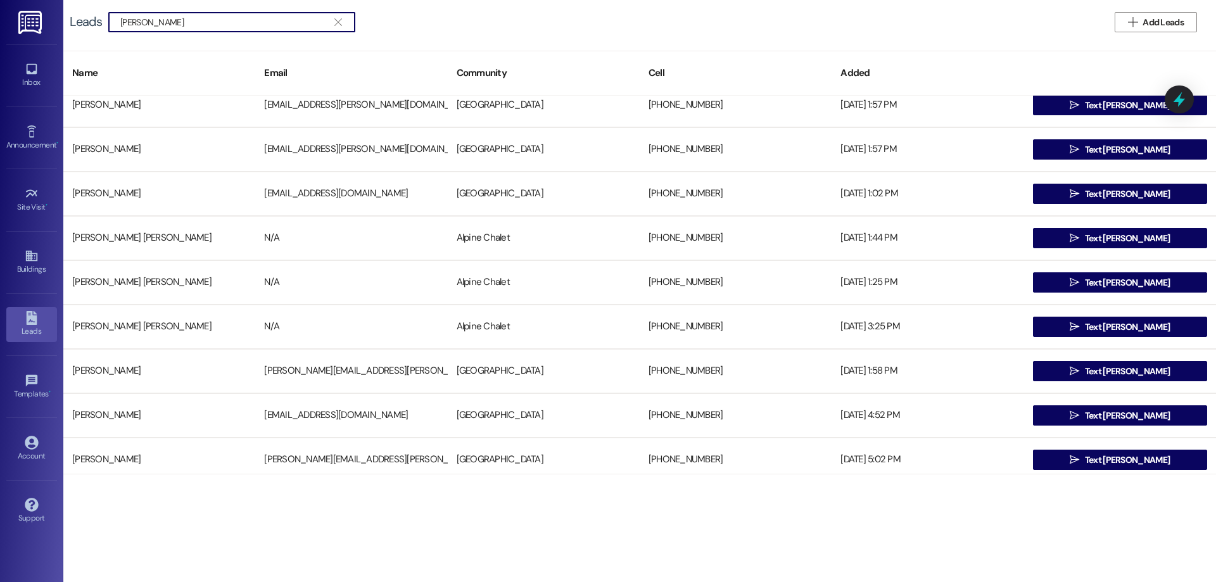
scroll to position [760, 0]
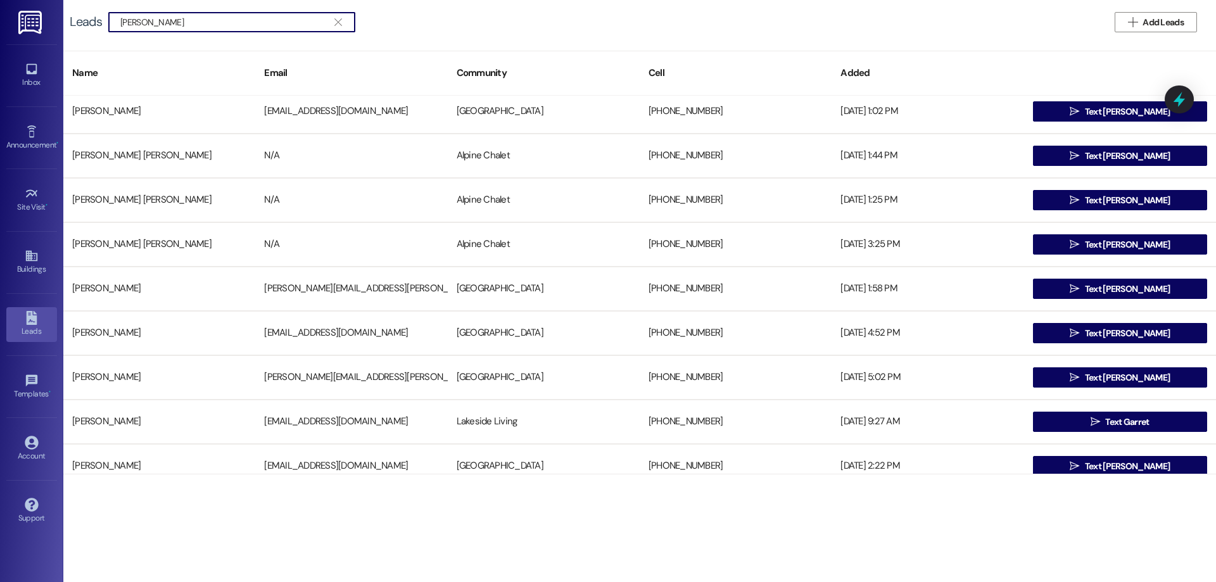
click at [197, 23] on input "[PERSON_NAME]" at bounding box center [224, 22] width 208 height 18
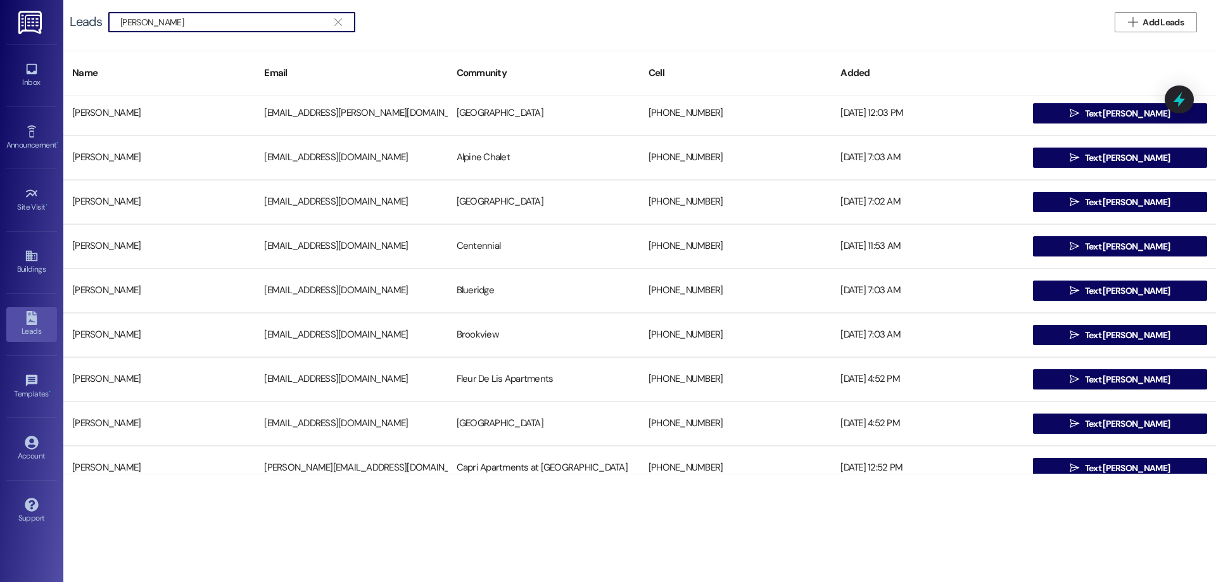
scroll to position [0, 0]
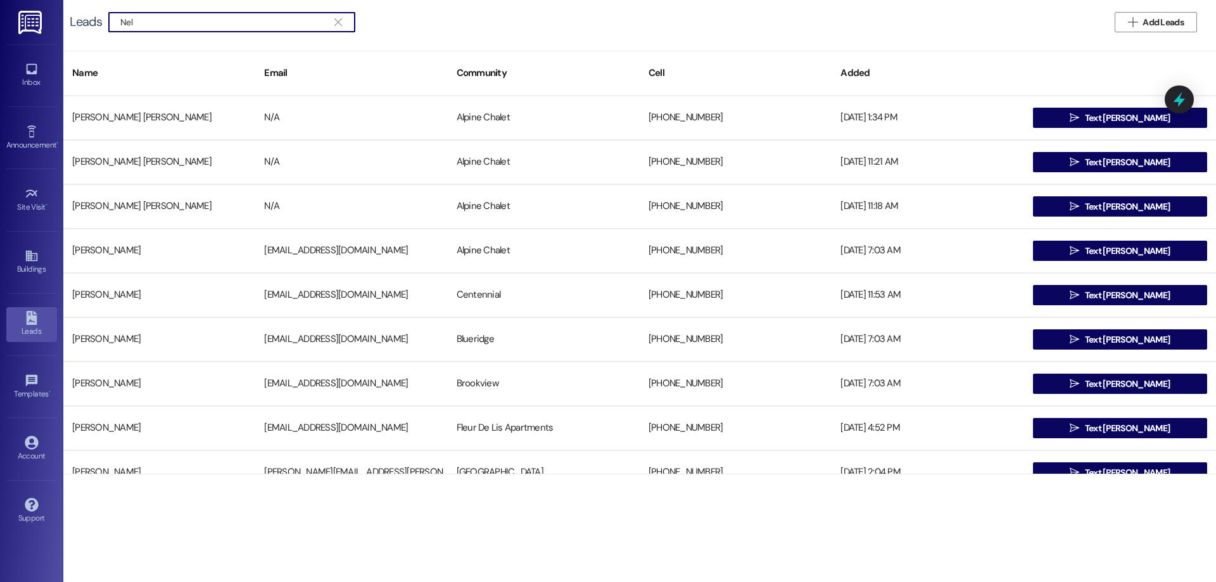
type input "N"
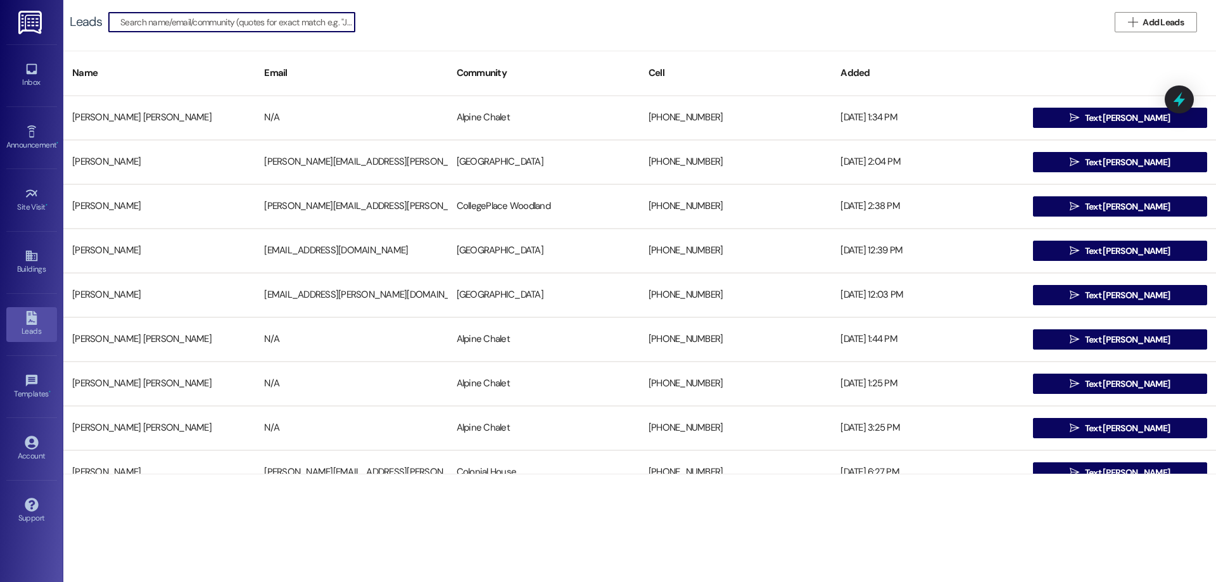
click at [192, 23] on input at bounding box center [237, 22] width 234 height 18
click at [205, 25] on input at bounding box center [237, 22] width 234 height 18
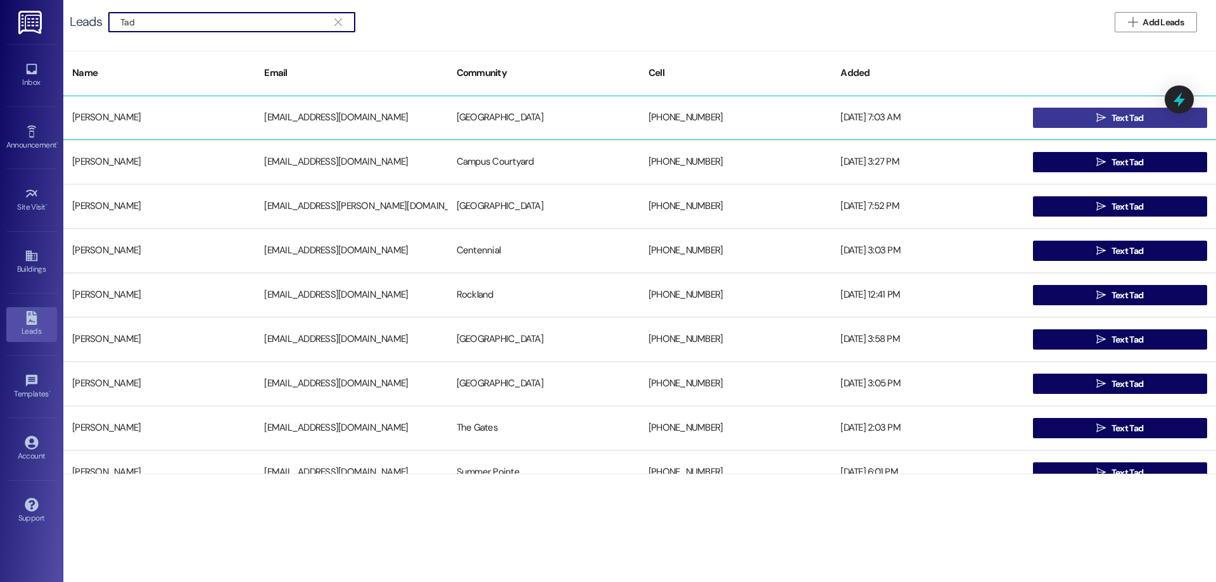
type input "Tad"
click at [1097, 116] on icon "" at bounding box center [1102, 118] width 10 height 10
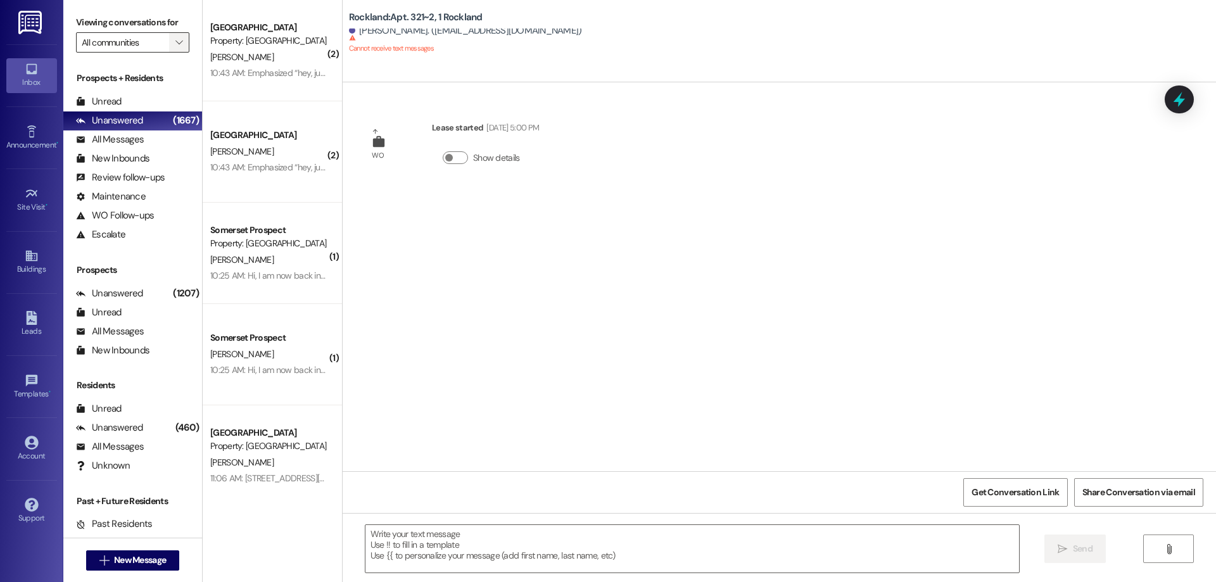
click at [169, 43] on button "" at bounding box center [179, 42] width 20 height 20
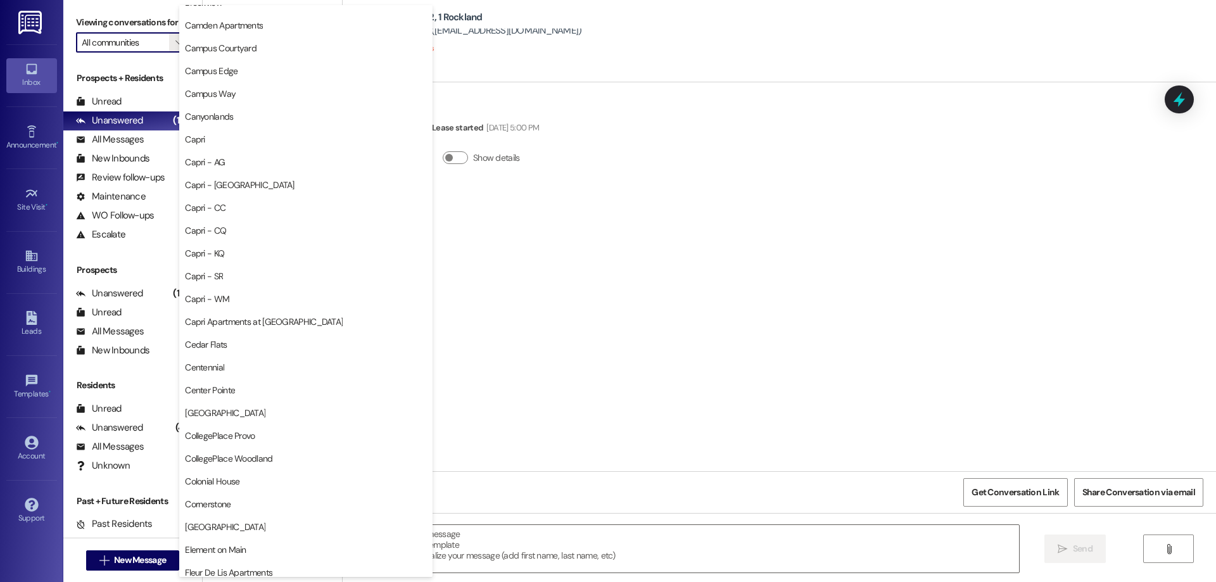
scroll to position [317, 0]
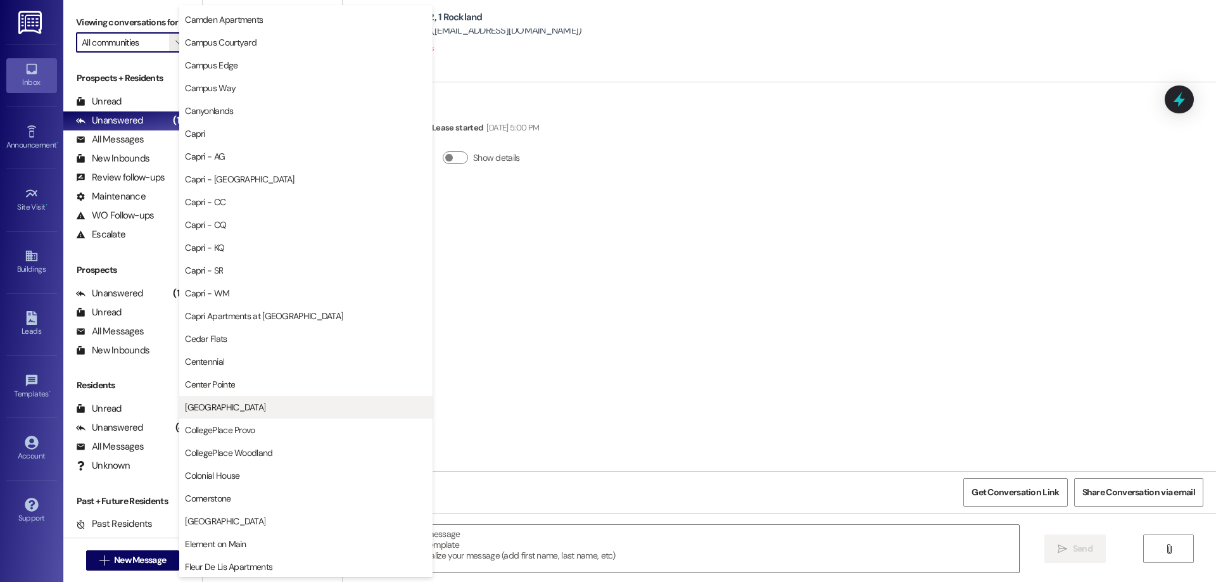
click at [243, 403] on span "[GEOGRAPHIC_DATA]" at bounding box center [306, 407] width 242 height 13
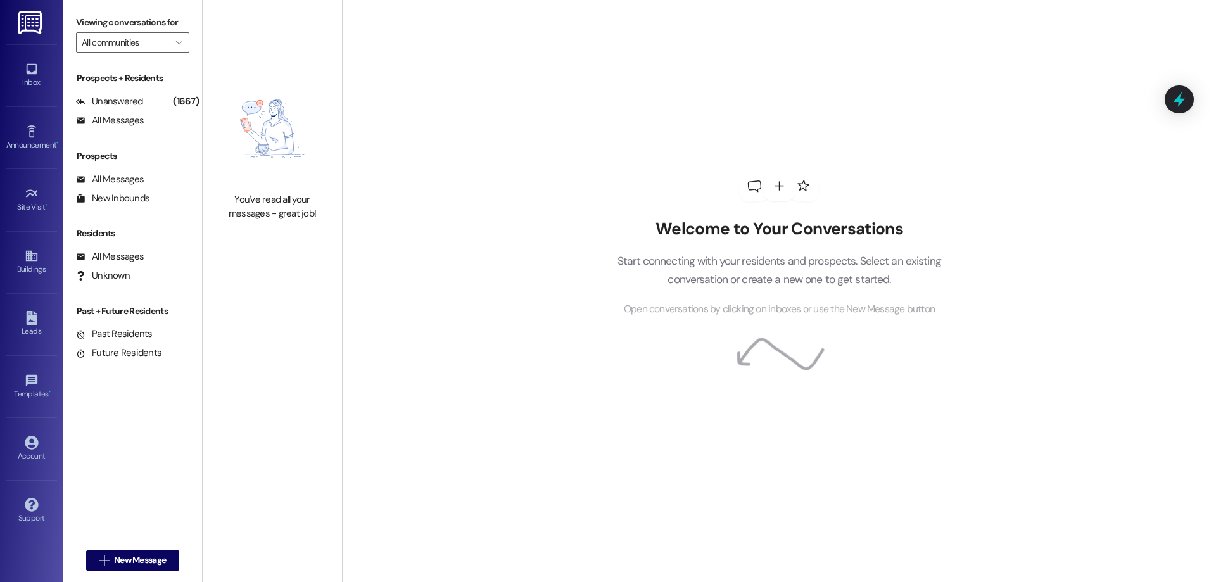
type input "[GEOGRAPHIC_DATA]"
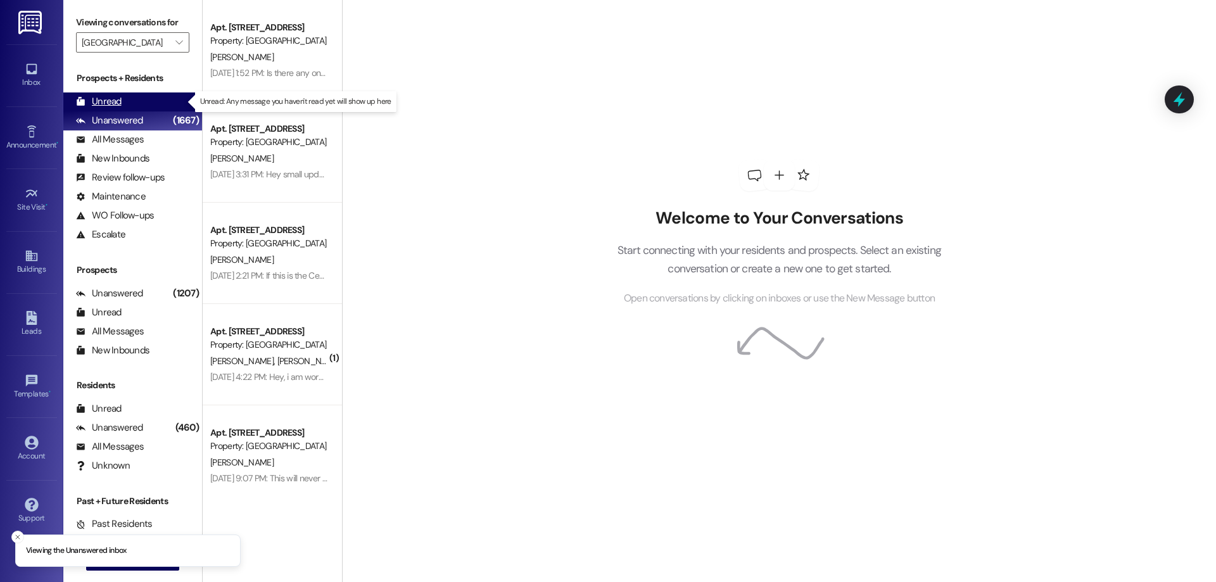
click at [137, 92] on div "Unread (0)" at bounding box center [132, 101] width 139 height 19
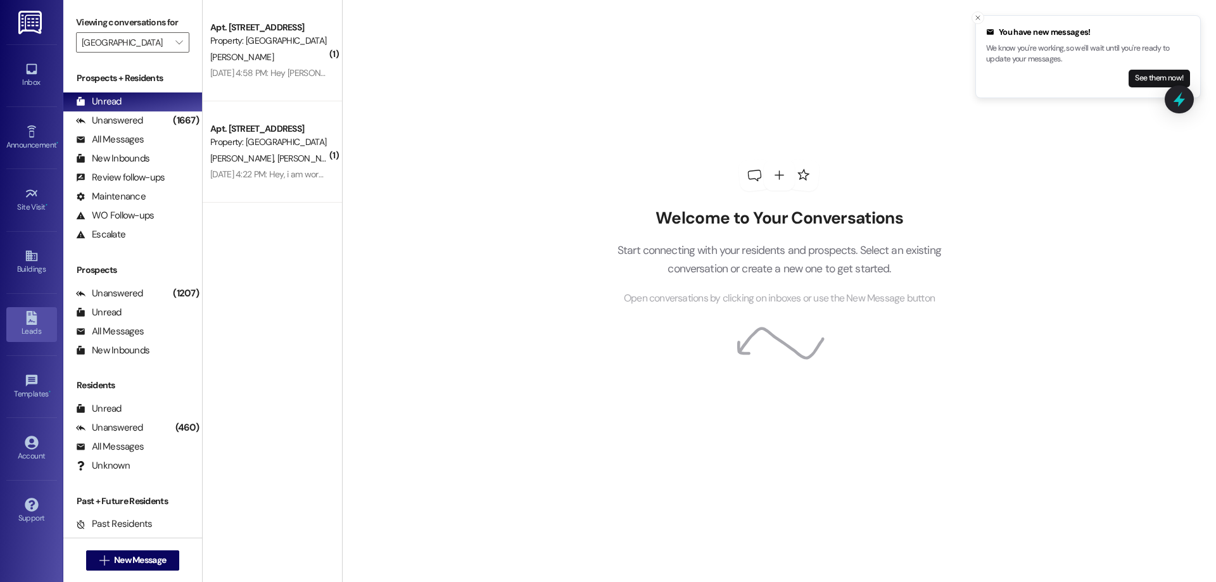
click at [20, 324] on link "Leads" at bounding box center [31, 324] width 51 height 34
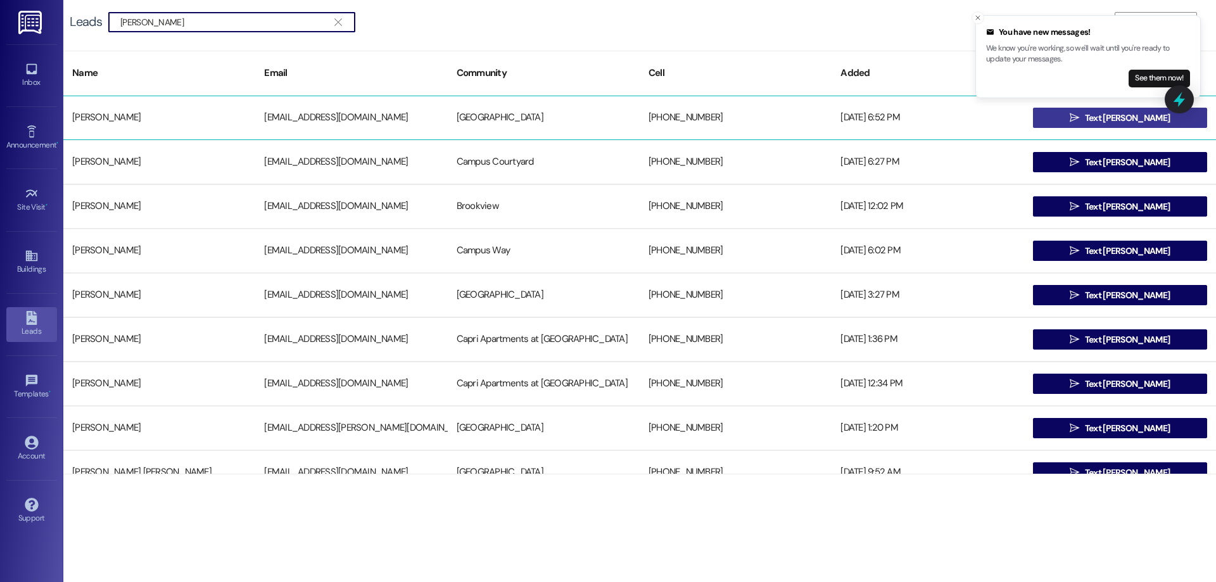
type input "[PERSON_NAME]"
click at [1143, 118] on span "Text [PERSON_NAME]" at bounding box center [1127, 117] width 85 height 13
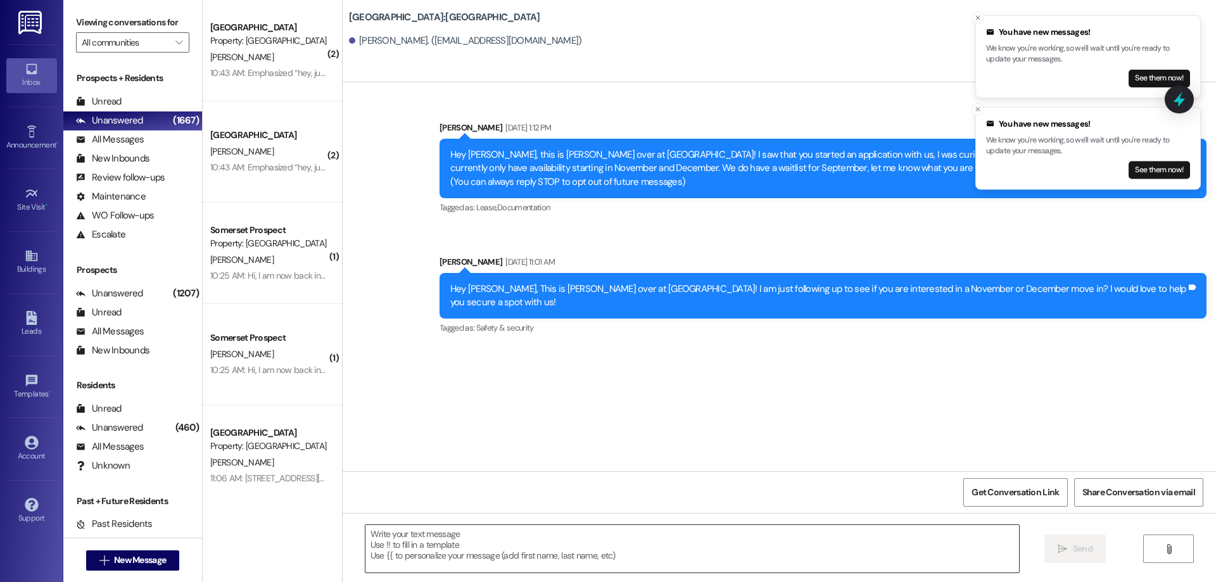
click at [454, 559] on textarea at bounding box center [693, 549] width 654 height 48
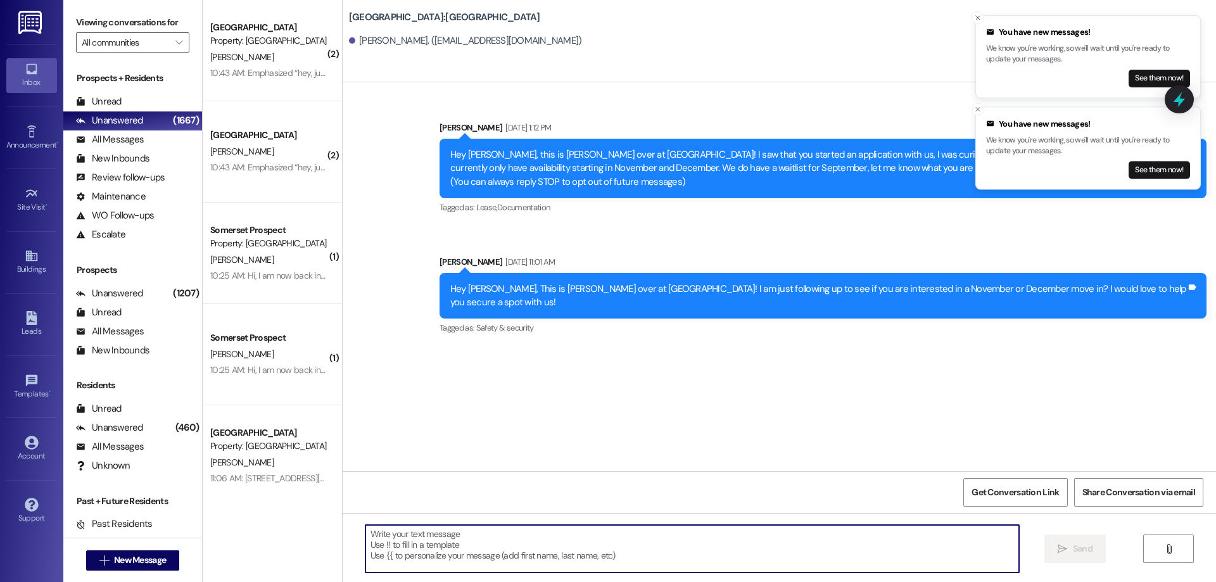
paste textarea "Hi [PERSON_NAME]! This is [PERSON_NAME] with [GEOGRAPHIC_DATA]. Thank you for y…"
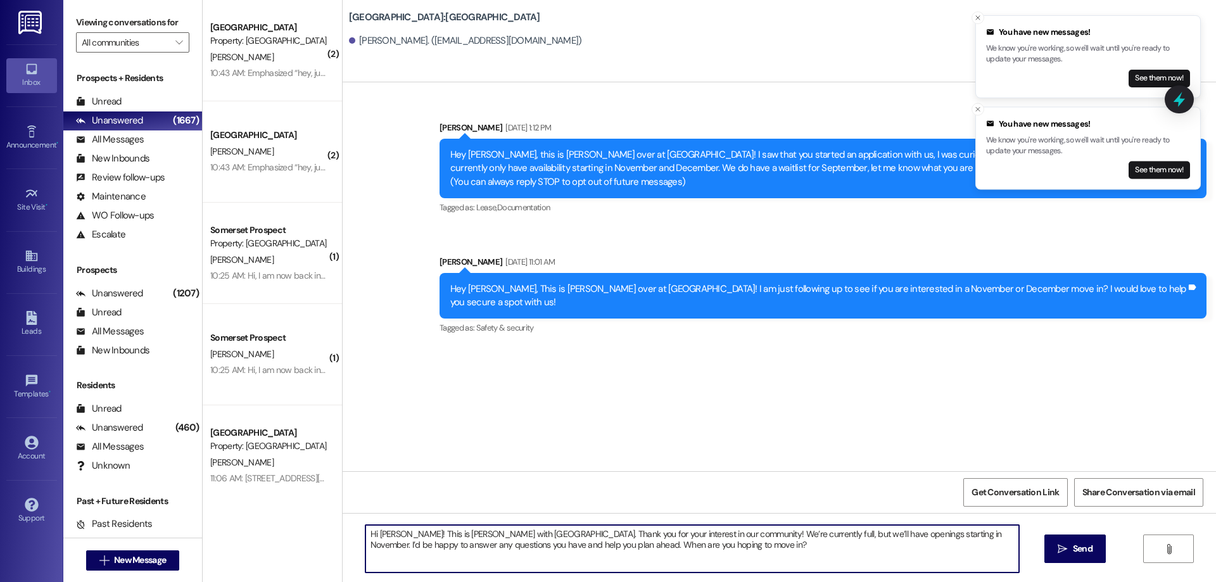
click at [370, 537] on textarea "Hi [PERSON_NAME]! This is [PERSON_NAME] with [GEOGRAPHIC_DATA]. Thank you for y…" at bounding box center [693, 549] width 654 height 48
click at [403, 537] on textarea "Hi [PERSON_NAME]! This is [PERSON_NAME] with [GEOGRAPHIC_DATA]. Thank you for y…" at bounding box center [693, 549] width 654 height 48
type textarea "Hi [PERSON_NAME]! This is [PERSON_NAME] with [GEOGRAPHIC_DATA]. Thank you for y…"
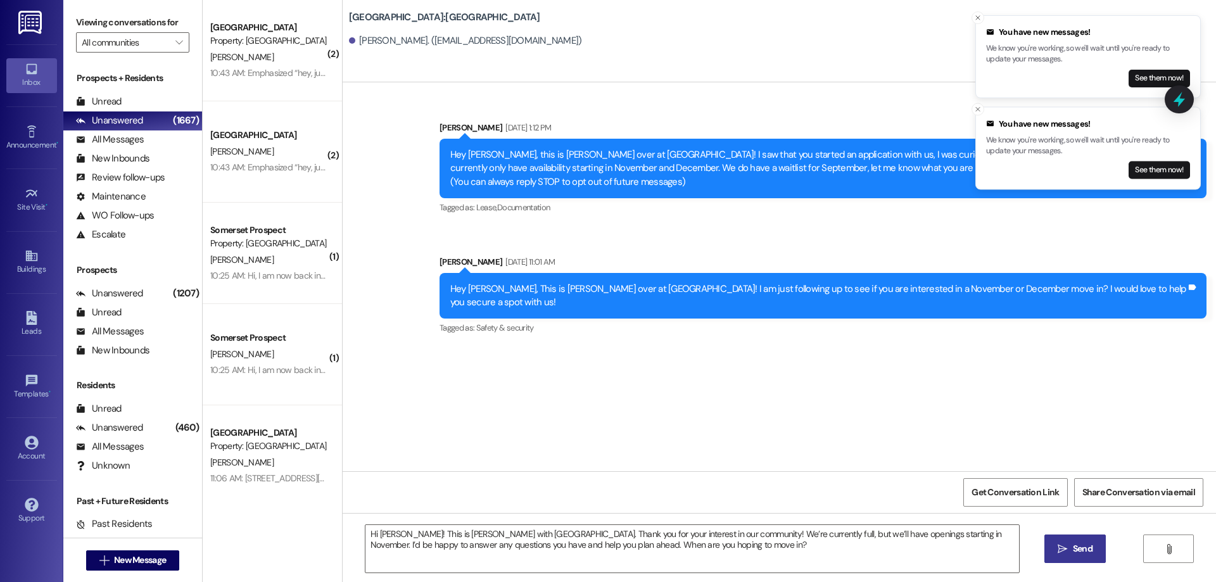
click at [1067, 550] on span " Send" at bounding box center [1075, 548] width 40 height 13
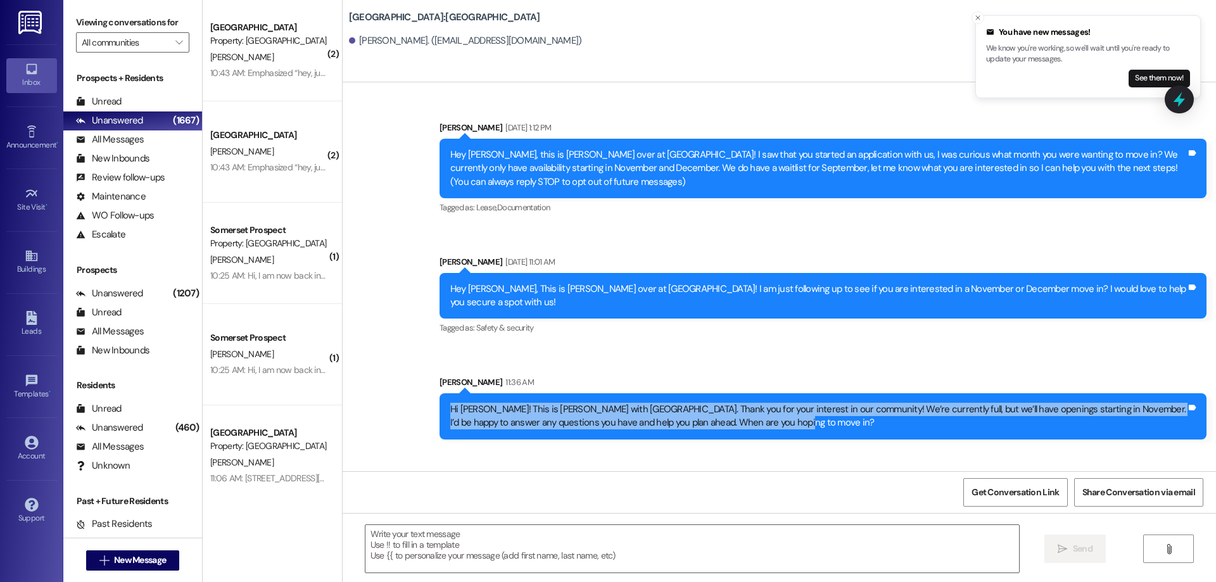
drag, startPoint x: 734, startPoint y: 405, endPoint x: 402, endPoint y: 393, distance: 332.8
click at [402, 393] on div "Sent via SMS [PERSON_NAME] [DATE] 1:12 PM Hey [PERSON_NAME], this is [PERSON_NA…" at bounding box center [780, 270] width 874 height 357
copy div "Hi [PERSON_NAME]! This is [PERSON_NAME] with [GEOGRAPHIC_DATA]. Thank you for y…"
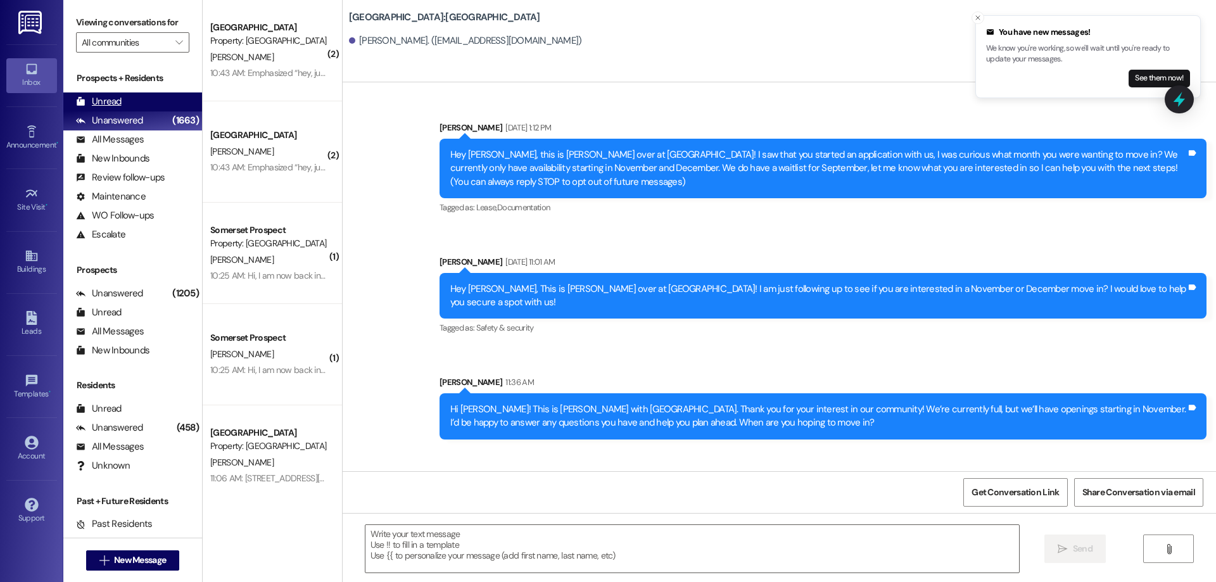
click at [141, 96] on div "Unread (0)" at bounding box center [132, 101] width 139 height 19
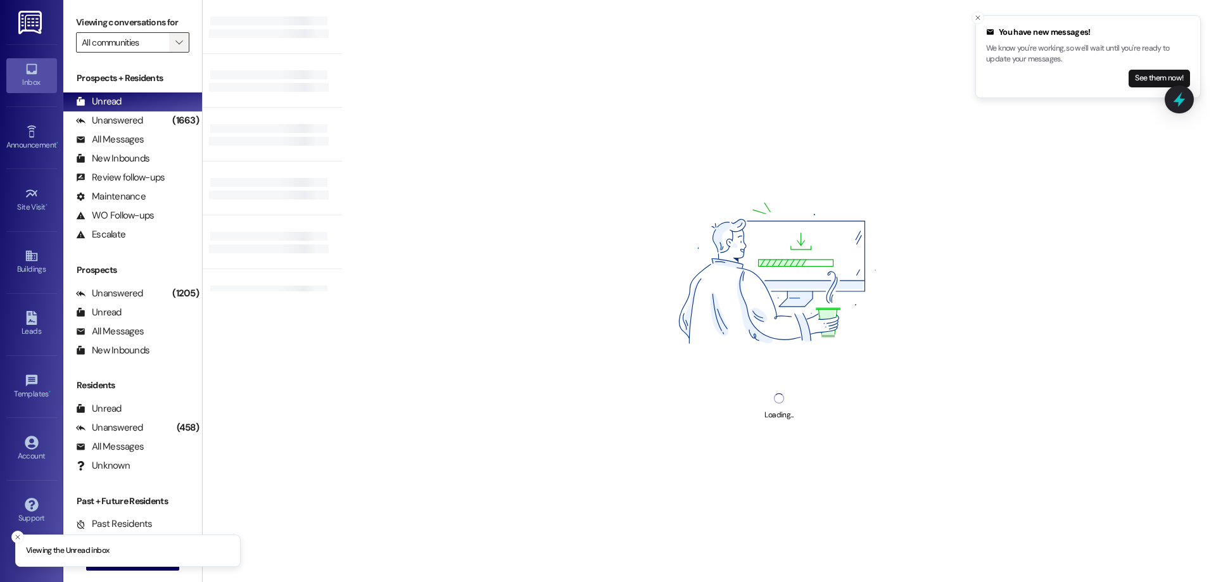
click at [173, 35] on span "" at bounding box center [179, 42] width 12 height 20
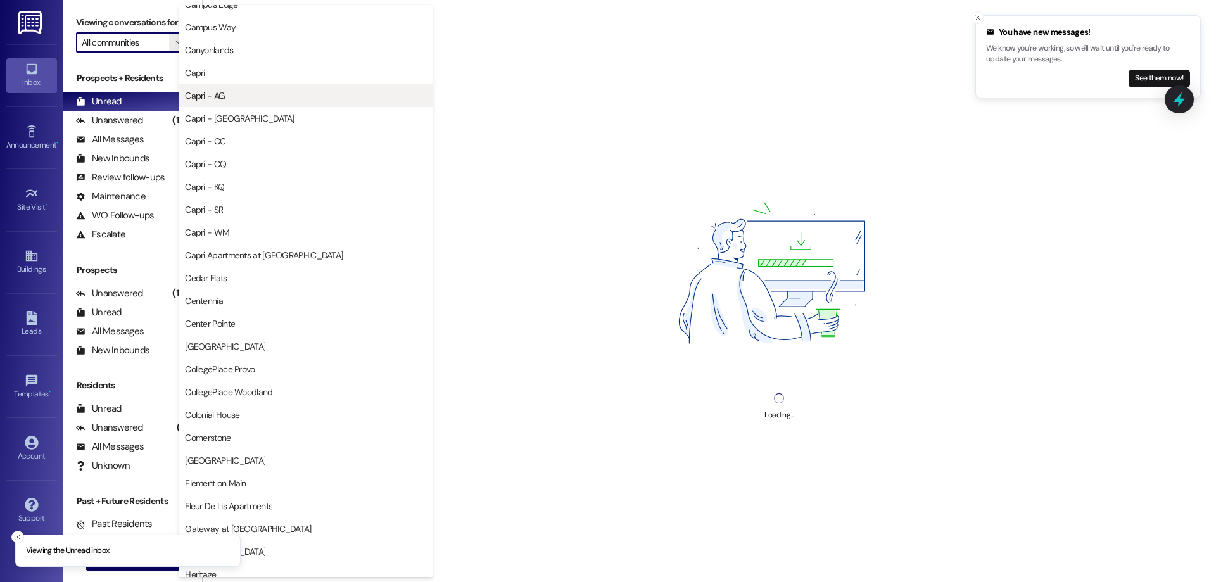
scroll to position [380, 0]
click at [233, 350] on span "[GEOGRAPHIC_DATA]" at bounding box center [306, 344] width 242 height 13
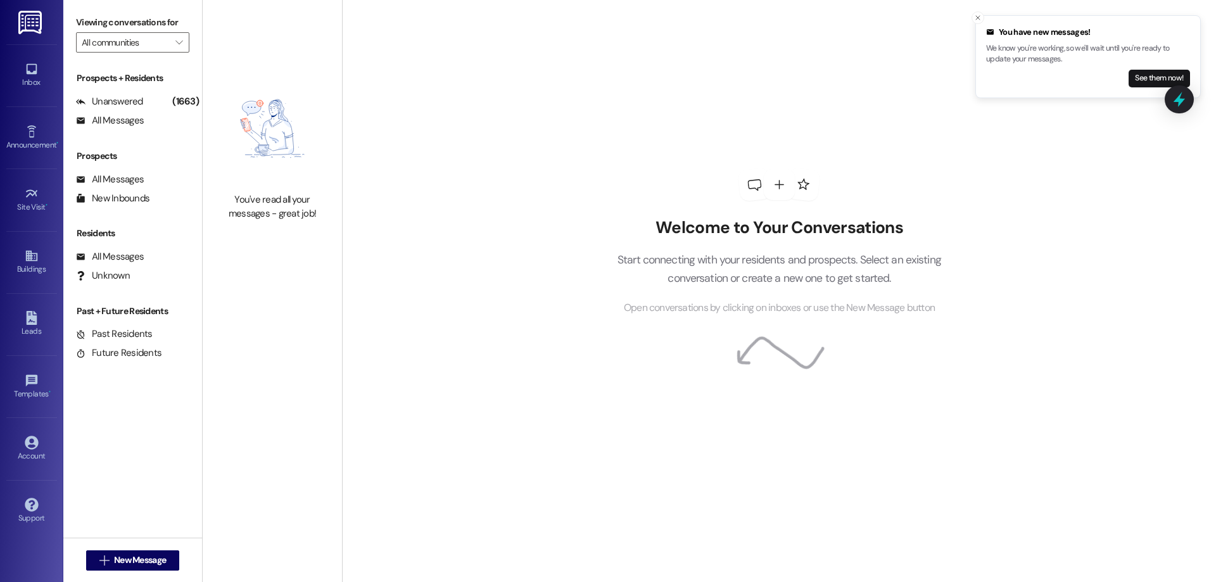
type input "[GEOGRAPHIC_DATA]"
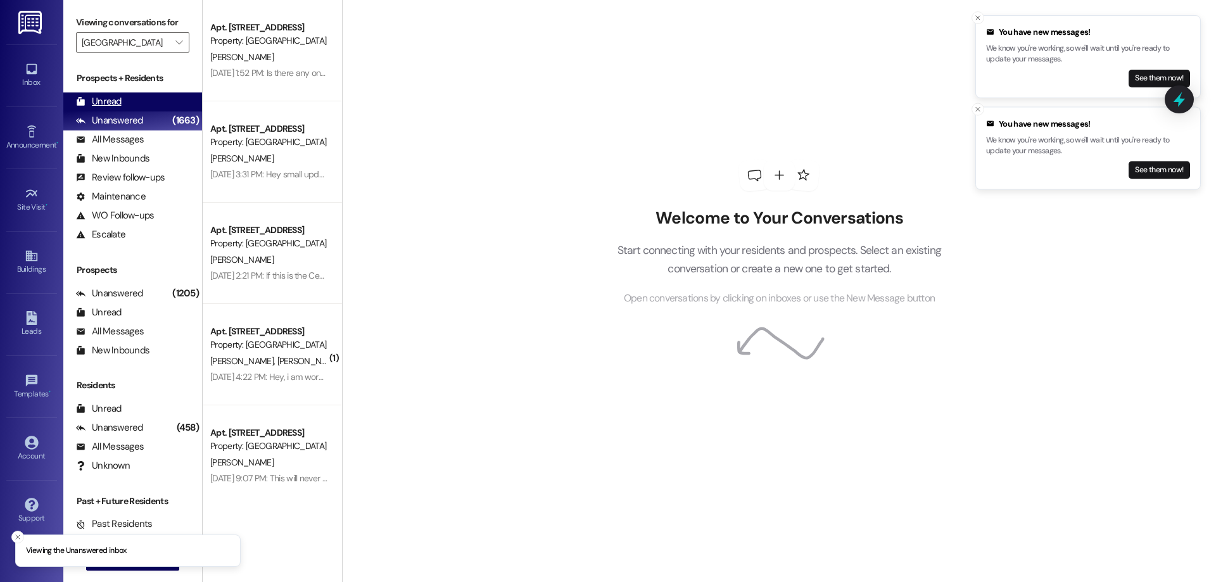
click at [103, 102] on div "Unread" at bounding box center [99, 101] width 46 height 13
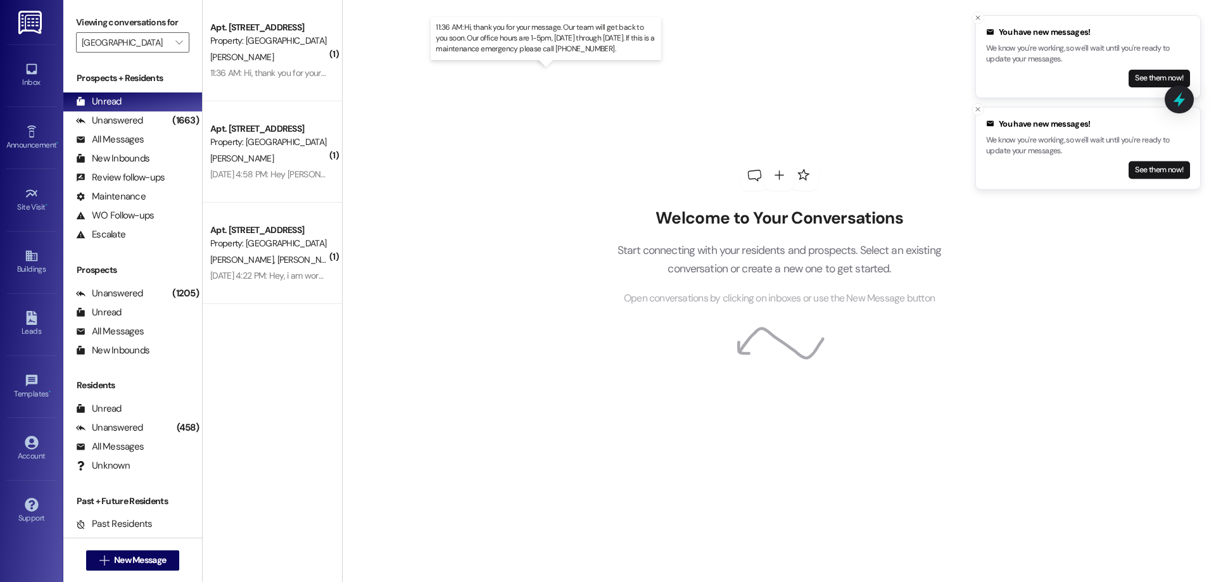
click at [229, 75] on div "11:36 AM: Hi, thank you for your message. Our team will get back to you soon. O…" at bounding box center [564, 72] width 709 height 11
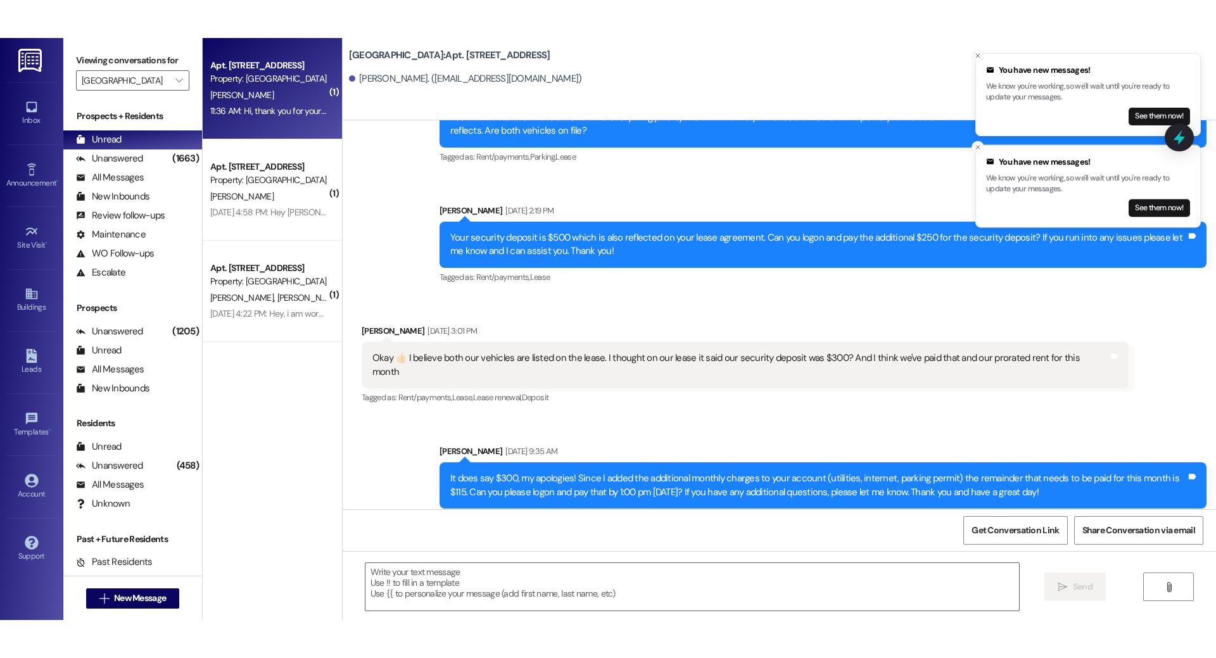
scroll to position [3400, 0]
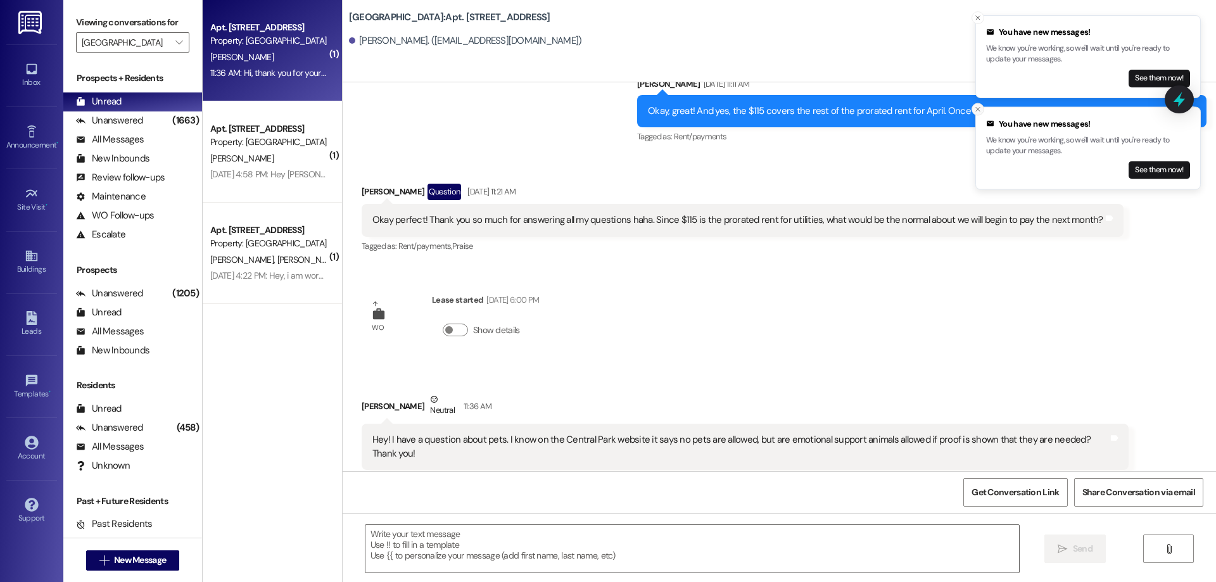
click at [981, 111] on icon "Close toast" at bounding box center [978, 110] width 8 height 8
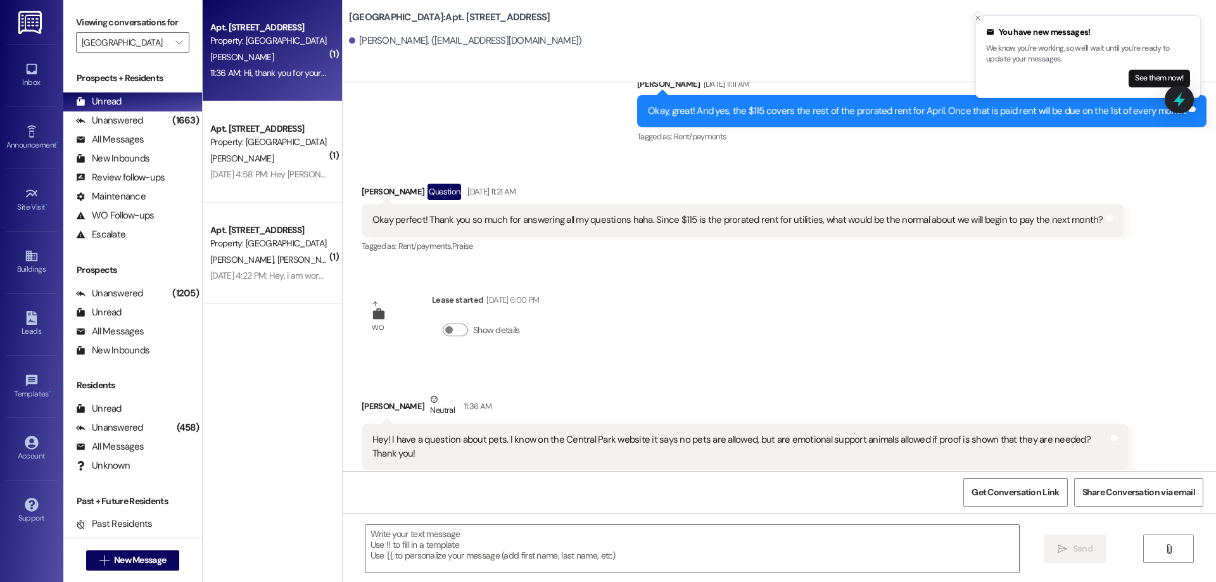
click at [976, 13] on button "Close toast" at bounding box center [978, 17] width 13 height 13
click at [675, 527] on textarea at bounding box center [693, 549] width 654 height 48
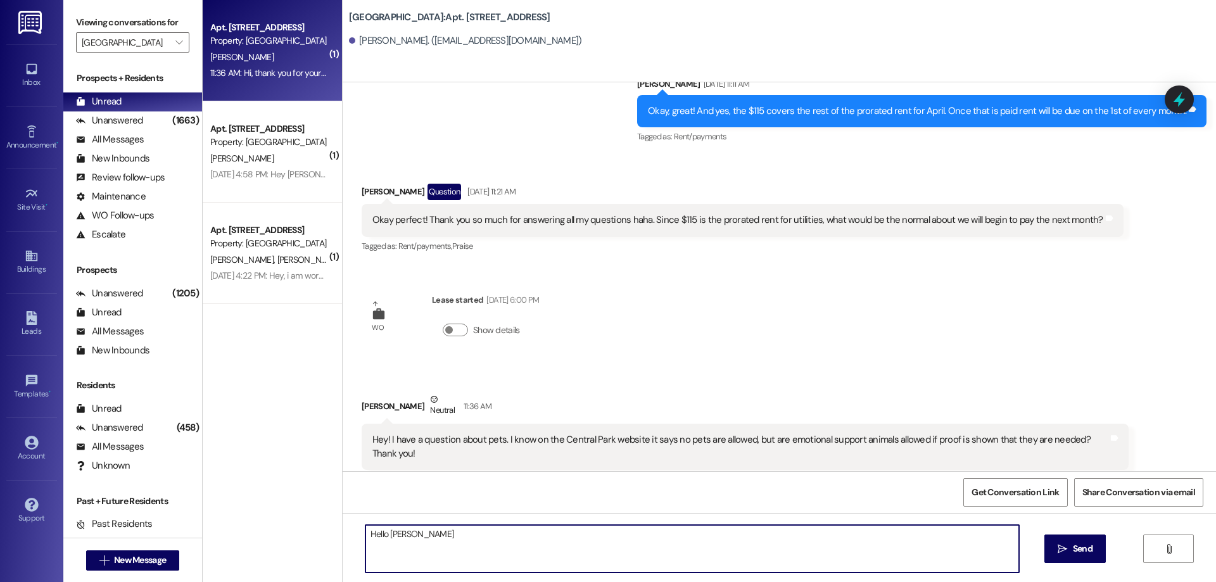
type textarea "Hello [PERSON_NAME]"
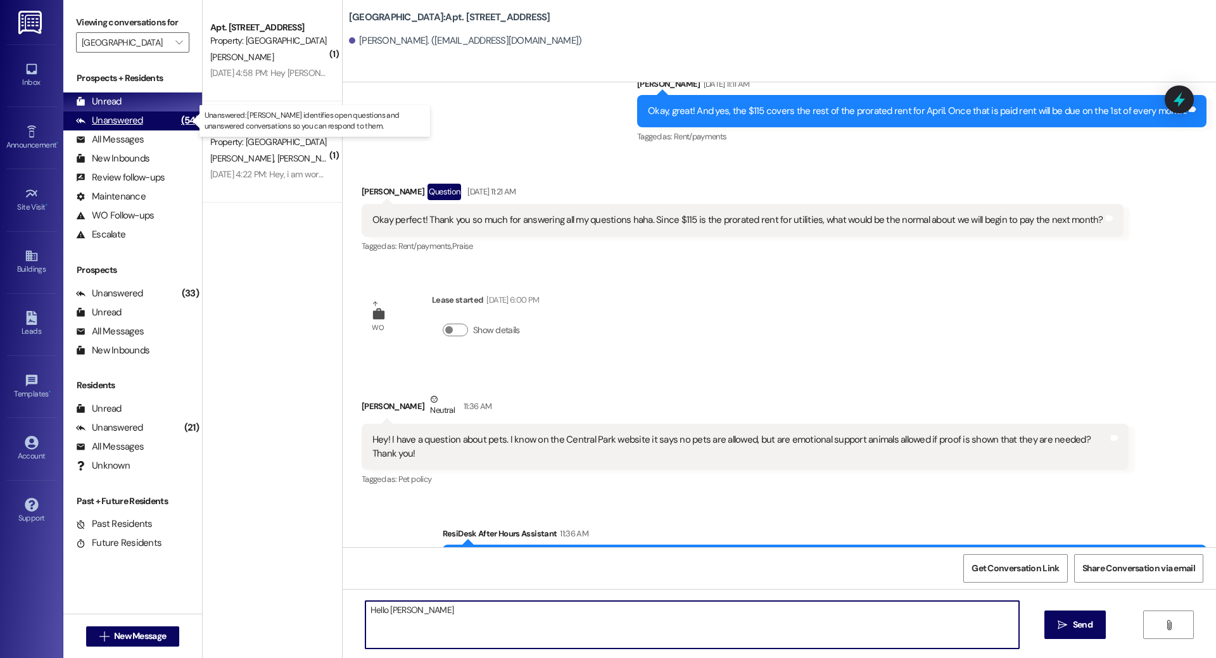
click at [115, 122] on div "Unanswered" at bounding box center [109, 120] width 67 height 13
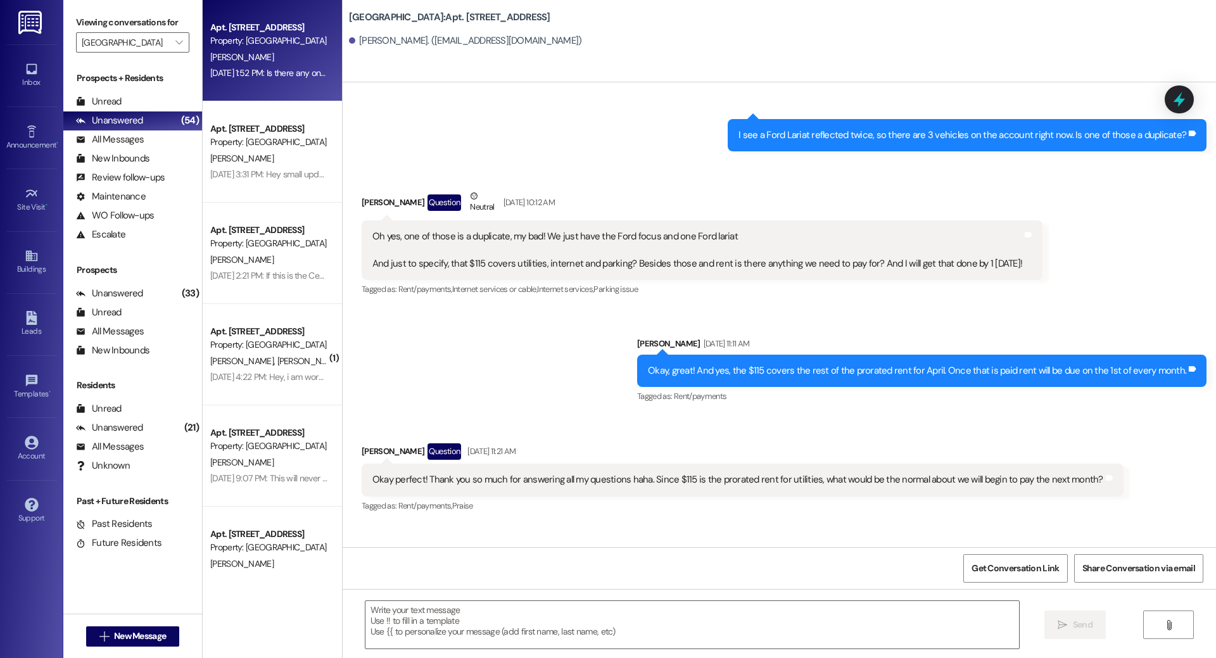
click at [246, 79] on div "[DATE] 1:52 PM: Is there any one in the office [DATE] [DATE] 1:52 PM: Is there …" at bounding box center [269, 73] width 120 height 16
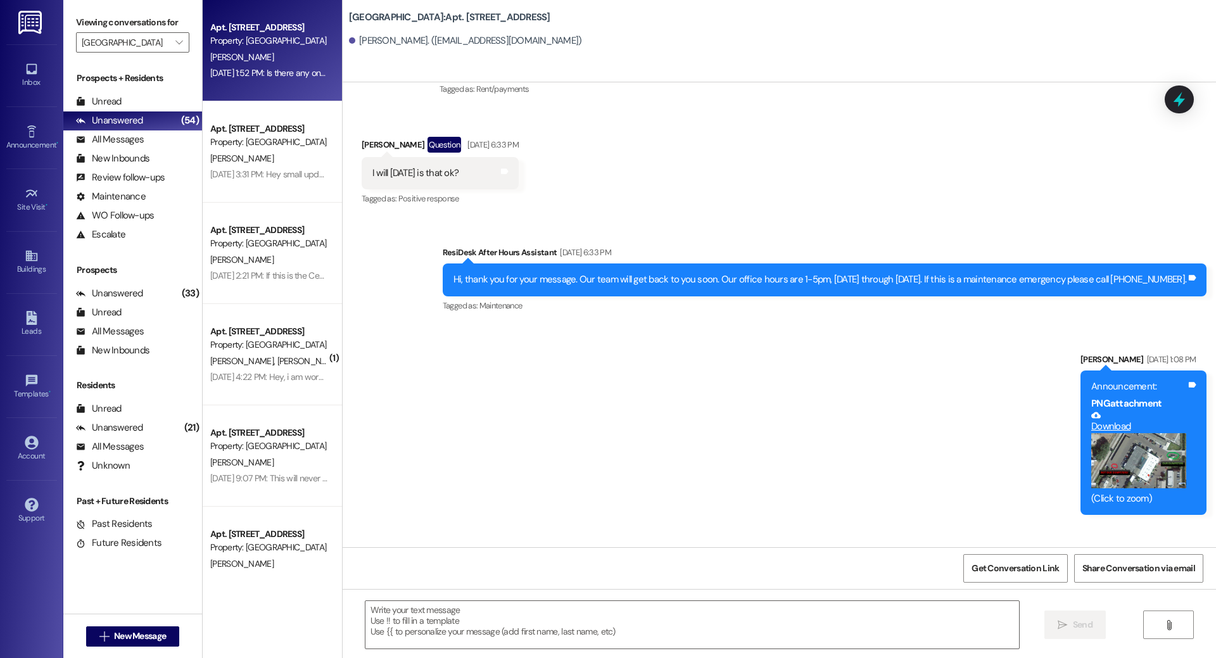
scroll to position [25074, 0]
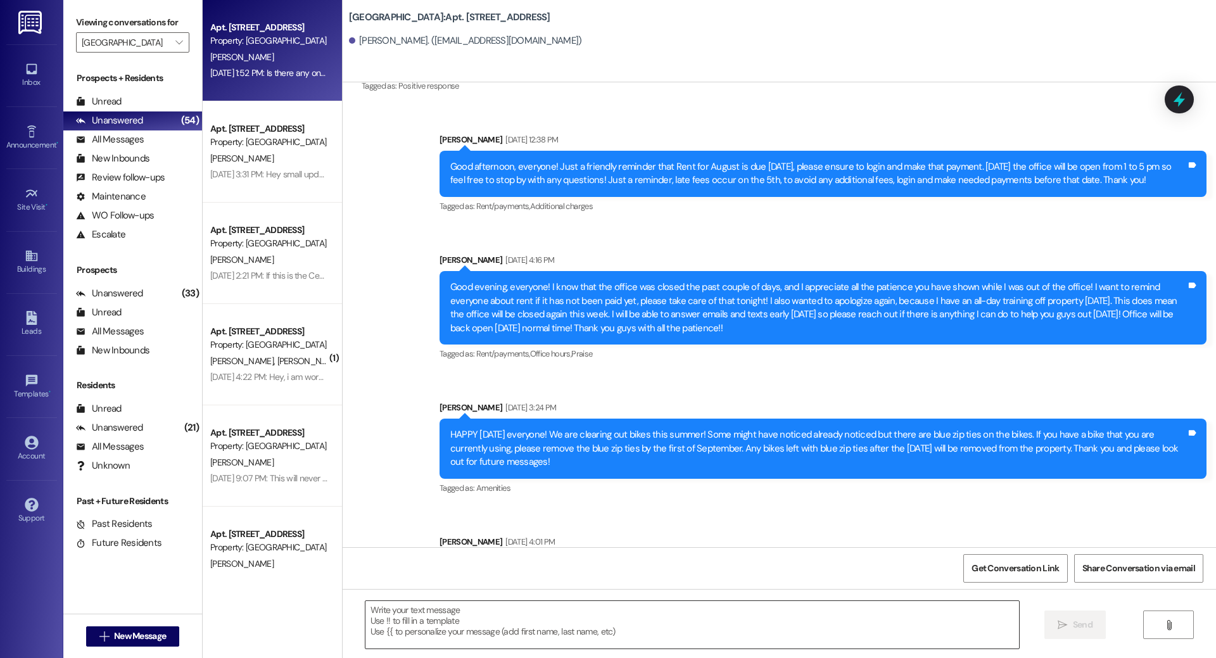
click at [599, 582] on textarea at bounding box center [693, 625] width 654 height 48
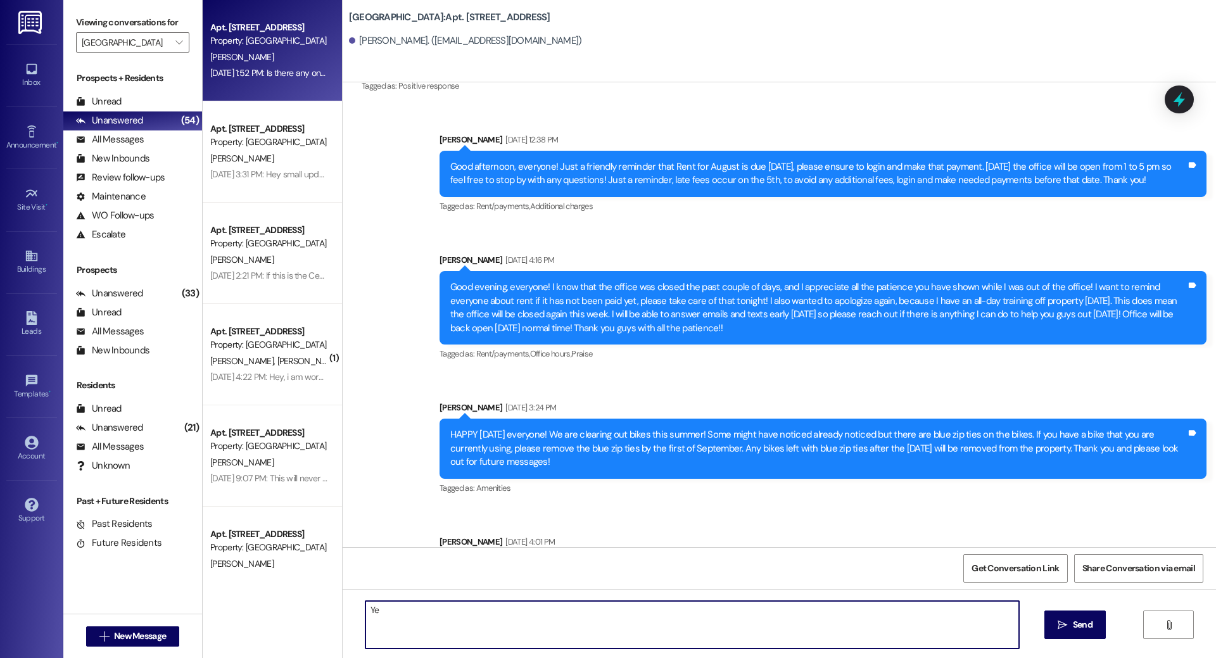
type textarea "Y"
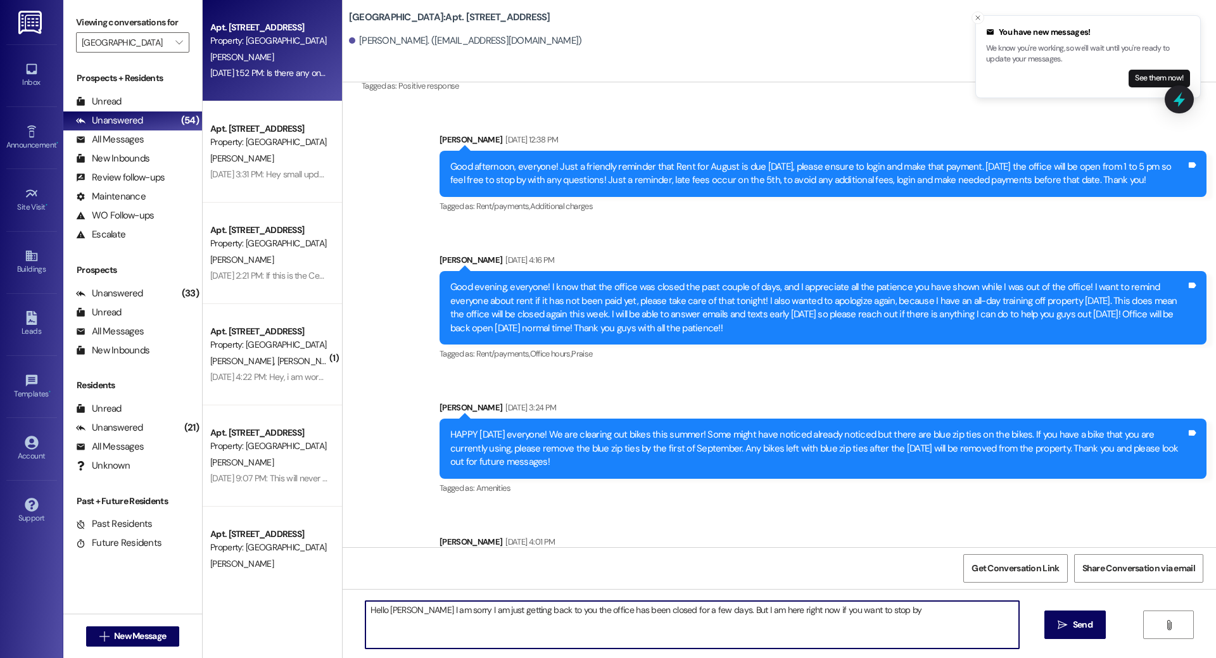
type textarea "Hello [PERSON_NAME] I am sorry I am just getting back to you the office has bee…"
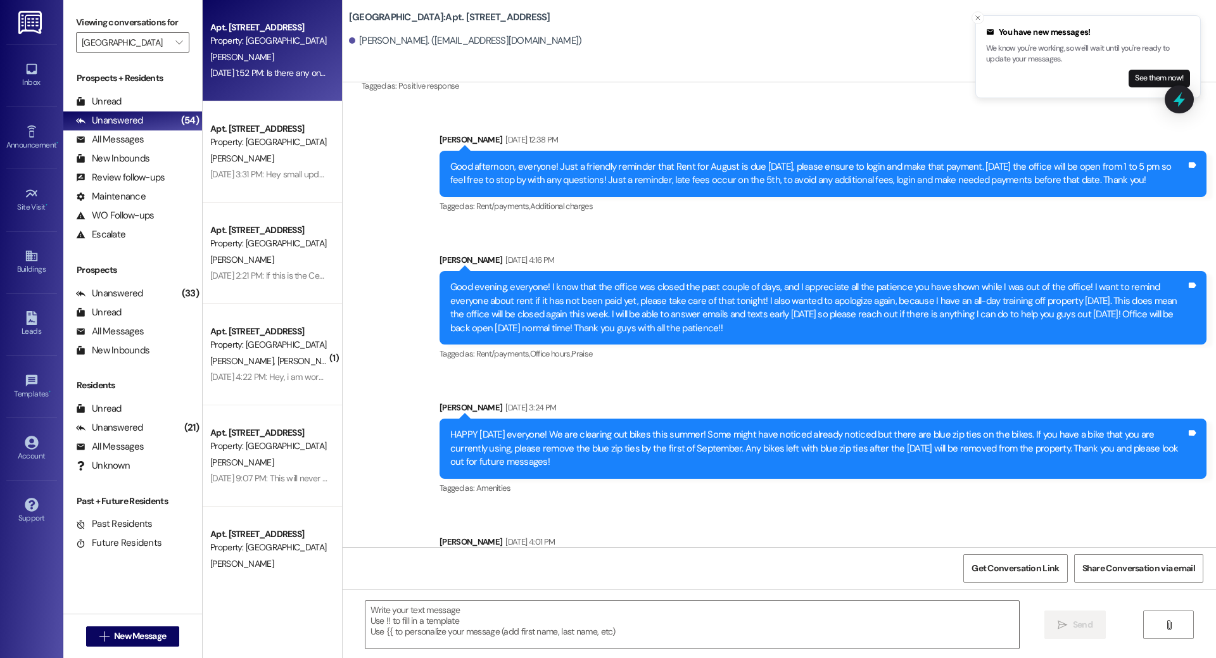
click at [259, 175] on div "[DATE] 3:31 PM: Hey small update I could do $500 on the 25 and than save $140 a…" at bounding box center [605, 173] width 791 height 11
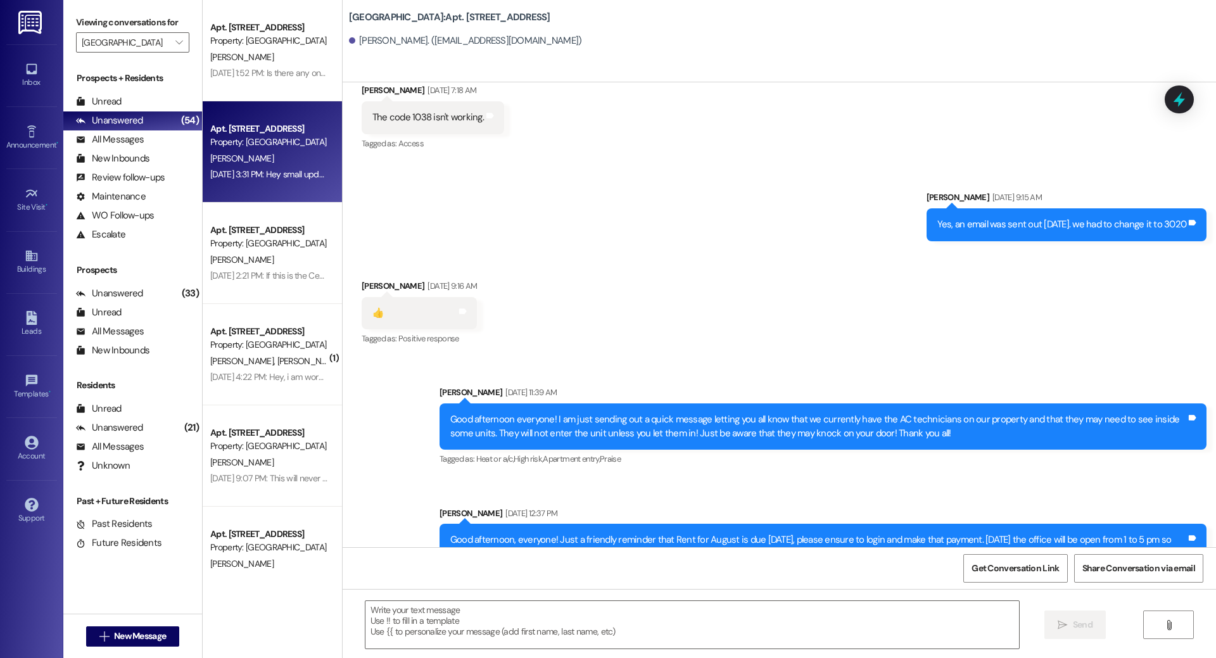
scroll to position [5620, 0]
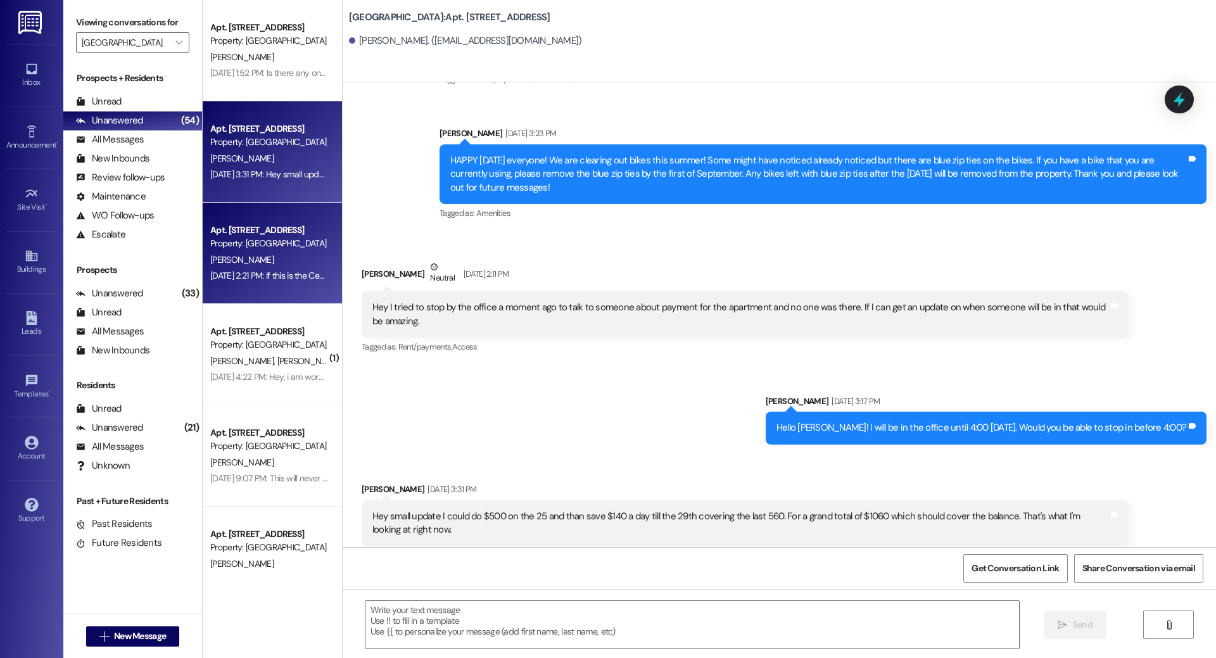
click at [267, 255] on div "[PERSON_NAME]" at bounding box center [269, 260] width 120 height 16
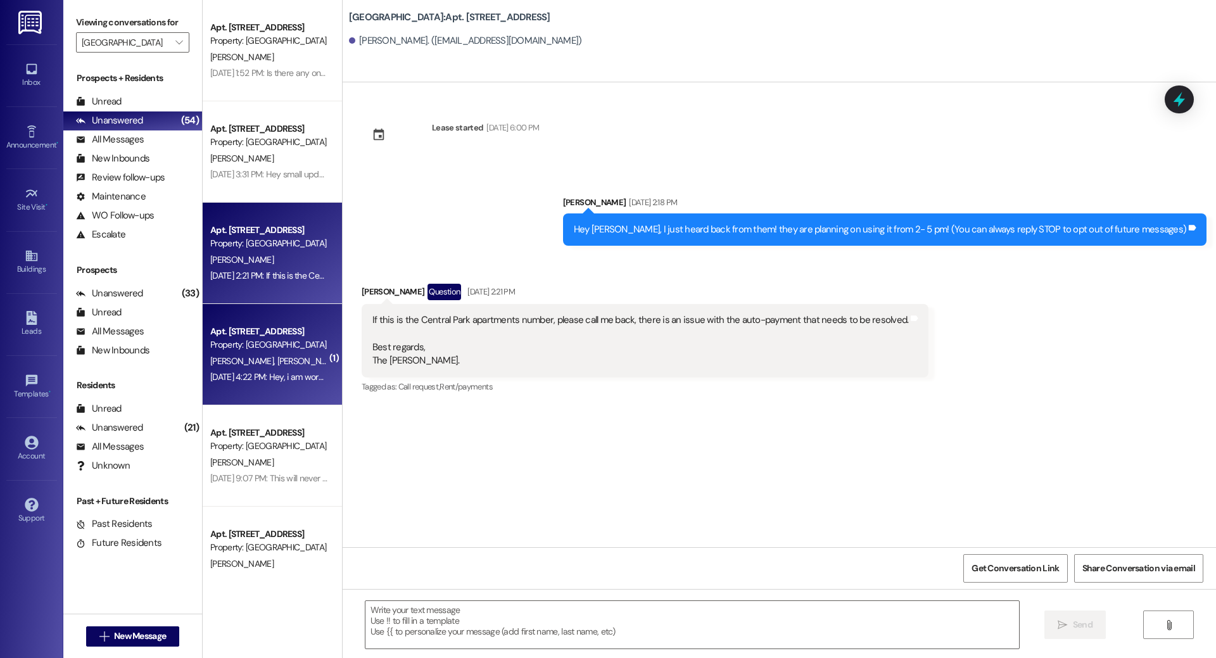
click at [277, 357] on div "[PERSON_NAME] [PERSON_NAME]" at bounding box center [269, 361] width 120 height 16
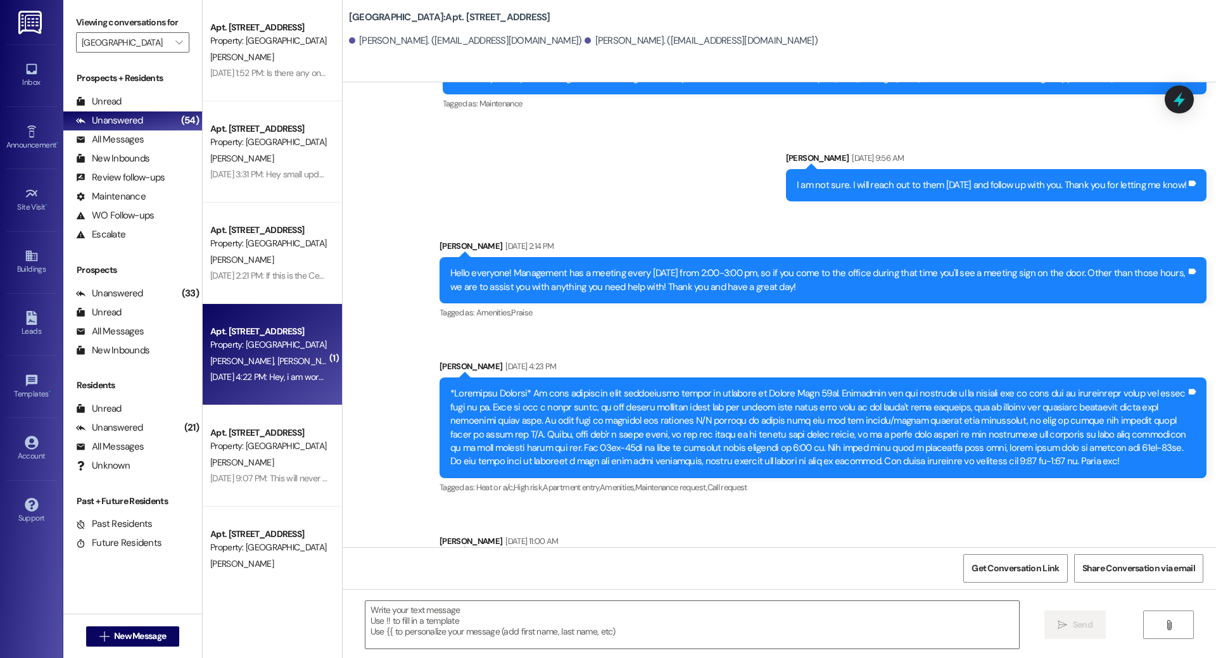
scroll to position [4262, 0]
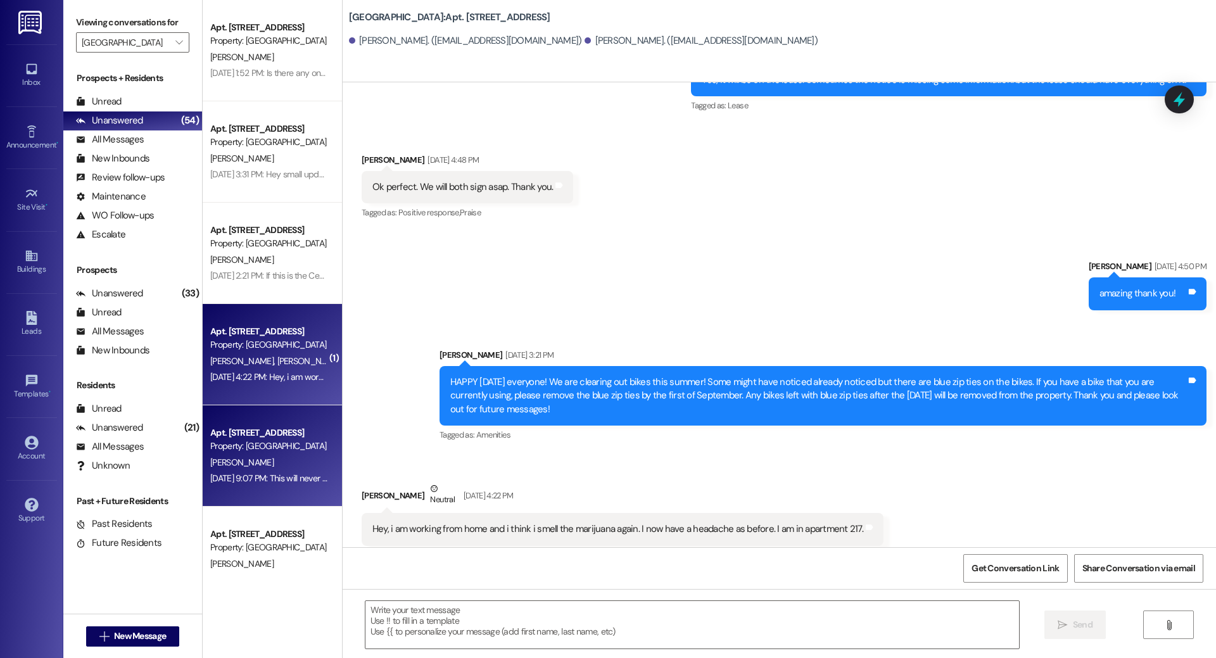
click at [269, 471] on div "[DATE] 9:07 PM: This will never happen again, I just had a lot going on the las…" at bounding box center [269, 479] width 120 height 16
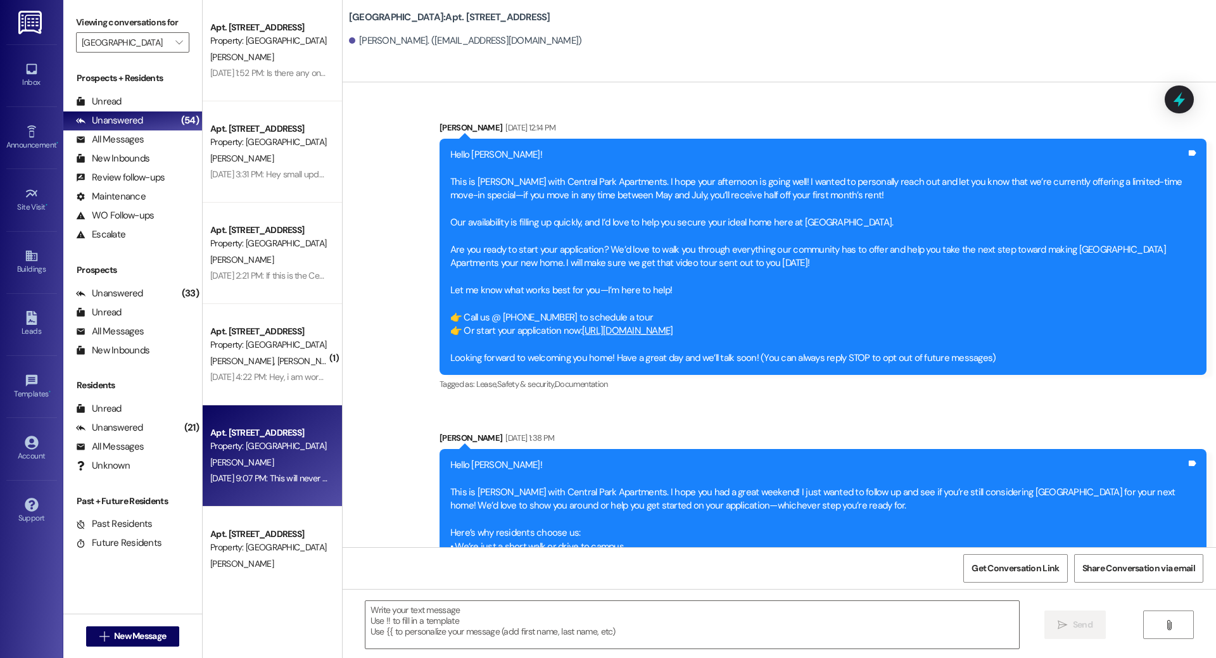
scroll to position [9705, 0]
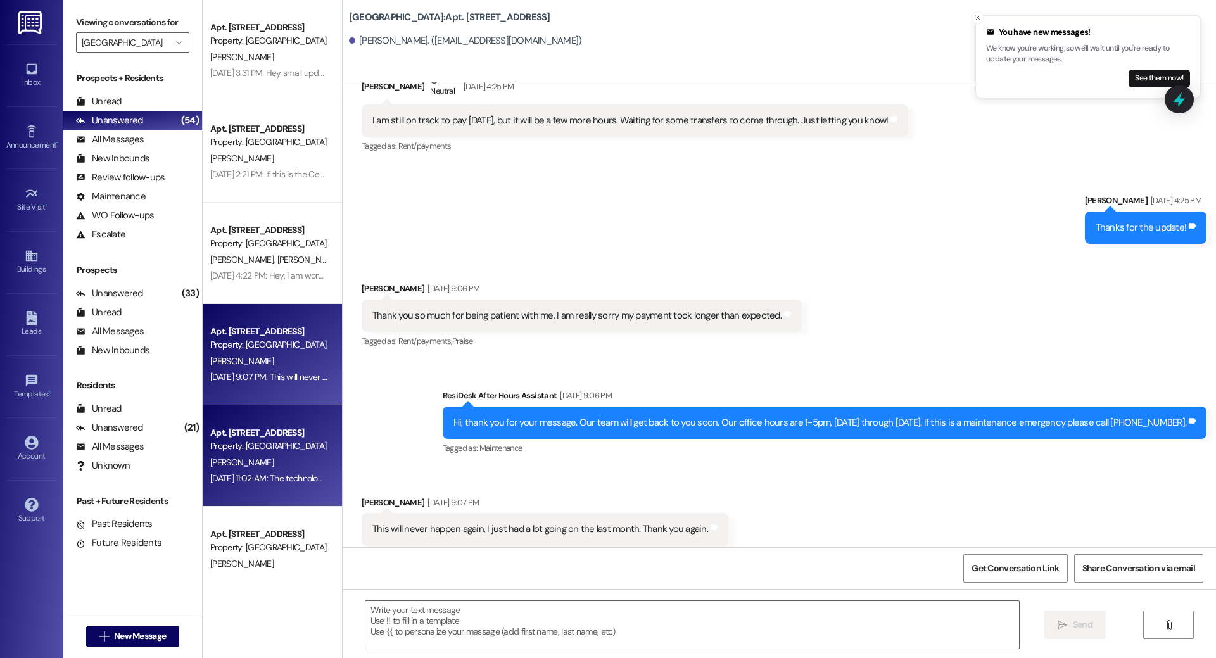
click at [237, 482] on div "[DATE] 11:02 AM: The technologically impaired apologizes. [DATE] 11:02 AM: The …" at bounding box center [313, 478] width 207 height 11
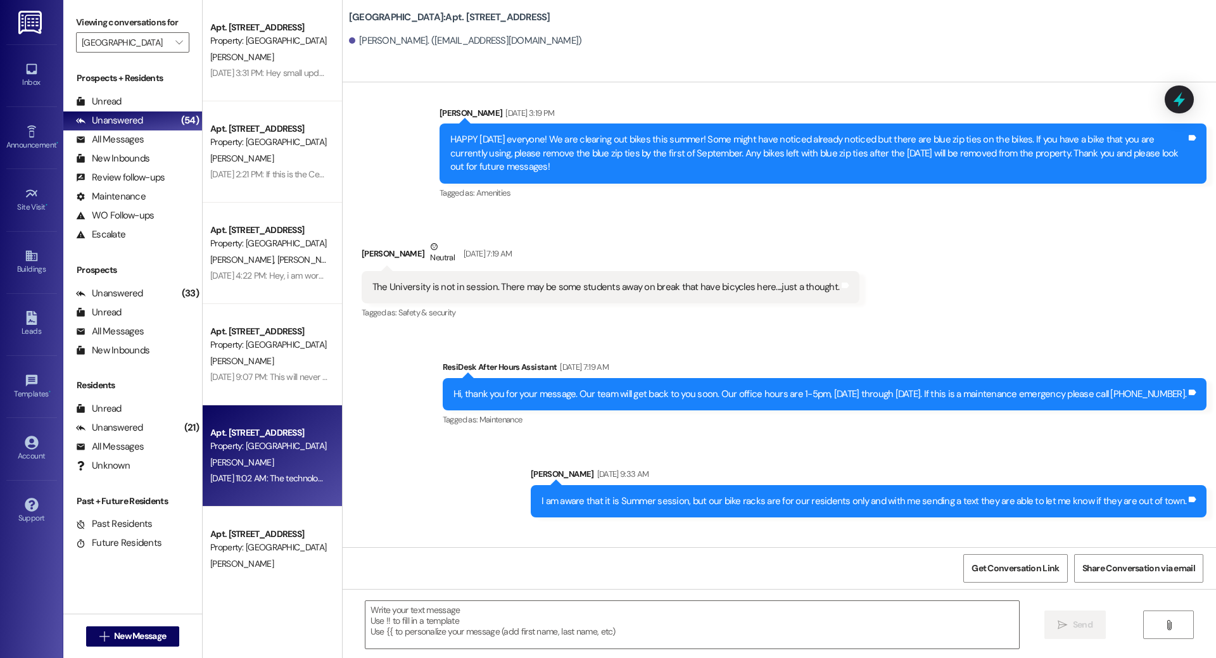
scroll to position [11128, 0]
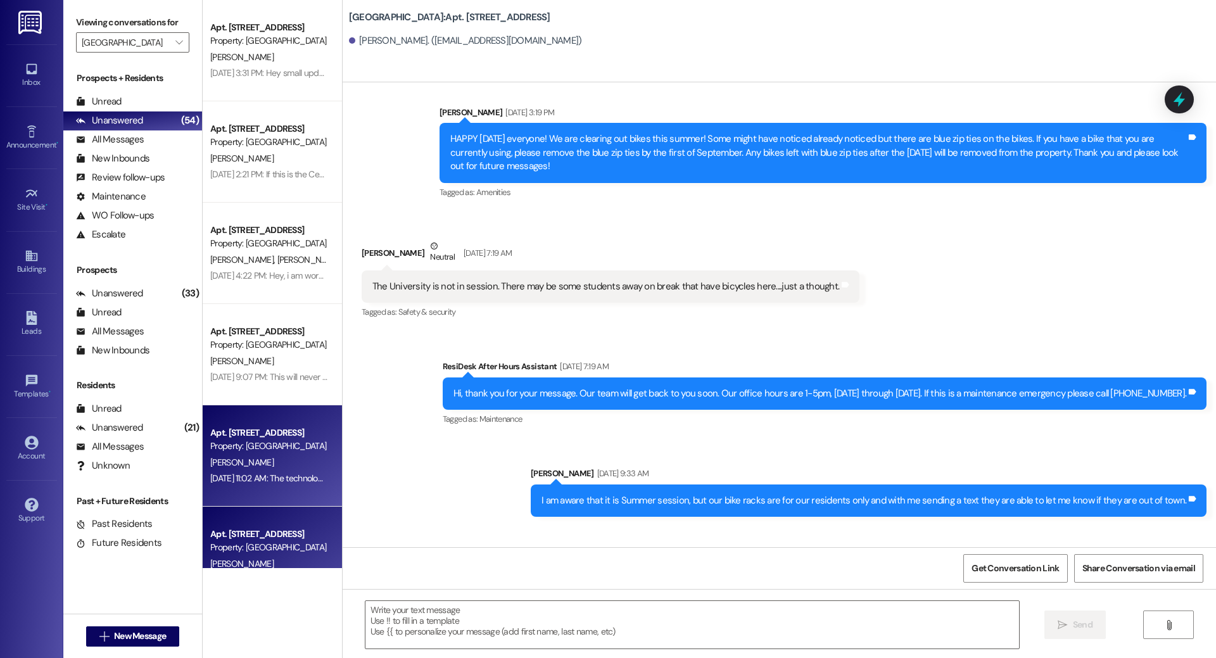
click at [262, 557] on div "[PERSON_NAME]" at bounding box center [269, 564] width 120 height 16
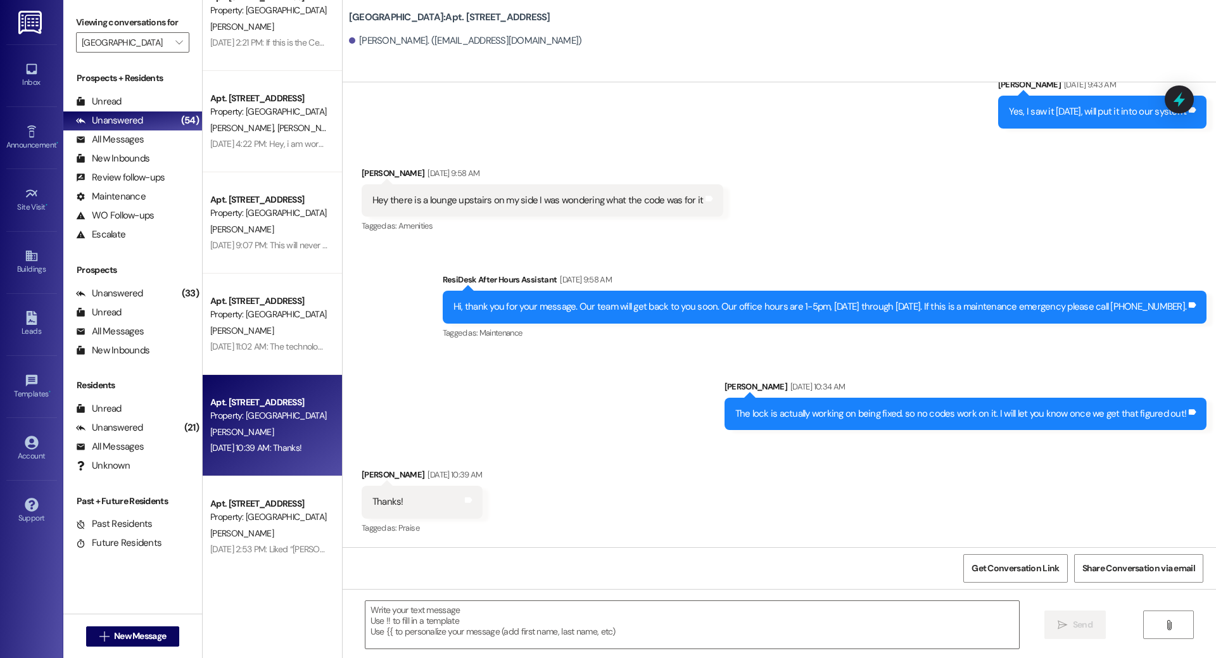
scroll to position [2339, 0]
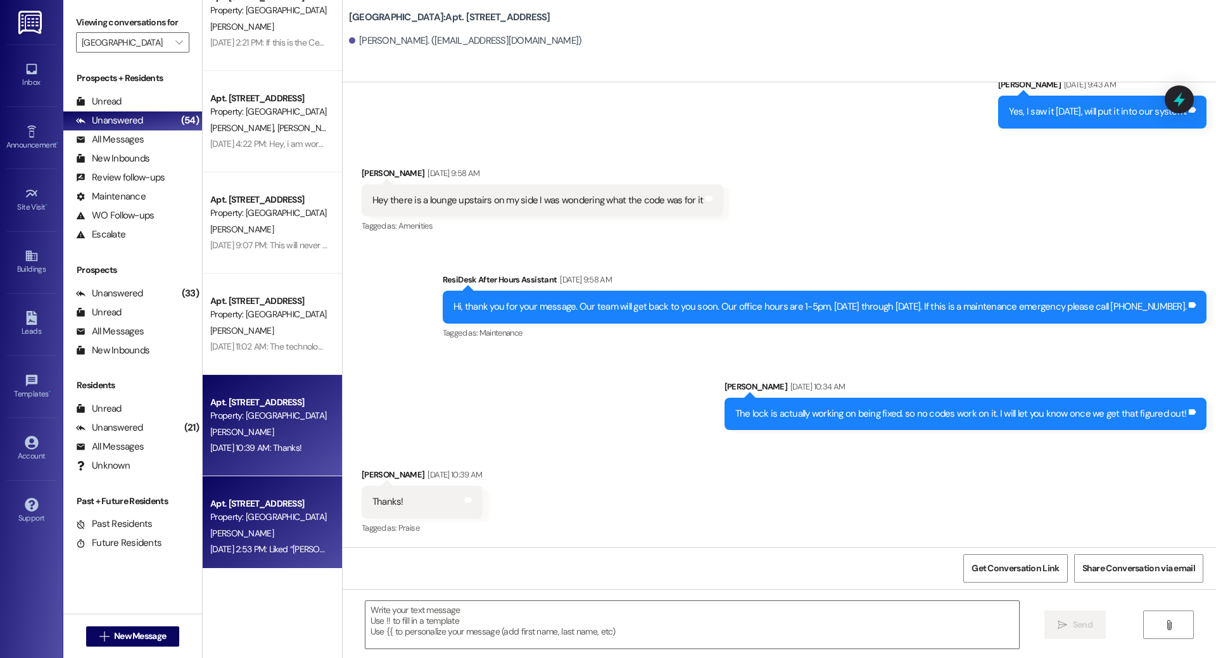
click at [283, 531] on div "[PERSON_NAME]" at bounding box center [269, 534] width 120 height 16
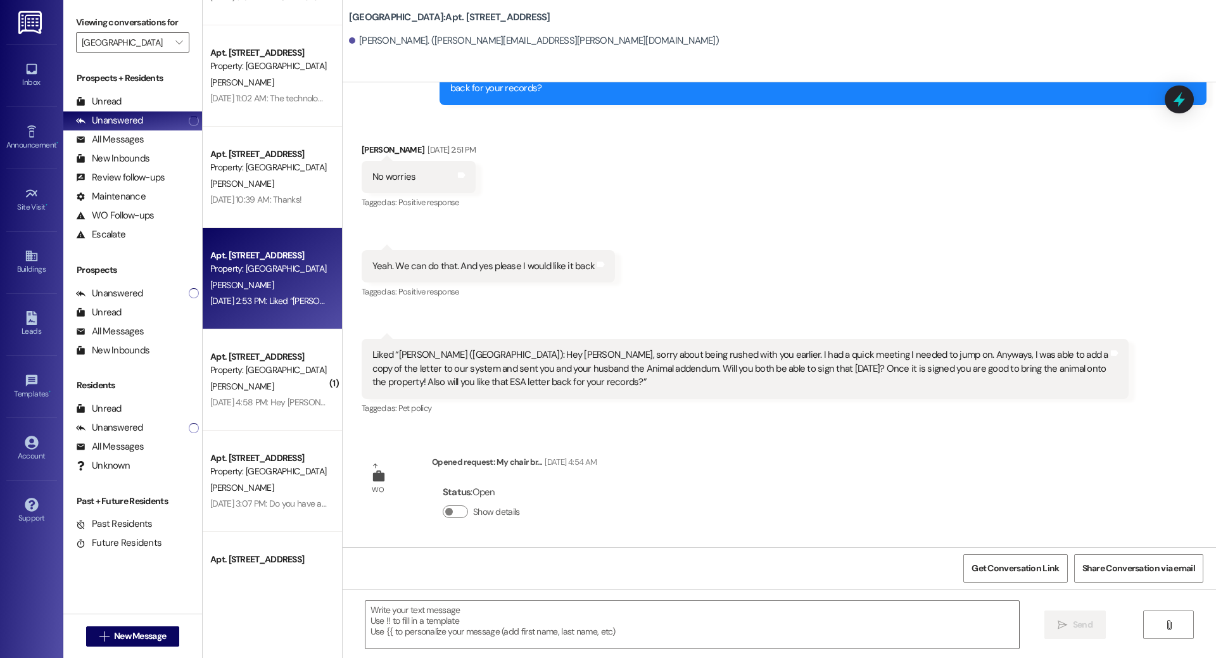
scroll to position [381, 0]
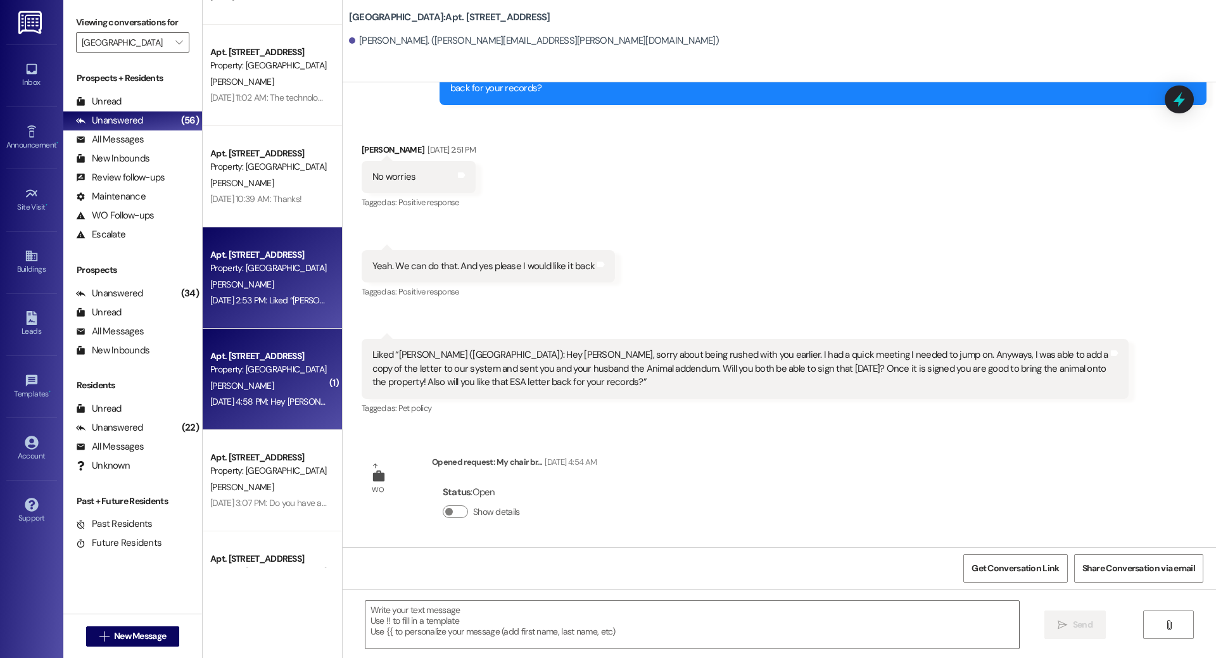
click at [276, 414] on div "Apt. [STREET_ADDRESS] Property: [GEOGRAPHIC_DATA] [PERSON_NAME] [DATE] 4:58 PM:…" at bounding box center [272, 379] width 139 height 101
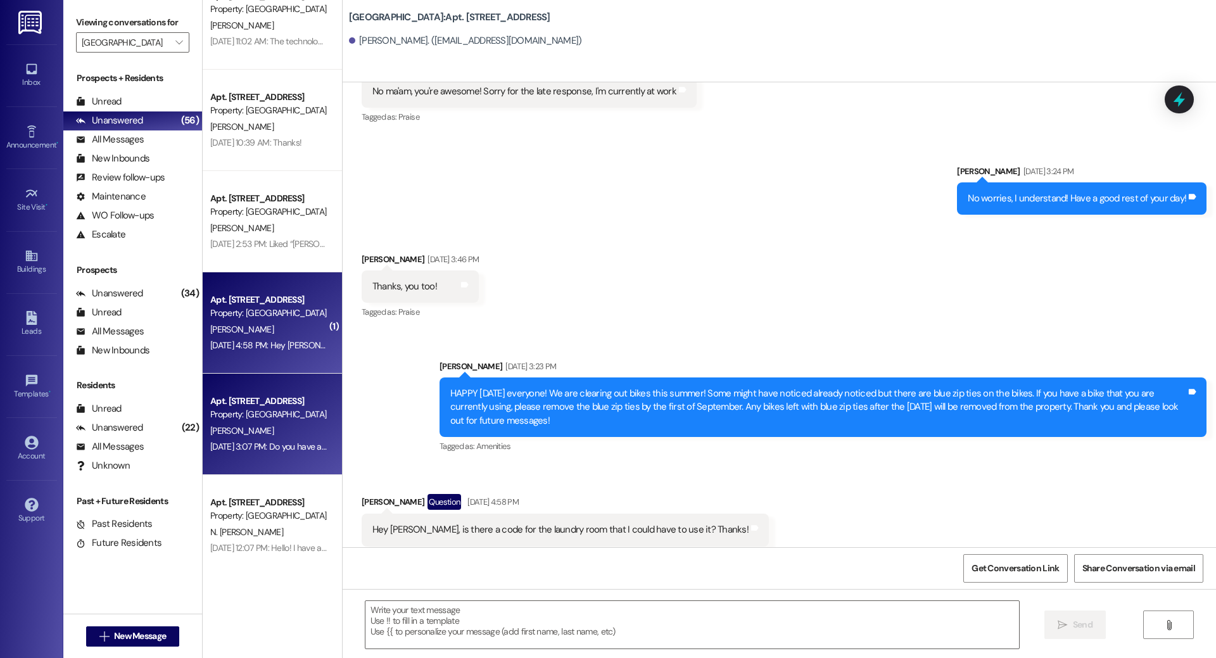
scroll to position [438, 0]
click at [272, 436] on div "[PERSON_NAME]" at bounding box center [269, 431] width 120 height 16
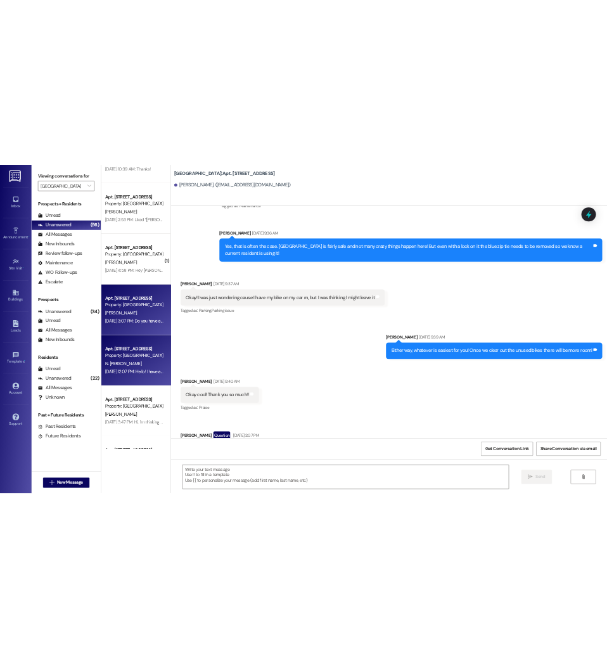
scroll to position [432, 0]
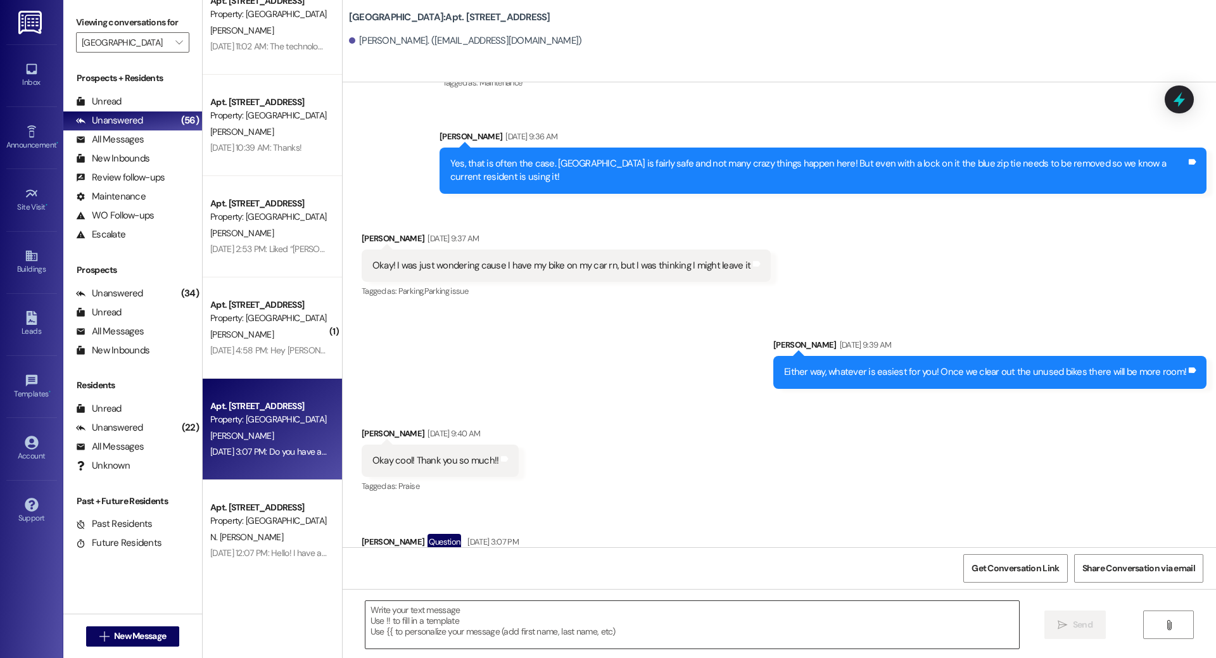
click at [405, 582] on textarea at bounding box center [693, 625] width 654 height 48
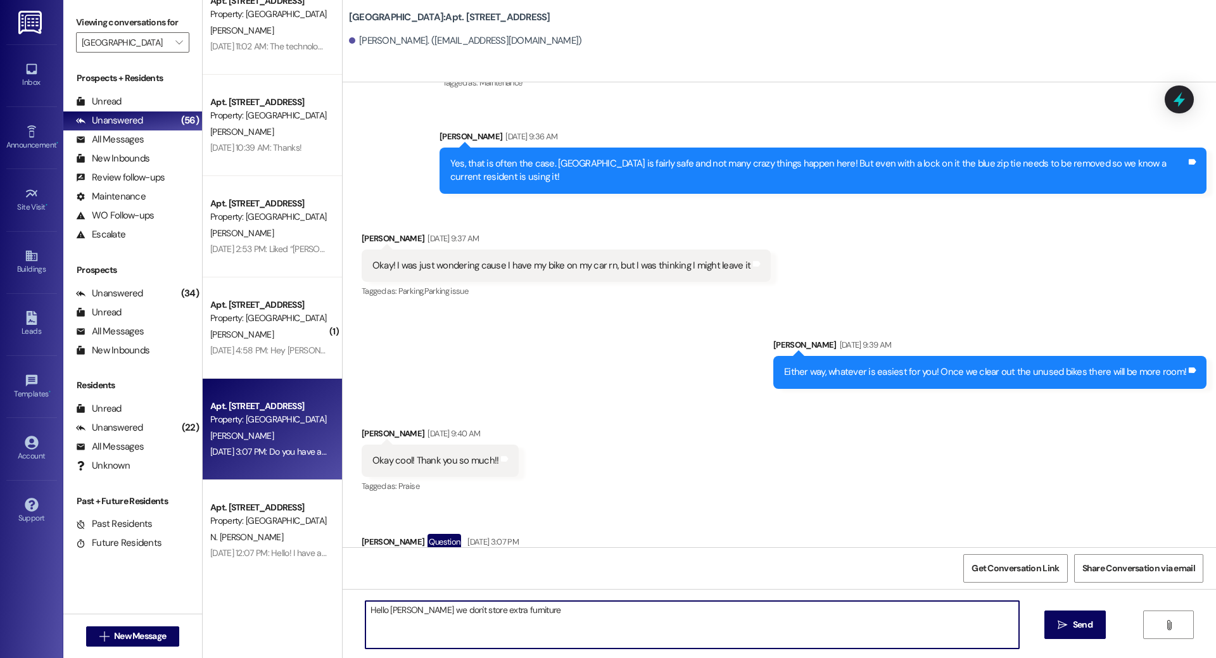
type textarea "Hello [PERSON_NAME] we don't store extra furniture"
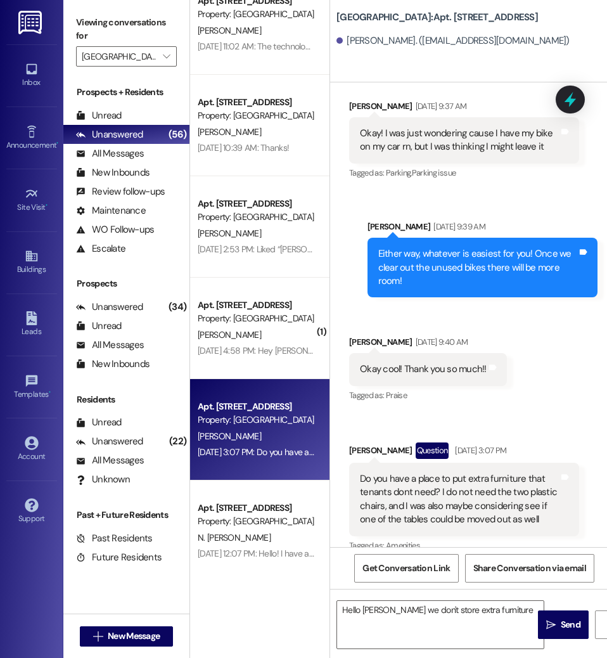
scroll to position [18299, 0]
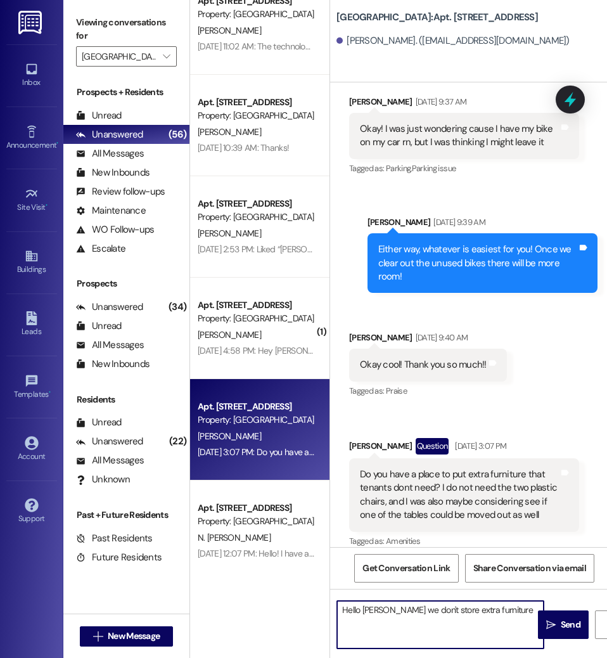
click at [512, 582] on textarea "Hello [PERSON_NAME] we don't store extra furniture" at bounding box center [440, 625] width 207 height 48
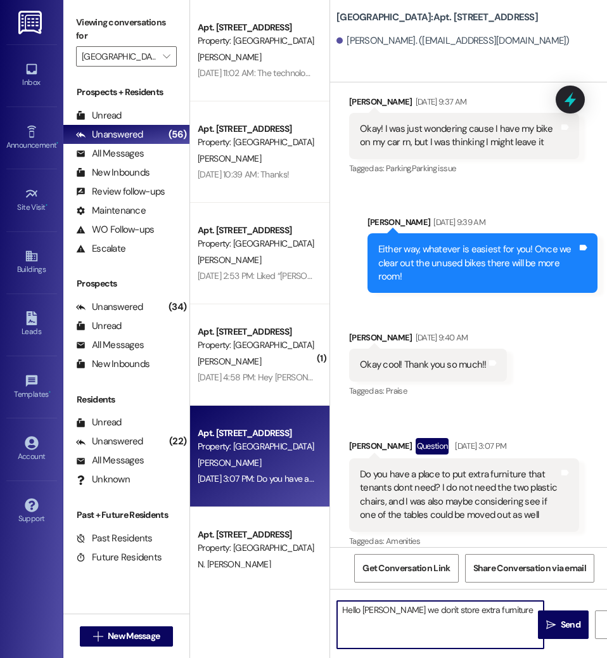
scroll to position [407, 0]
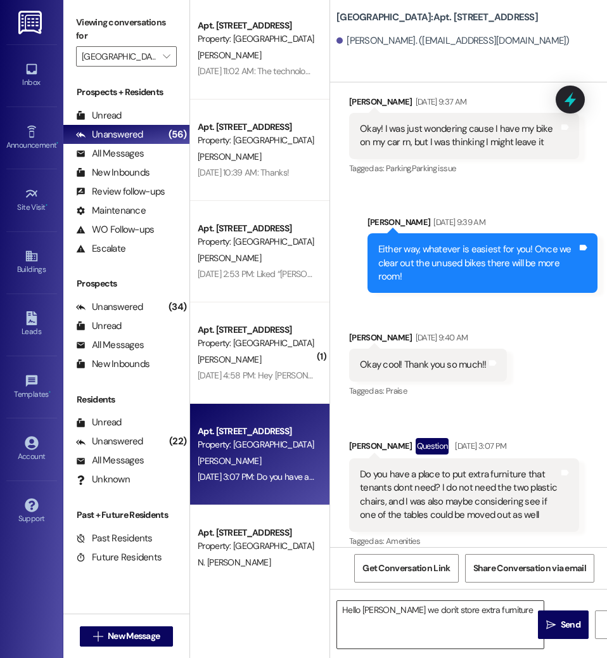
click at [509, 582] on textarea "Hello [PERSON_NAME] we don't store extra furniture" at bounding box center [440, 625] width 207 height 48
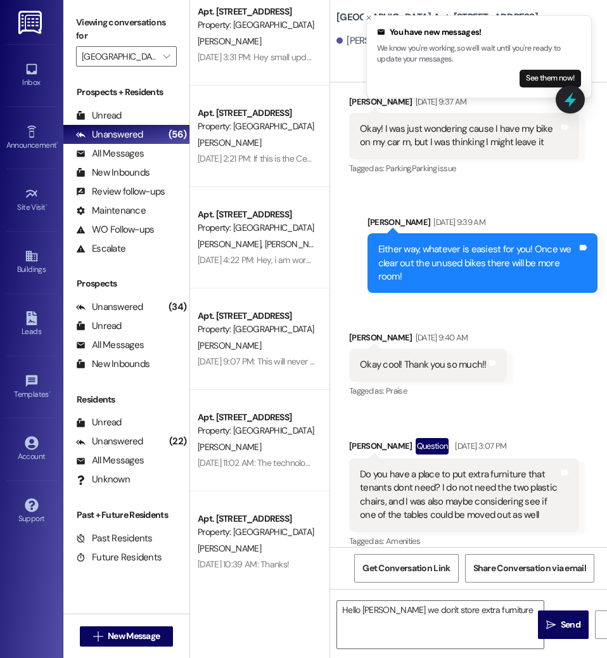
scroll to position [16, 0]
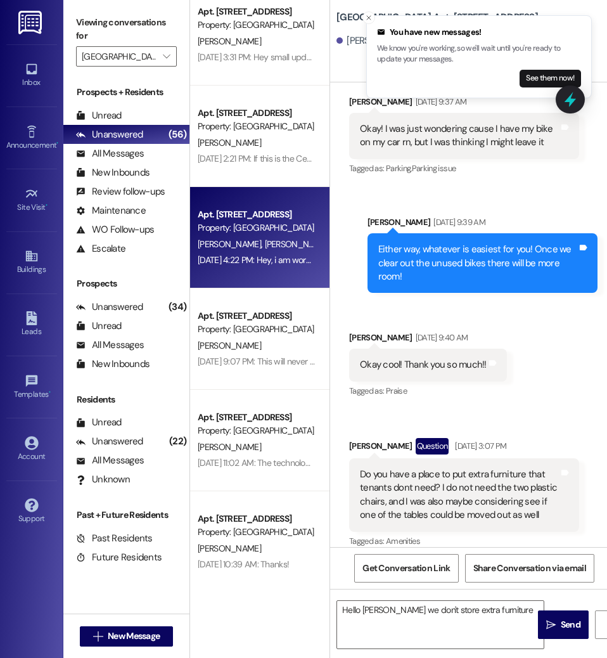
click at [286, 266] on div "[DATE] 4:22 PM: Hey, i am working from home and i think i smell the marijuana a…" at bounding box center [256, 260] width 120 height 16
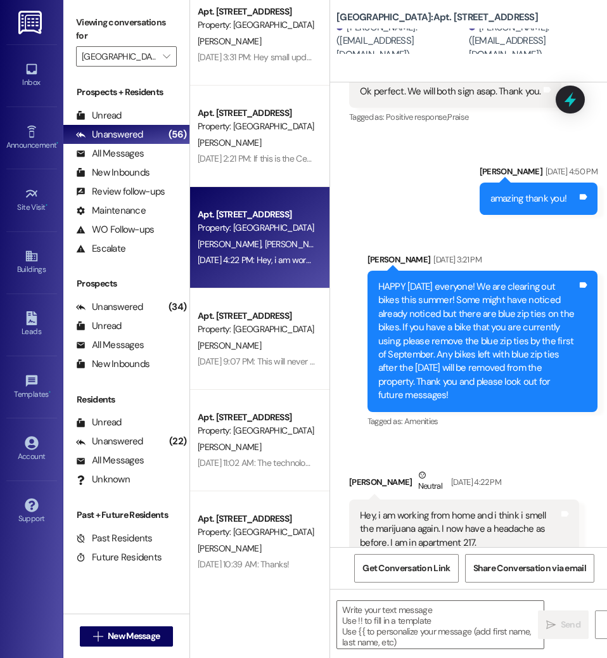
scroll to position [0, 0]
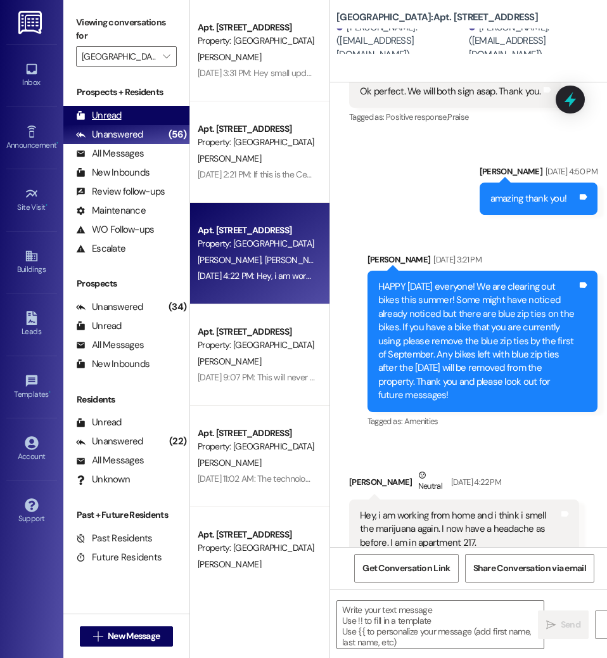
click at [149, 113] on div "Unread (0)" at bounding box center [126, 115] width 126 height 19
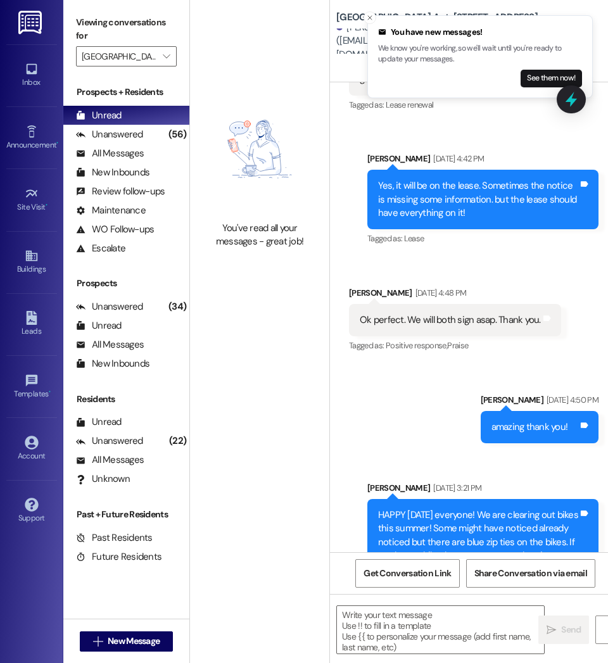
scroll to position [6143, 0]
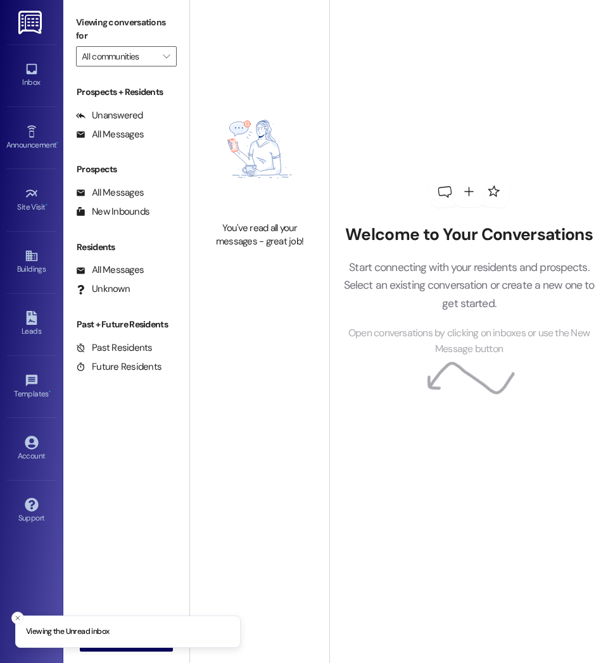
type input "[GEOGRAPHIC_DATA]"
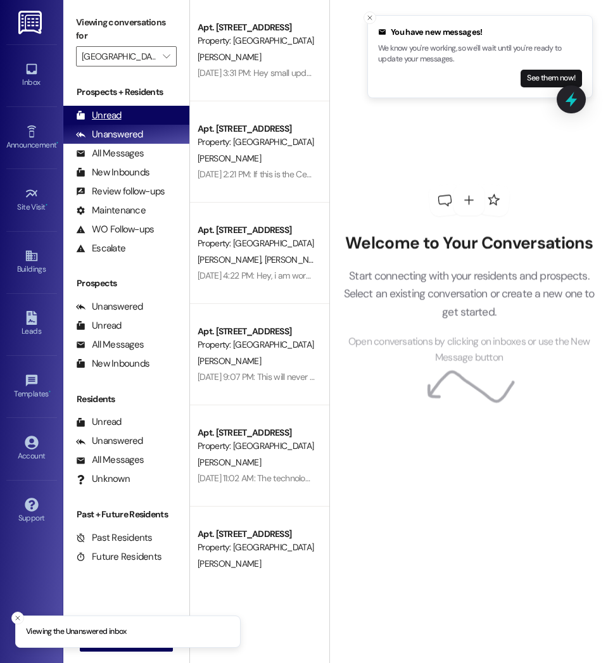
click at [141, 114] on div "Unread (0)" at bounding box center [126, 115] width 126 height 19
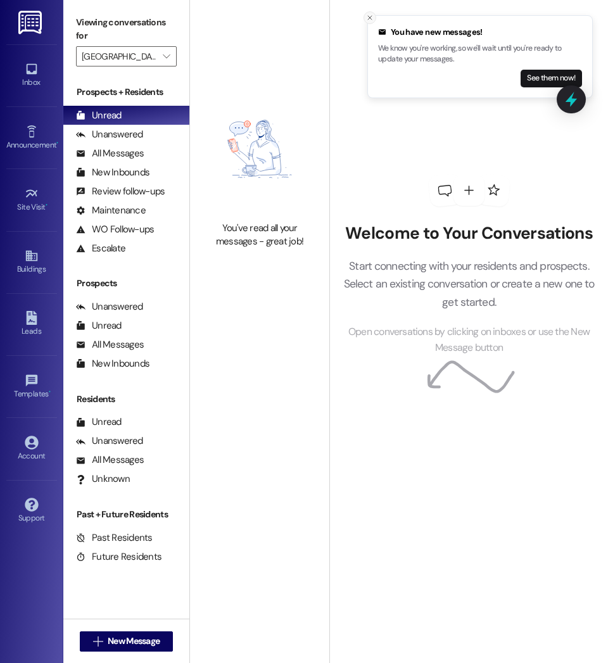
click at [366, 21] on icon "Close toast" at bounding box center [370, 18] width 8 height 8
